Goal: Complete application form: Complete application form

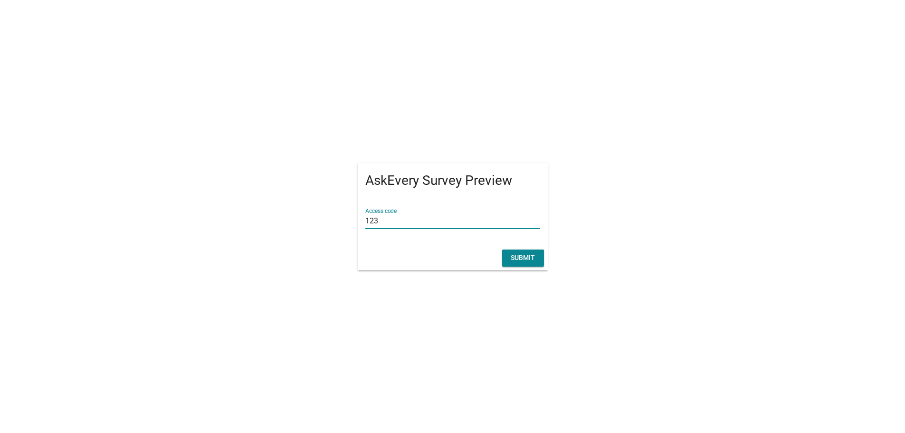
type input "123"
click at [515, 259] on div "Submit" at bounding box center [523, 258] width 27 height 10
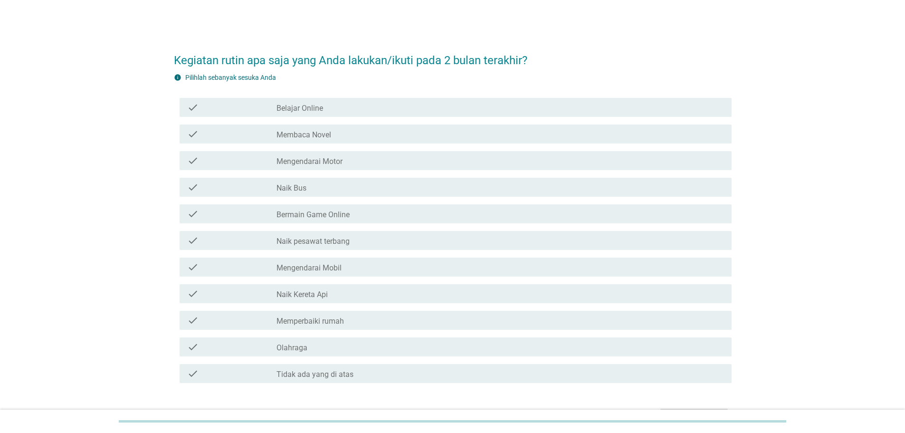
click at [355, 190] on div "check_box_outline_blank Naik Bus" at bounding box center [501, 187] width 448 height 11
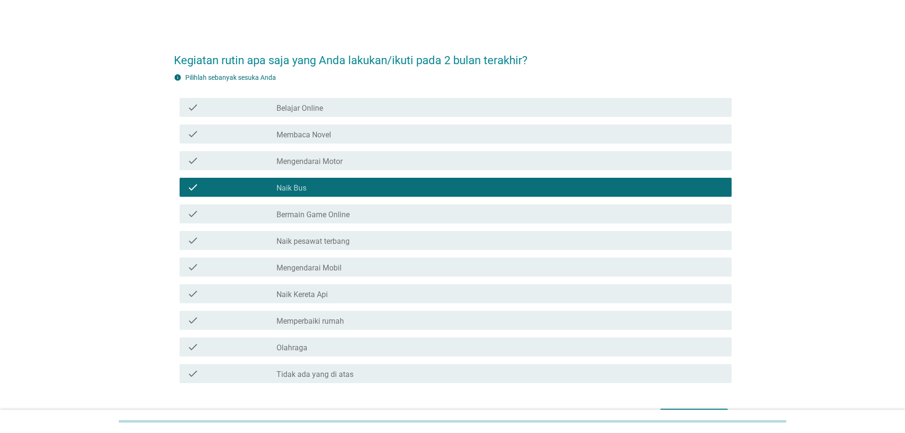
click at [388, 159] on div "check_box_outline_blank Mengendarai Motor" at bounding box center [501, 160] width 448 height 11
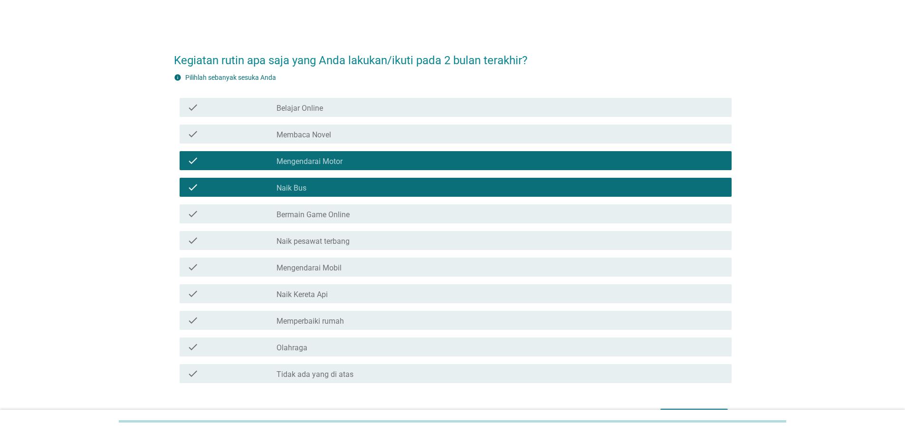
click at [363, 265] on div "check_box_outline_blank Mengendarai Mobil" at bounding box center [501, 266] width 448 height 11
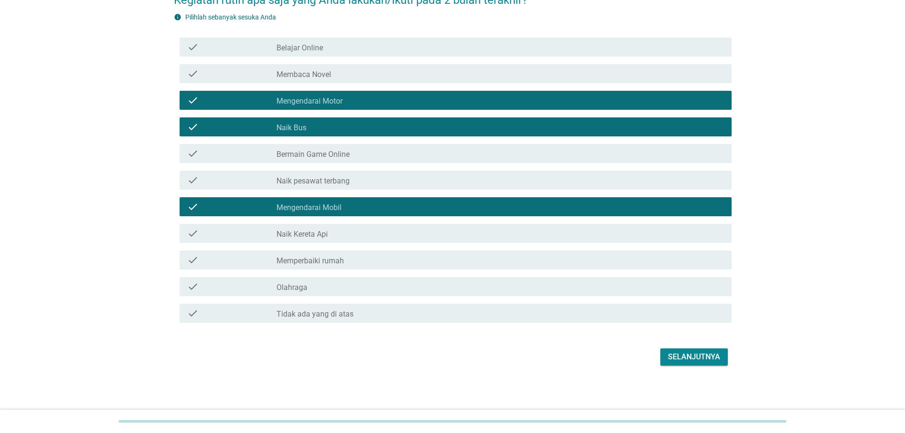
scroll to position [61, 0]
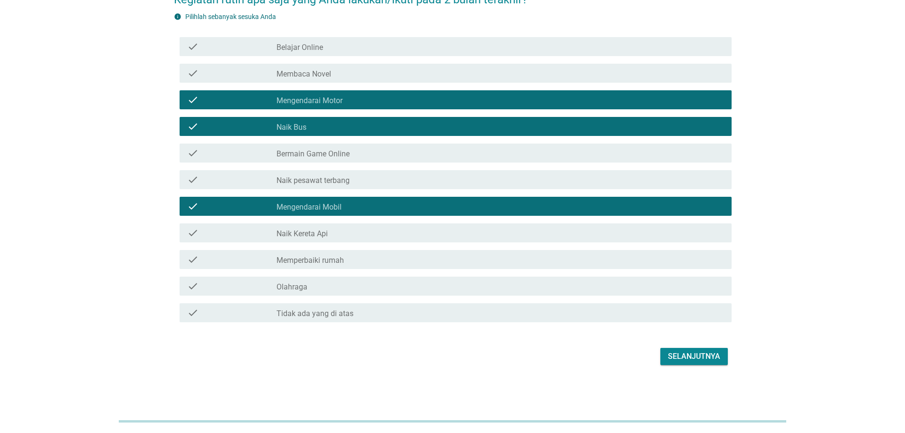
click at [315, 281] on div "check_box_outline_blank Olahraga" at bounding box center [501, 285] width 448 height 11
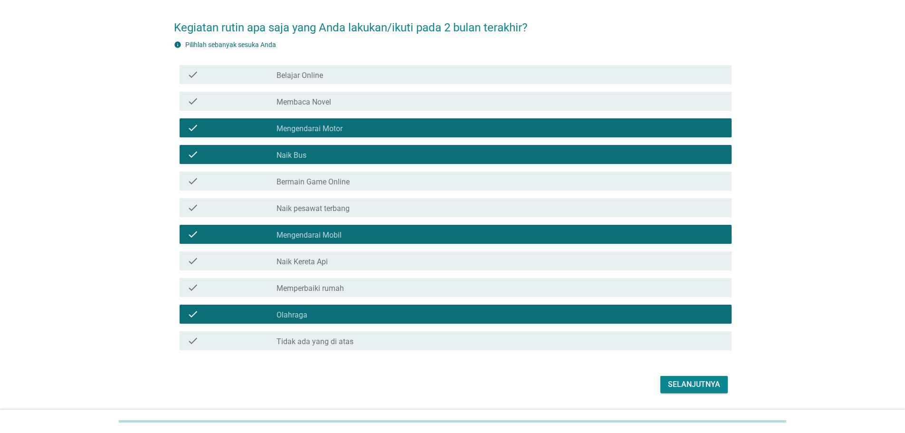
scroll to position [48, 0]
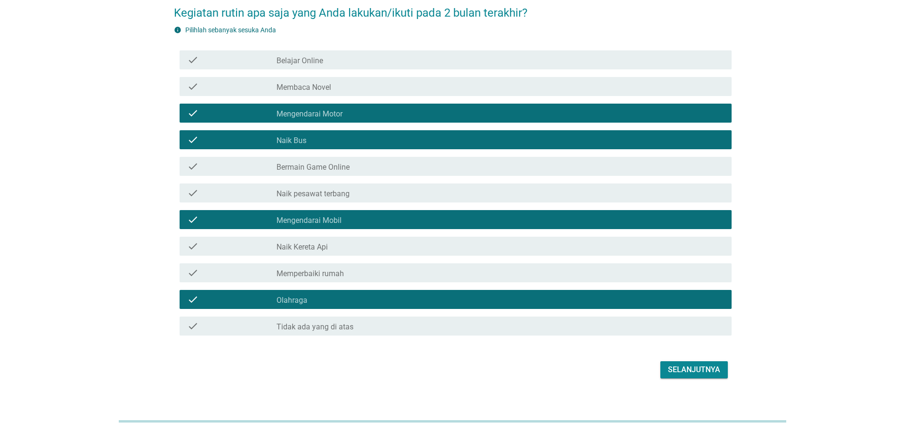
click at [346, 295] on div "check_box_outline_blank Olahraga" at bounding box center [501, 299] width 448 height 11
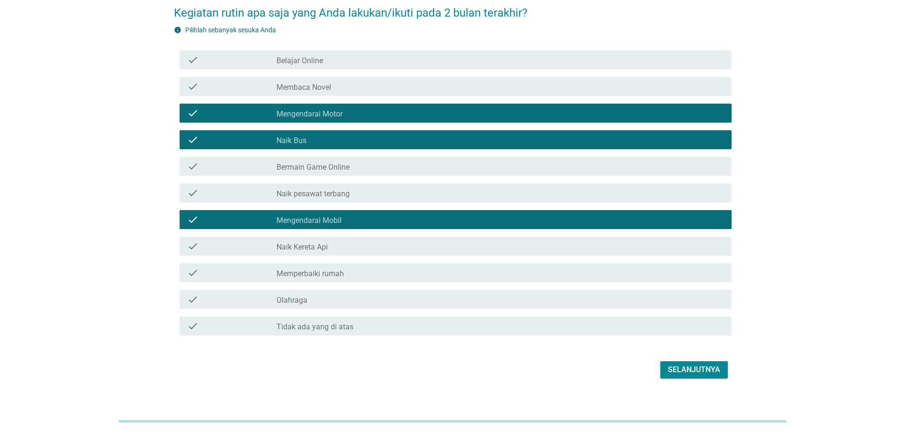
click at [340, 321] on div "check_box_outline_blank Tidak ada yang di atas" at bounding box center [501, 325] width 448 height 11
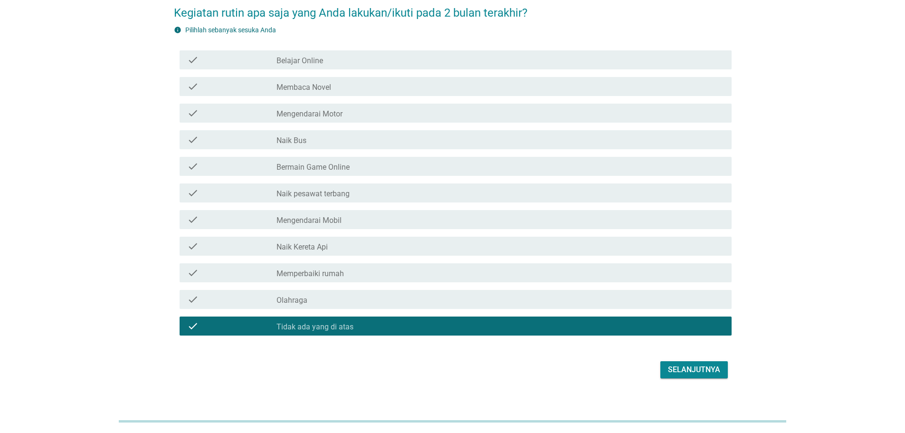
click at [340, 300] on div "check_box_outline_blank Olahraga" at bounding box center [501, 299] width 448 height 11
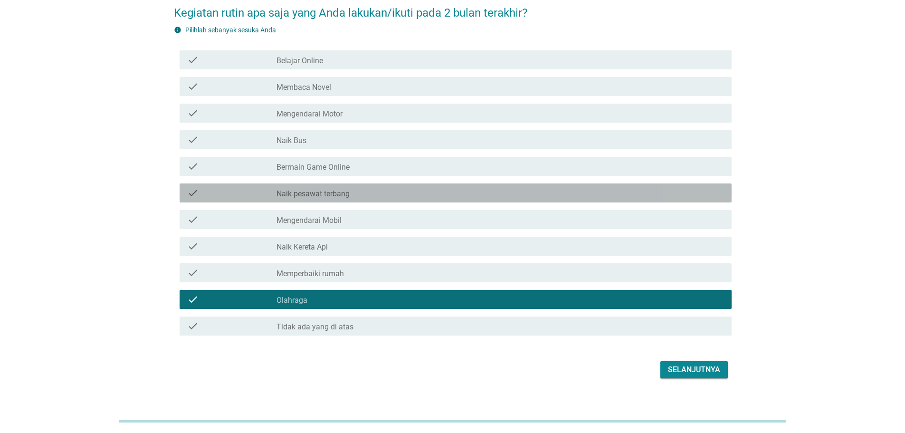
click at [367, 190] on div "check_box_outline_blank Naik pesawat terbang" at bounding box center [501, 192] width 448 height 11
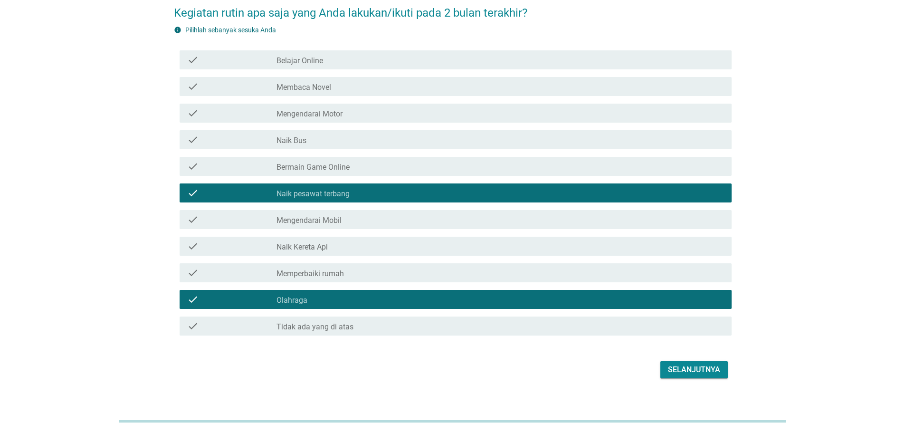
click at [382, 127] on div "check check_box_outline_blank Naik Bus" at bounding box center [453, 139] width 558 height 27
click at [562, 226] on div "check check_box_outline_blank Mengendarai Mobil" at bounding box center [456, 219] width 552 height 19
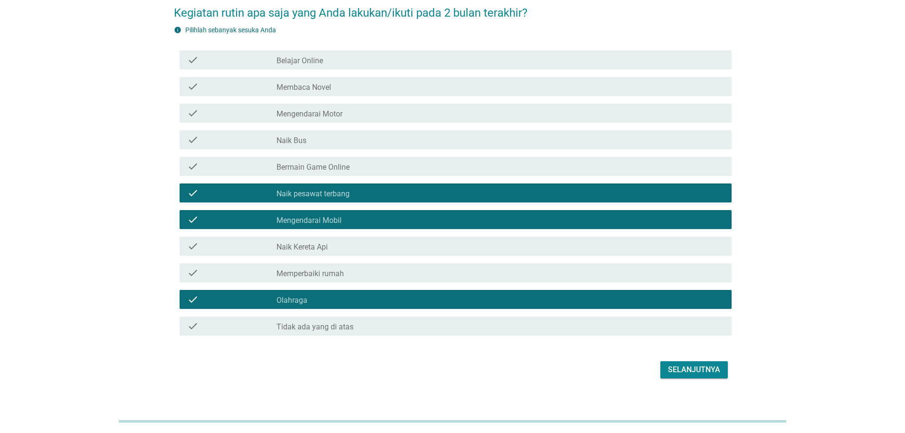
click at [707, 363] on button "Selanjutnya" at bounding box center [694, 369] width 67 height 17
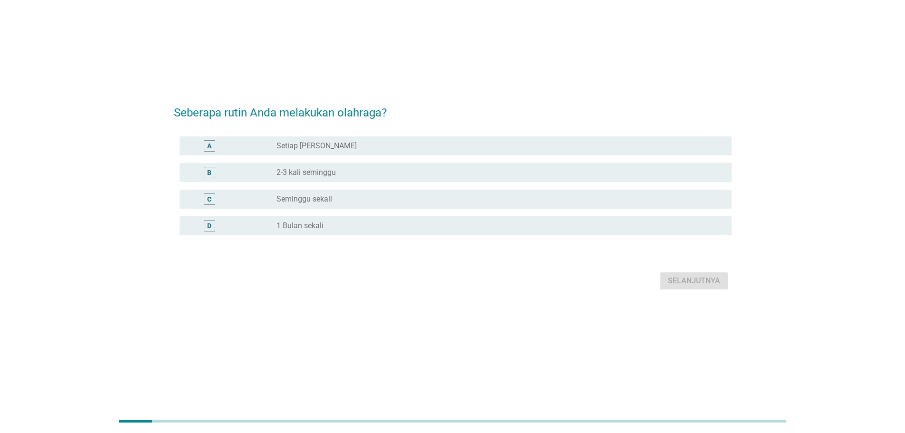
scroll to position [0, 0]
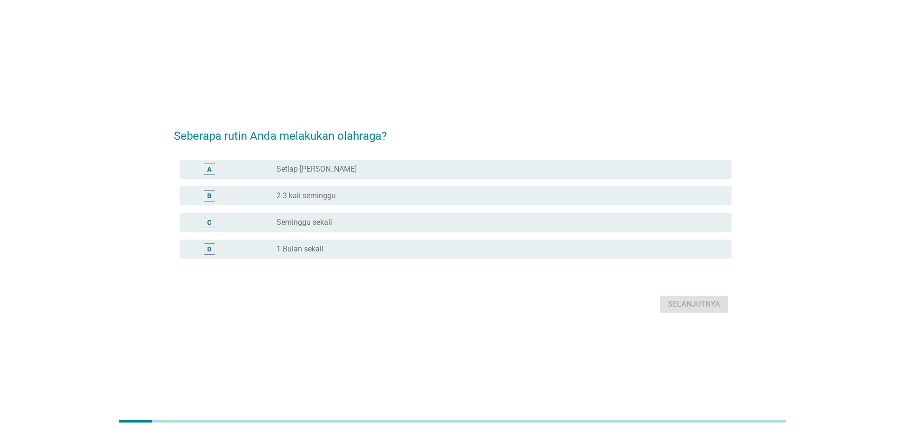
click at [368, 170] on div "radio_button_unchecked Setiap Hari" at bounding box center [497, 169] width 440 height 10
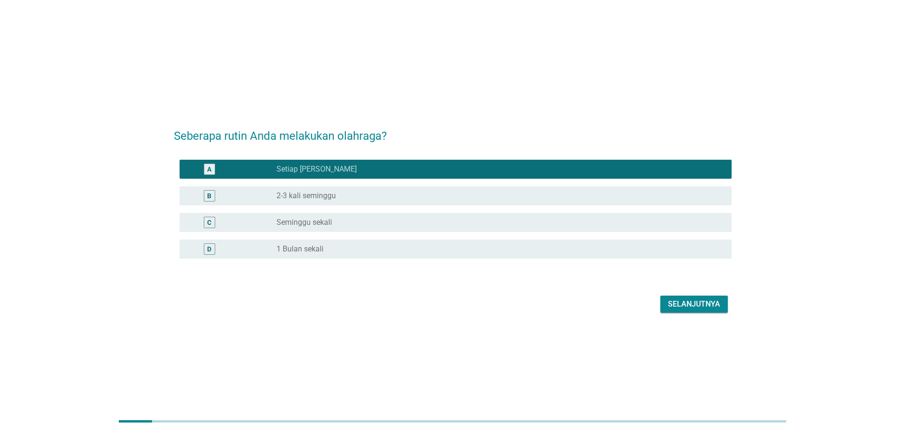
click at [366, 191] on div "radio_button_unchecked 2-3 kali seminggu" at bounding box center [497, 196] width 440 height 10
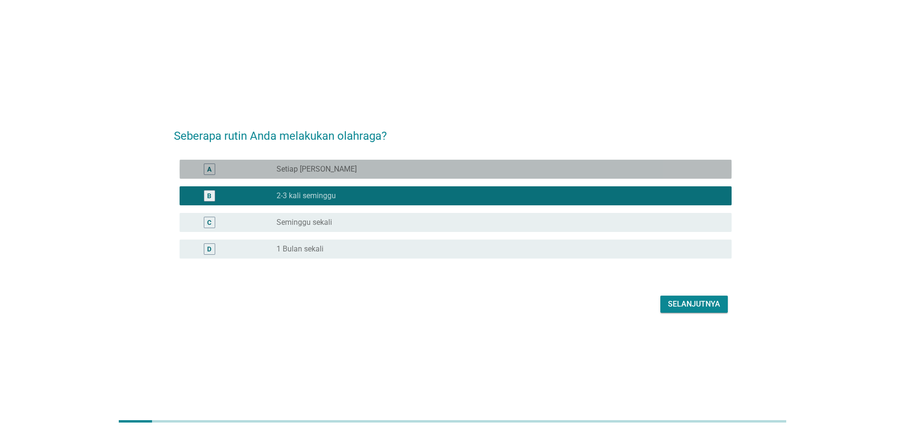
click at [373, 175] on div "A radio_button_unchecked Setiap Hari" at bounding box center [456, 169] width 552 height 19
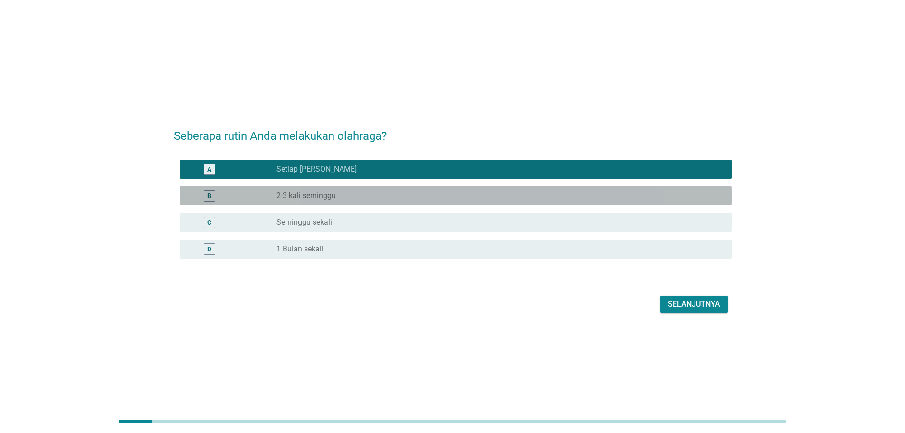
click at [371, 196] on div "radio_button_unchecked 2-3 kali seminggu" at bounding box center [497, 196] width 440 height 10
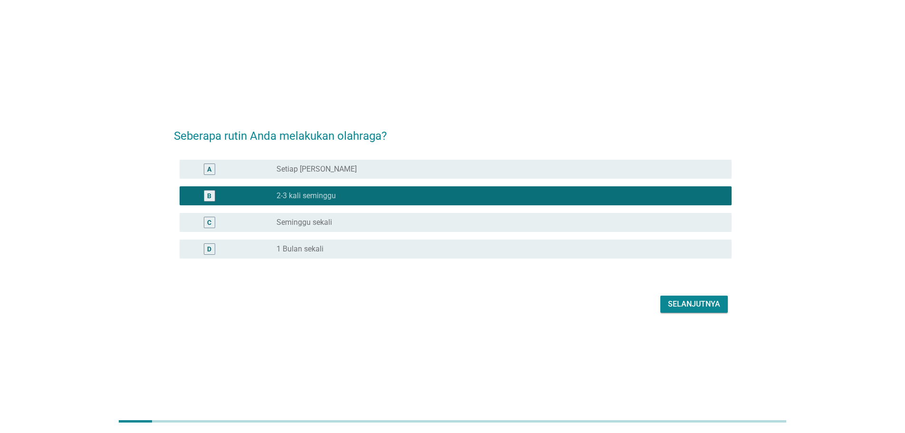
click at [392, 224] on div "radio_button_unchecked Seminggu sekali" at bounding box center [497, 223] width 440 height 10
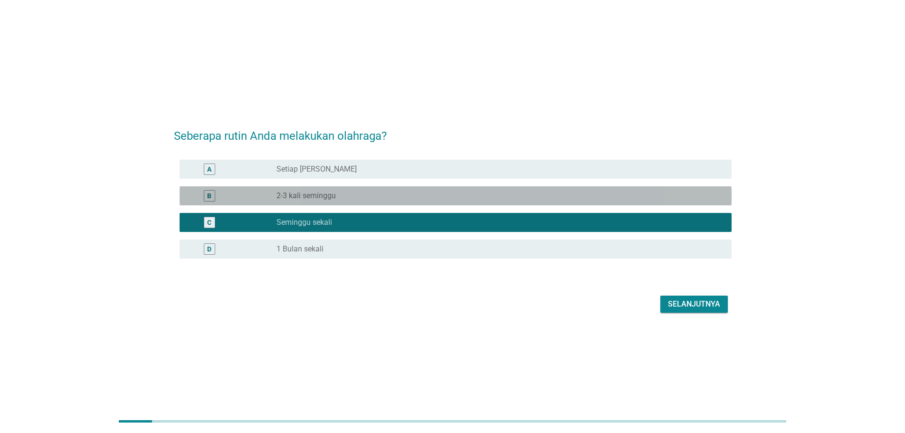
click at [336, 194] on label "2-3 kali seminggu" at bounding box center [306, 196] width 59 height 10
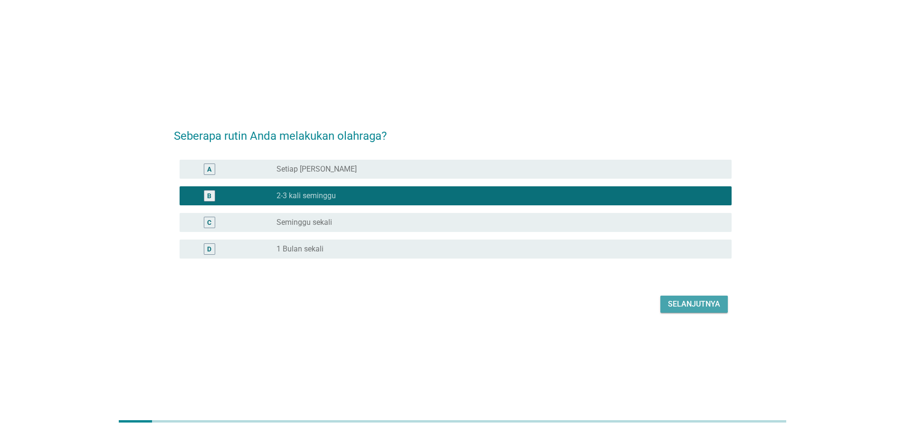
click at [712, 305] on div "Selanjutnya" at bounding box center [694, 303] width 52 height 11
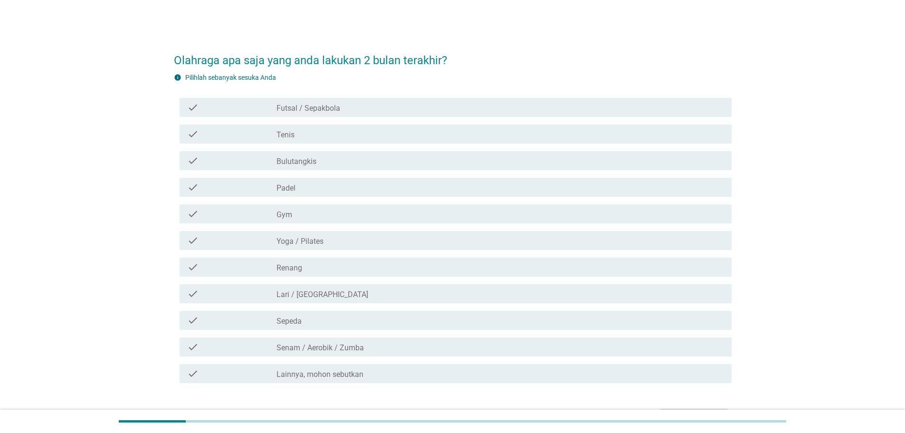
click at [334, 152] on div "check check_box_outline_blank Bulutangkis" at bounding box center [456, 160] width 552 height 19
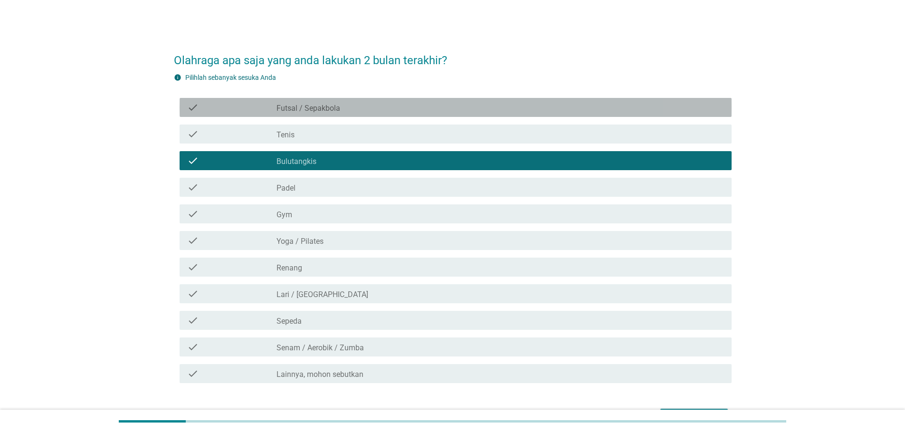
click at [355, 109] on div "check_box_outline_blank Futsal / Sepakbola" at bounding box center [501, 107] width 448 height 11
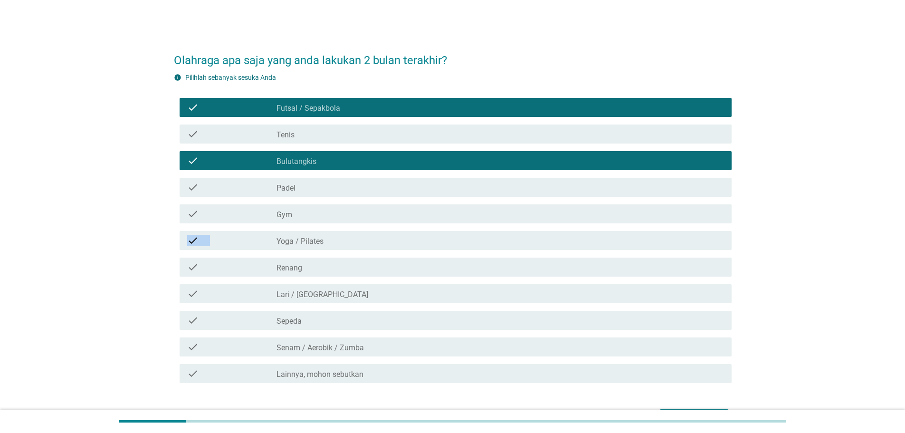
click at [375, 227] on div "check check_box_outline_blank Futsal / Sepakbola check check_box_outline_blank …" at bounding box center [453, 240] width 558 height 293
click at [368, 272] on div "check_box_outline_blank Renang" at bounding box center [501, 266] width 448 height 11
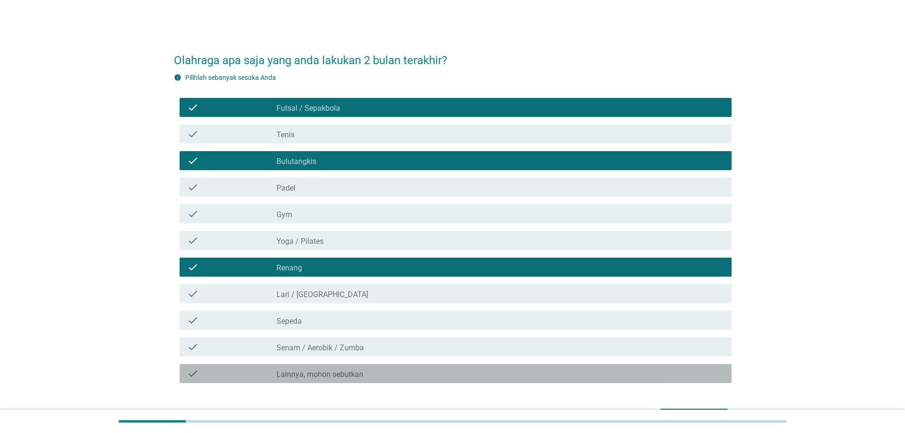
click at [379, 365] on div "check check_box_outline_blank Lainnya, mohon sebutkan" at bounding box center [456, 373] width 552 height 19
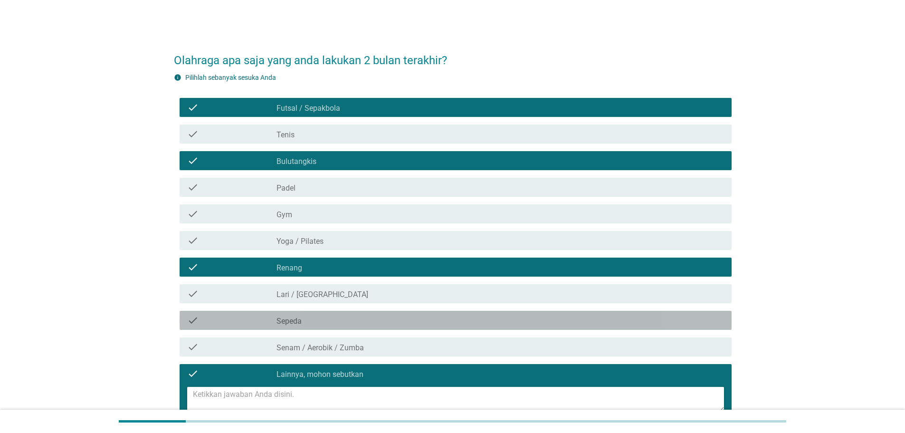
click at [383, 322] on div "check_box_outline_blank Sepeda" at bounding box center [501, 320] width 448 height 11
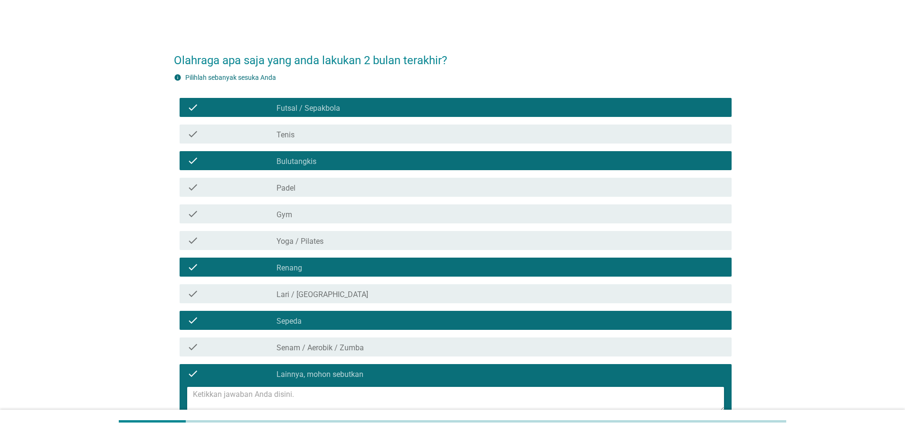
click at [360, 365] on div "check check_box_outline_blank Lainnya, mohon sebutkan" at bounding box center [456, 373] width 552 height 19
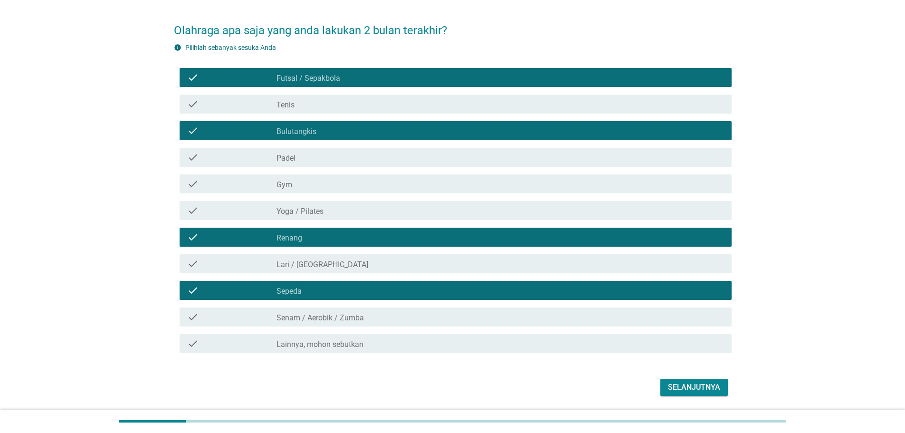
scroll to position [61, 0]
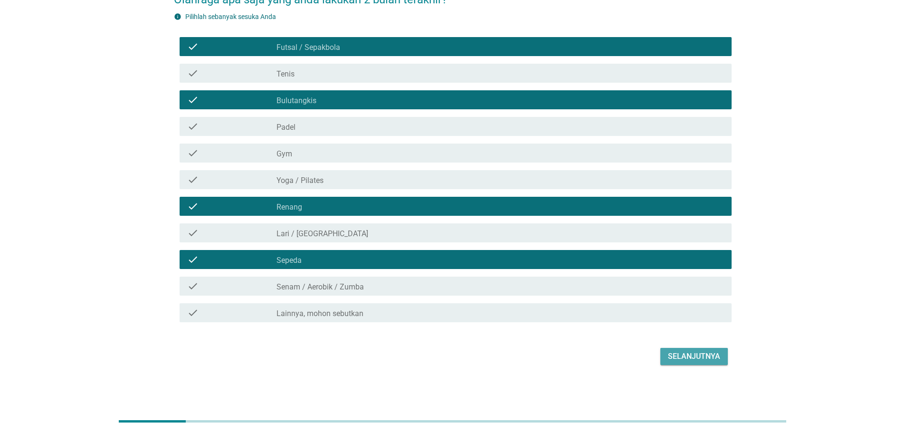
click at [715, 358] on div "Selanjutnya" at bounding box center [694, 356] width 52 height 11
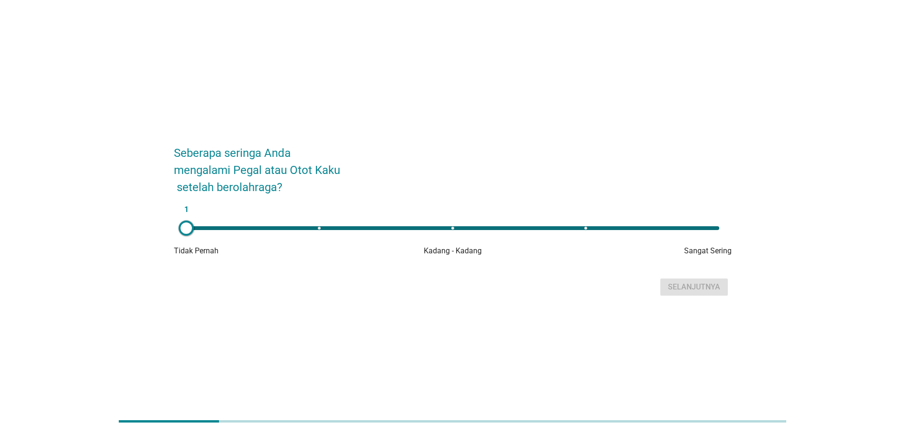
click at [344, 235] on div "1" at bounding box center [453, 228] width 548 height 19
click at [452, 239] on div "2 Tidak Pernah Kadang - Kadang Sangat Sering" at bounding box center [453, 238] width 558 height 38
click at [461, 228] on div "2" at bounding box center [452, 228] width 533 height 4
click at [587, 231] on div "3" at bounding box center [453, 228] width 548 height 19
click at [715, 225] on div "4" at bounding box center [453, 228] width 548 height 19
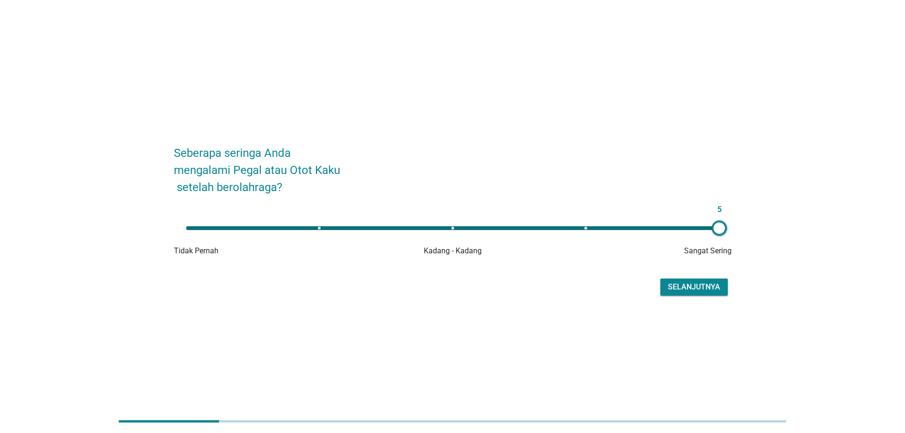
click at [576, 233] on div "5" at bounding box center [453, 228] width 548 height 19
type input "4"
click at [675, 279] on button "Selanjutnya" at bounding box center [694, 286] width 67 height 17
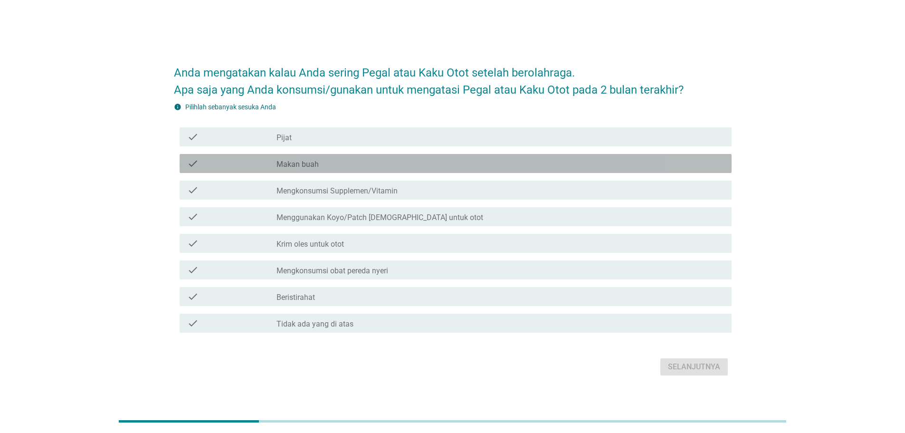
click at [368, 166] on div "check_box_outline_blank Makan buah" at bounding box center [501, 163] width 448 height 11
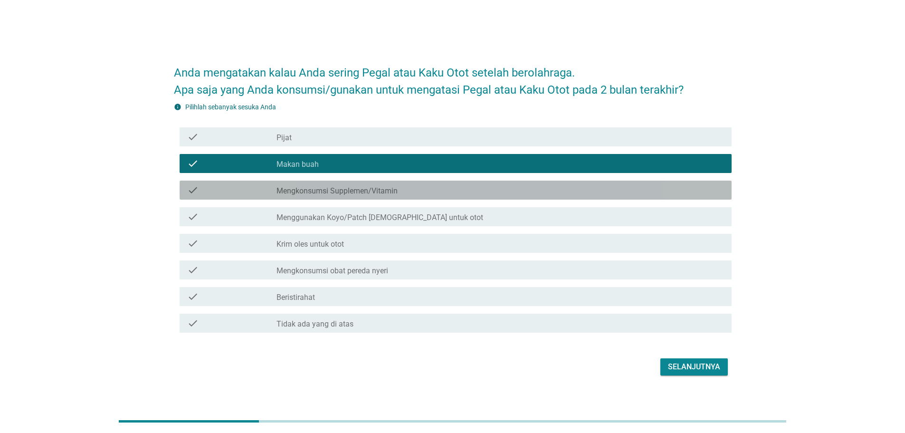
click at [391, 187] on label "Mengkonsumsi Supplemen/Vitamin" at bounding box center [337, 191] width 121 height 10
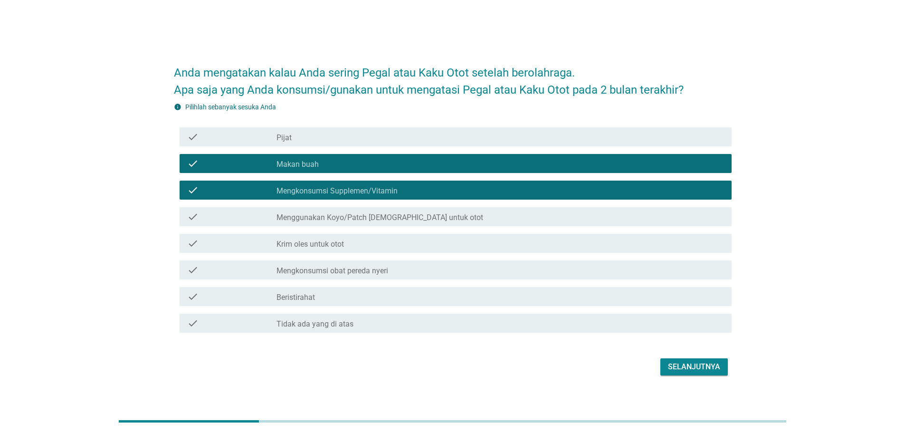
click at [384, 228] on div "check check_box_outline_blank Menggunakan Koyo/Patch tempel untuk otot" at bounding box center [453, 216] width 558 height 27
click at [508, 94] on h2 "Anda mengatakan kalau Anda sering Pegal atau Kaku Otot setelah berolahraga. Apa…" at bounding box center [453, 77] width 558 height 44
click at [405, 263] on div "check check_box_outline_blank Mengkonsumsi obat pereda nyeri" at bounding box center [456, 269] width 552 height 19
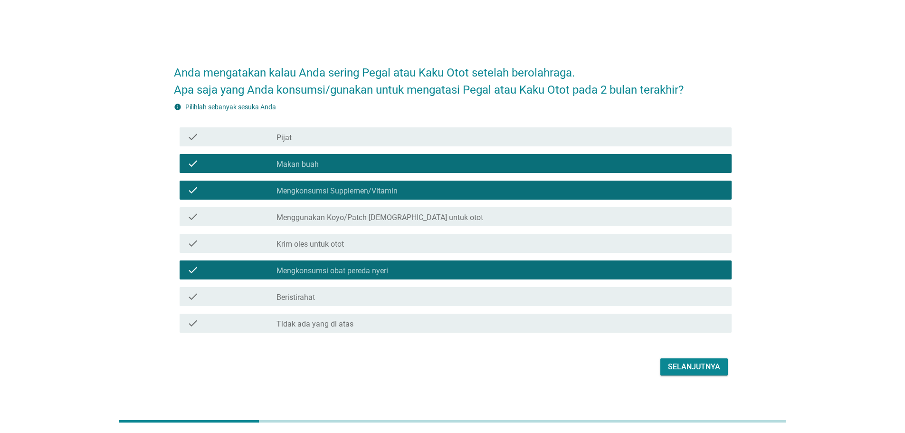
click at [706, 367] on div "Selanjutnya" at bounding box center [694, 366] width 52 height 11
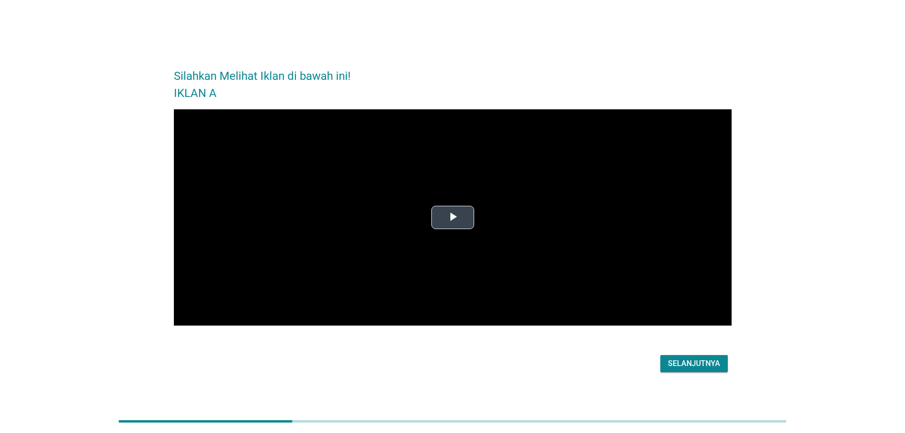
click at [453, 218] on span "Video Player" at bounding box center [453, 218] width 0 height 0
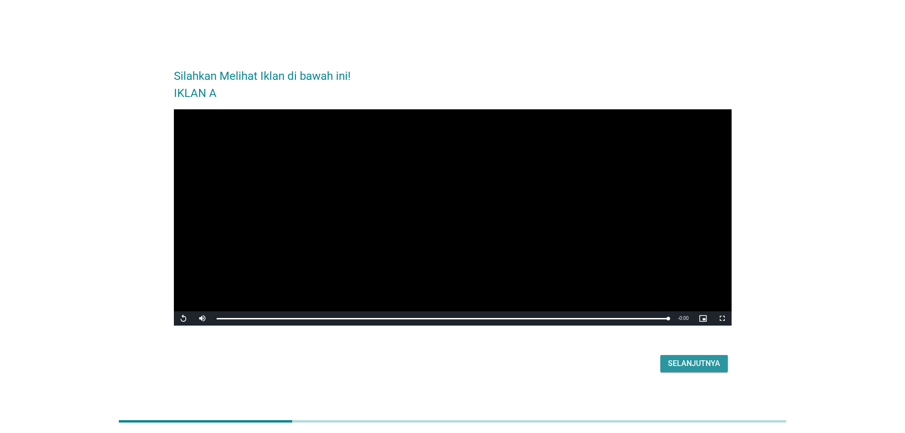
click at [691, 365] on div "Selanjutnya" at bounding box center [694, 363] width 52 height 11
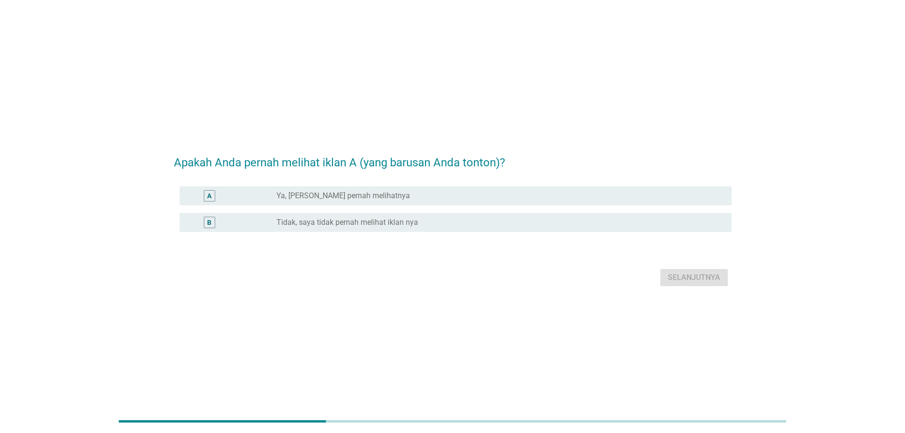
click at [395, 194] on div "radio_button_unchecked Ya, Saya Yakin pernah melihatnya" at bounding box center [497, 196] width 440 height 10
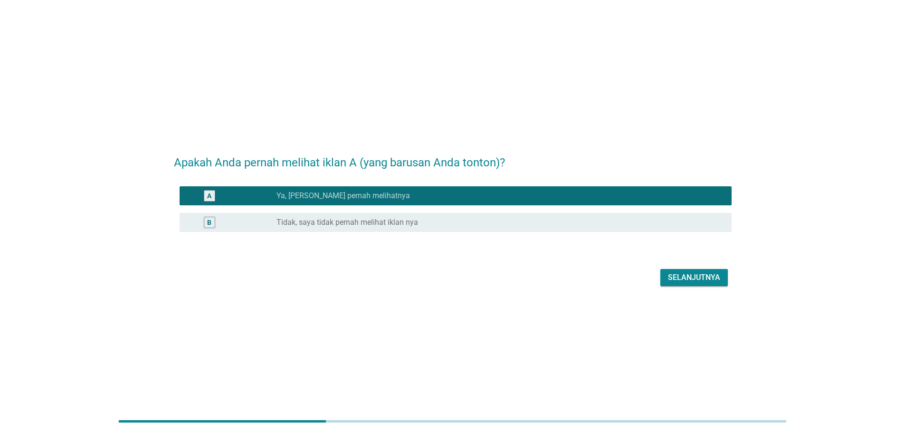
click at [704, 272] on div "Selanjutnya" at bounding box center [694, 277] width 52 height 11
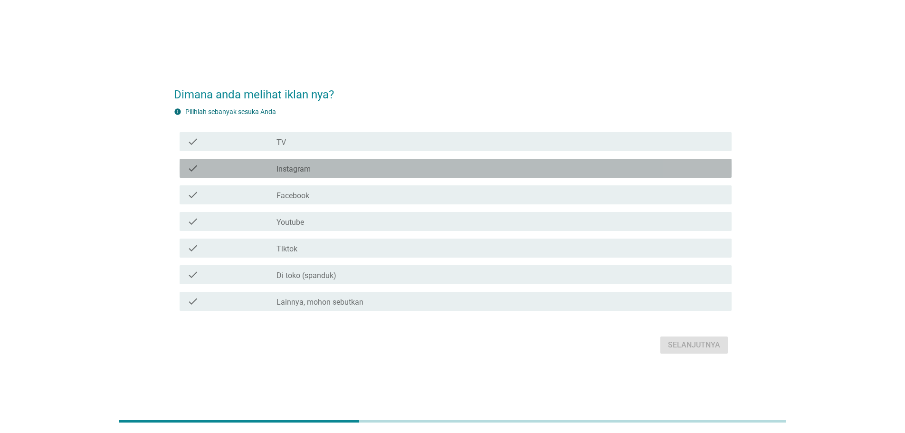
click at [451, 166] on div "check_box_outline_blank Instagram" at bounding box center [501, 168] width 448 height 11
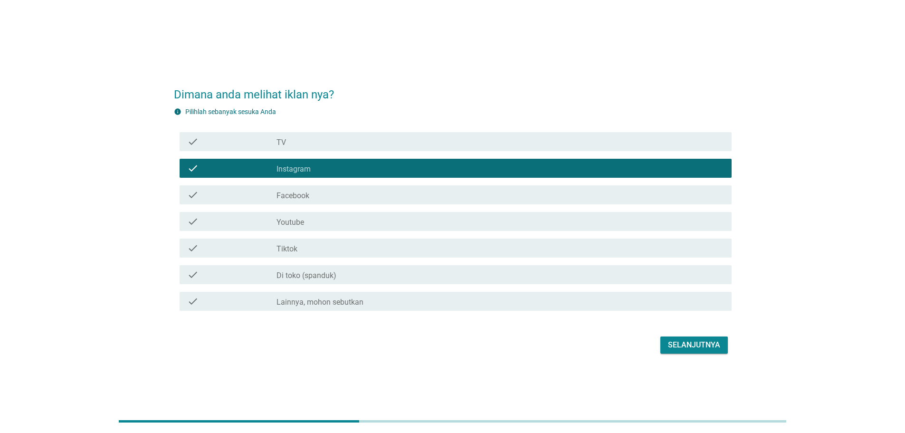
click at [440, 197] on div "check_box_outline_blank Facebook" at bounding box center [501, 194] width 448 height 11
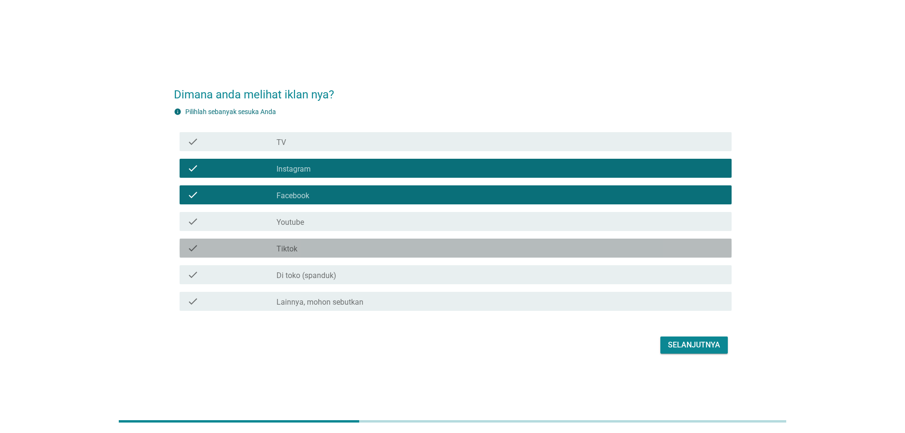
click at [428, 239] on div "check check_box_outline_blank Tiktok" at bounding box center [456, 248] width 552 height 19
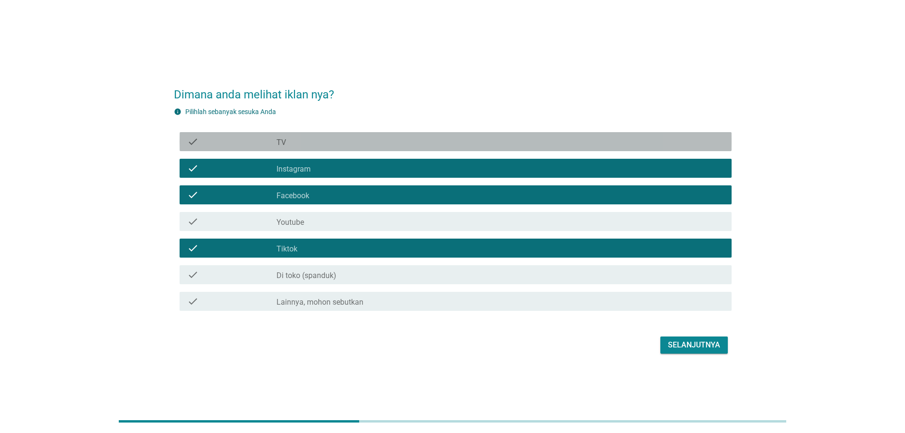
click at [419, 140] on div "check_box_outline_blank TV" at bounding box center [501, 141] width 448 height 11
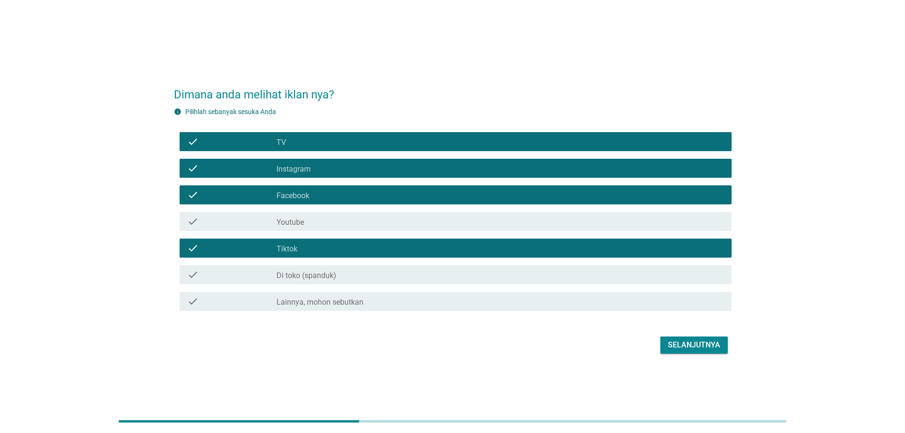
drag, startPoint x: 391, startPoint y: 210, endPoint x: 391, endPoint y: 201, distance: 9.5
click at [391, 210] on div "check check_box_outline_blank Youtube" at bounding box center [453, 221] width 558 height 27
click at [391, 195] on div "check_box_outline_blank Facebook" at bounding box center [501, 194] width 448 height 11
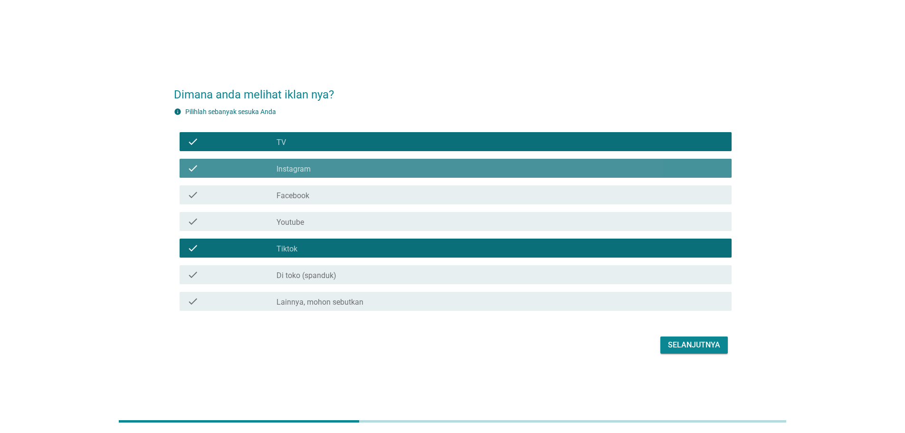
click at [398, 171] on div "check_box_outline_blank Instagram" at bounding box center [501, 168] width 448 height 11
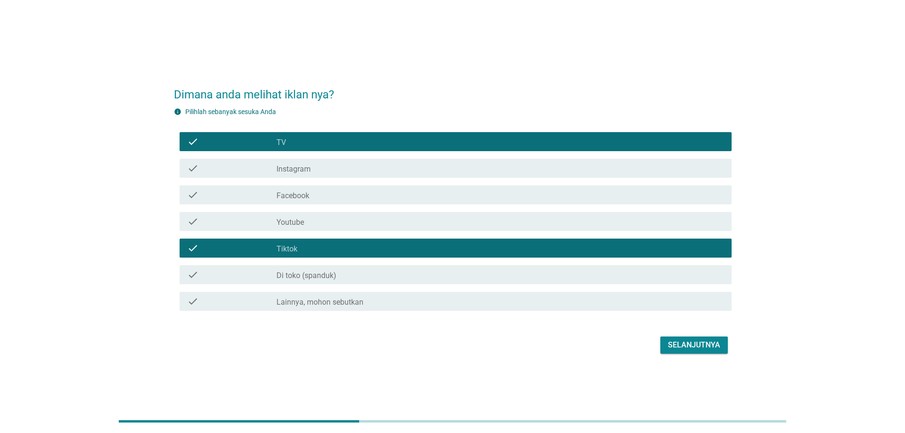
click at [694, 344] on div "Selanjutnya" at bounding box center [694, 344] width 52 height 11
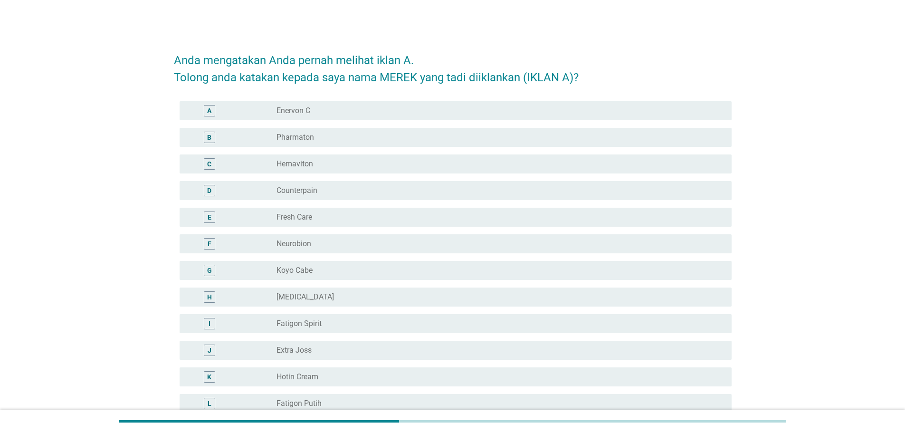
click at [378, 154] on div "C radio_button_unchecked Hemaviton" at bounding box center [456, 163] width 552 height 19
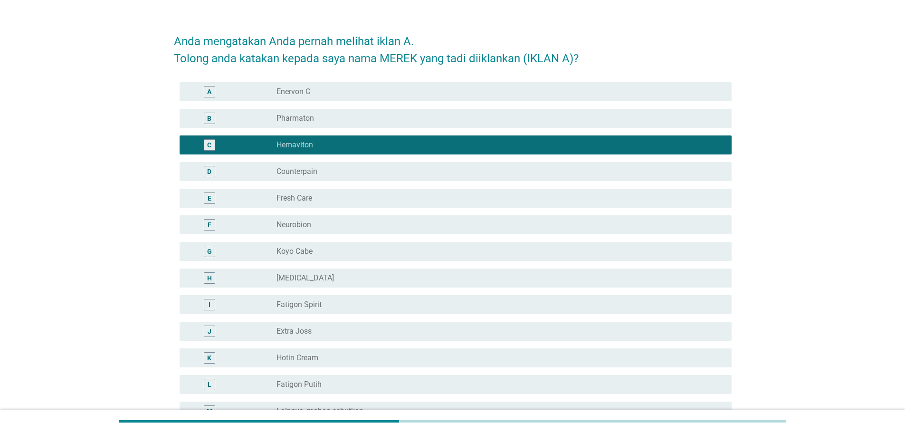
scroll to position [48, 0]
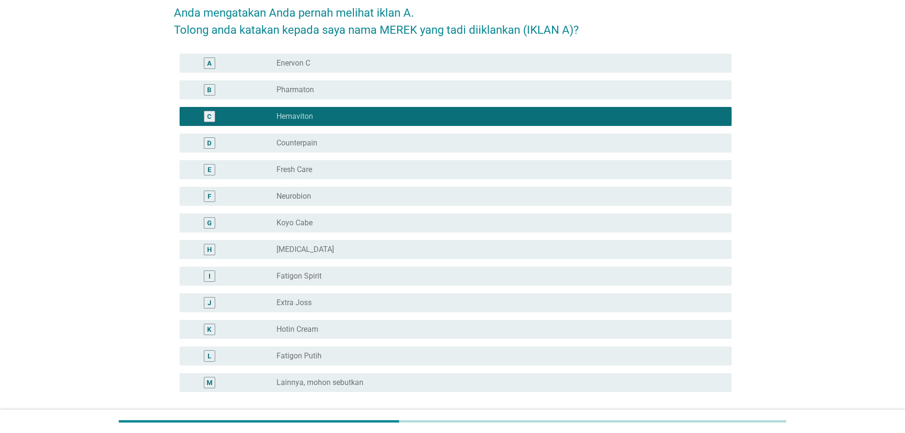
click at [393, 211] on div "G radio_button_unchecked Koyo Cabe" at bounding box center [453, 223] width 558 height 27
click at [383, 222] on div "radio_button_unchecked Koyo Cabe" at bounding box center [497, 223] width 440 height 10
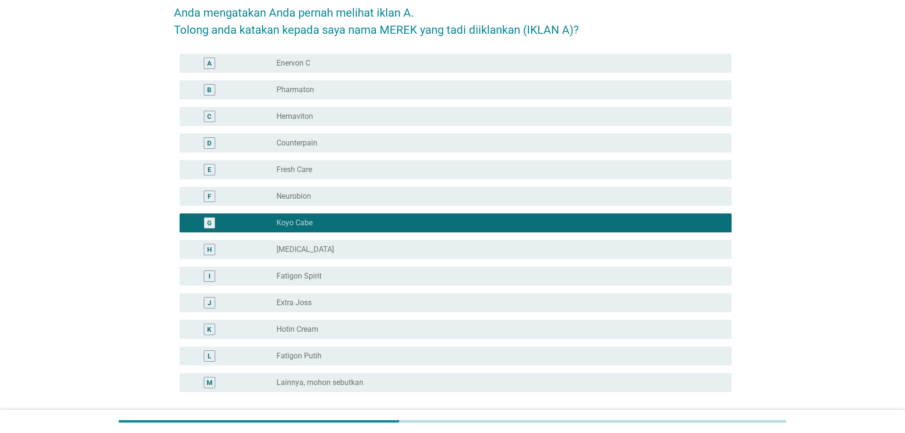
click at [408, 152] on div "D radio_button_unchecked Counterpain" at bounding box center [456, 143] width 552 height 19
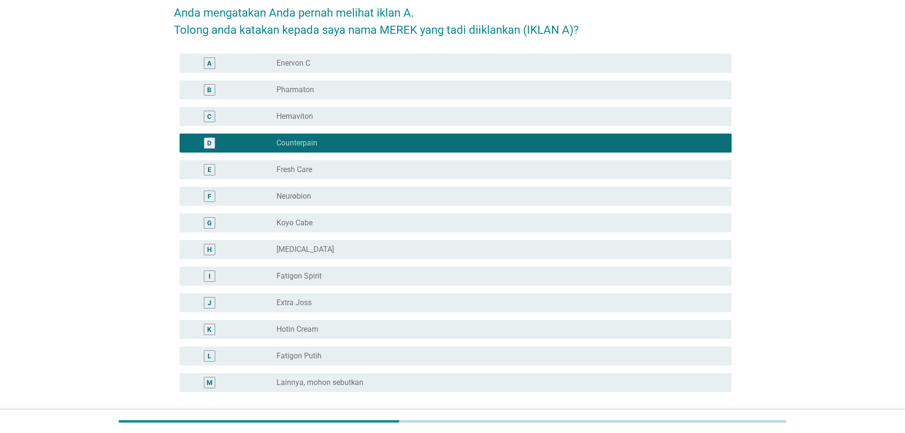
click at [383, 208] on div "F radio_button_unchecked Neurobion" at bounding box center [453, 196] width 558 height 27
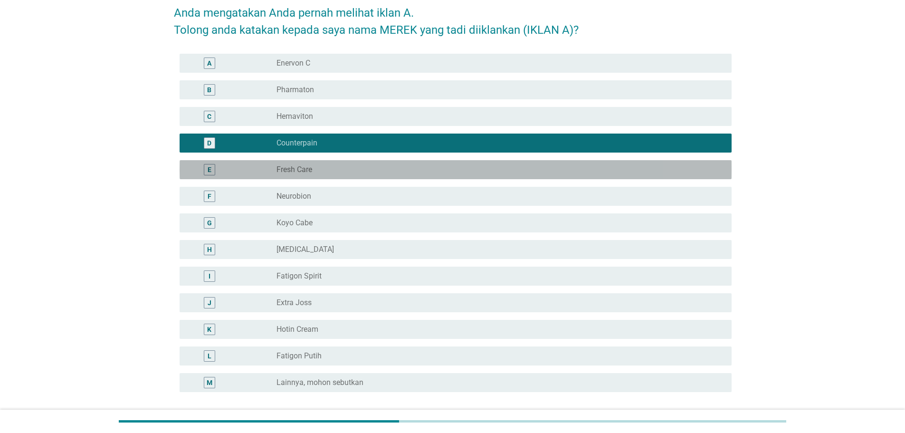
click at [413, 173] on div "radio_button_unchecked Fresh Care" at bounding box center [497, 170] width 440 height 10
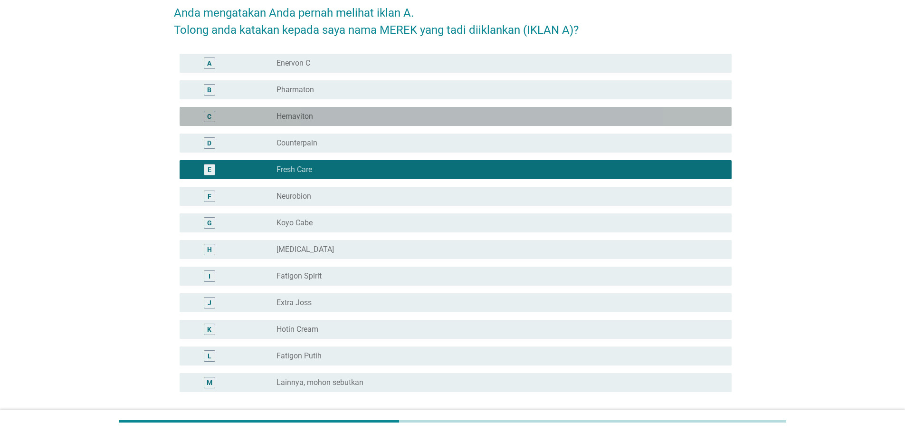
click at [401, 115] on div "radio_button_unchecked Hemaviton" at bounding box center [497, 117] width 440 height 10
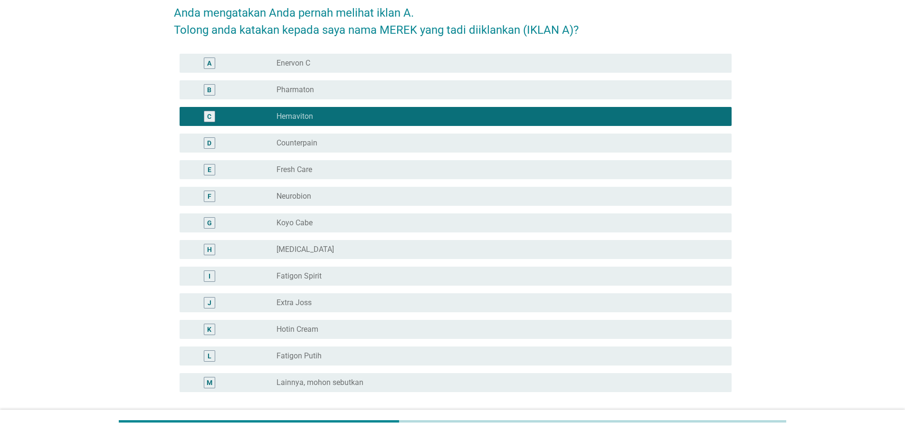
click at [386, 177] on div "E radio_button_unchecked Fresh Care" at bounding box center [456, 169] width 552 height 19
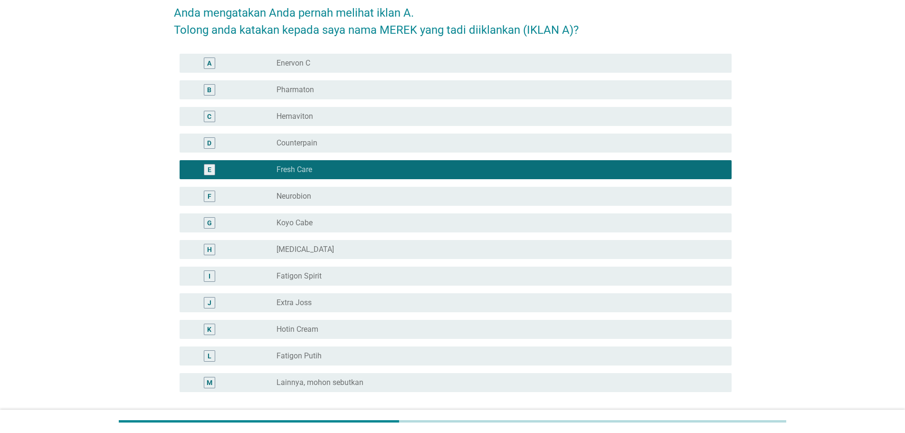
click at [382, 217] on div "radio_button_unchecked Koyo Cabe" at bounding box center [501, 222] width 448 height 11
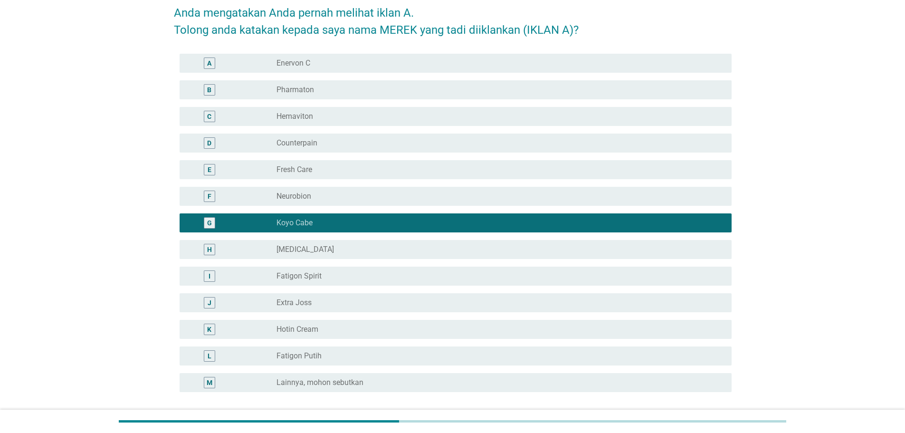
click at [327, 386] on label "Lainnya, mohon sebutkan" at bounding box center [320, 383] width 87 height 10
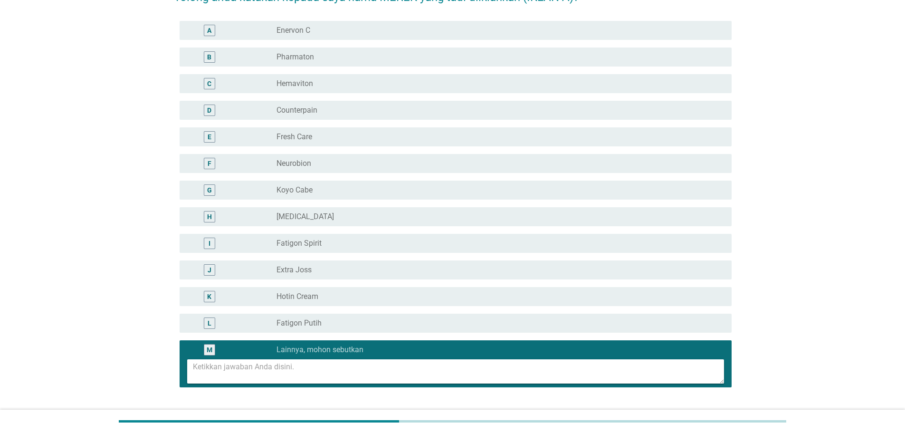
scroll to position [95, 0]
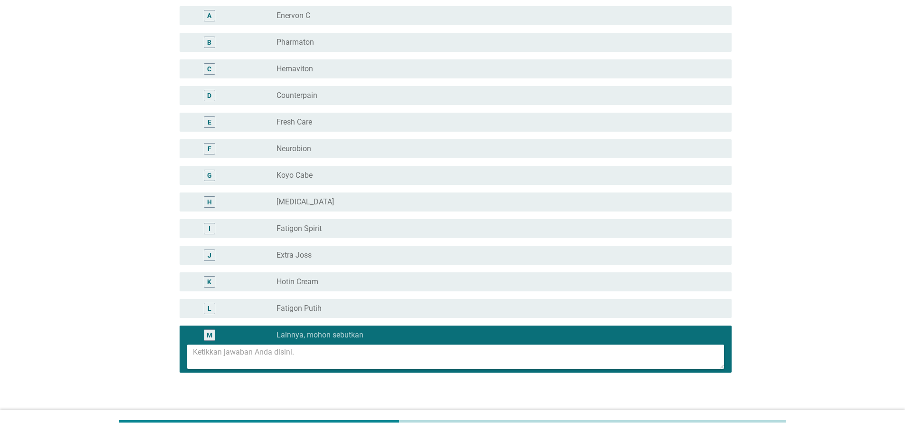
click at [364, 201] on div "radio_button_unchecked Salonpas" at bounding box center [497, 202] width 440 height 10
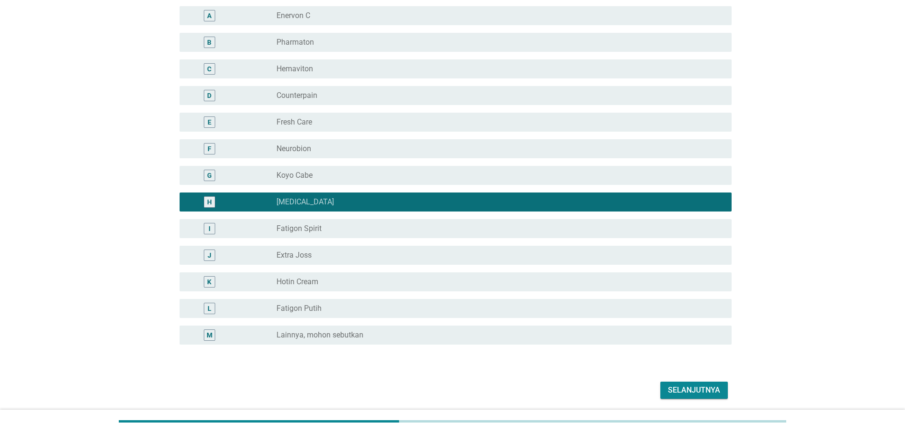
click at [370, 167] on div "G radio_button_unchecked Koyo Cabe" at bounding box center [456, 175] width 552 height 19
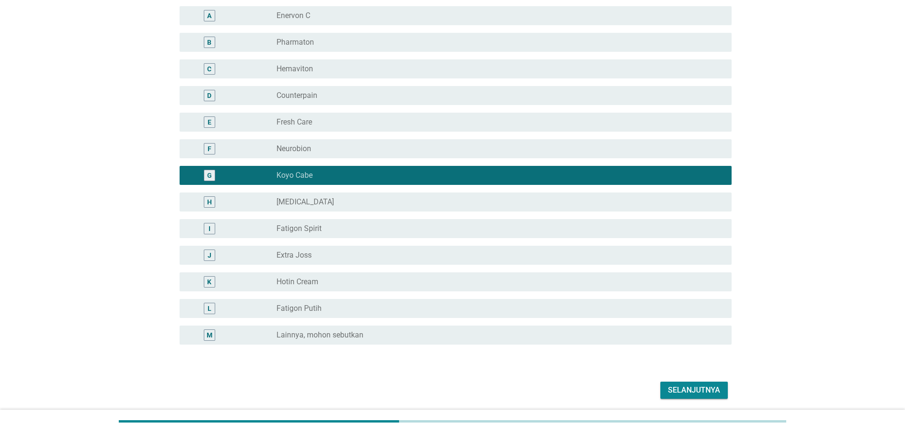
click at [361, 332] on label "Lainnya, mohon sebutkan" at bounding box center [320, 335] width 87 height 10
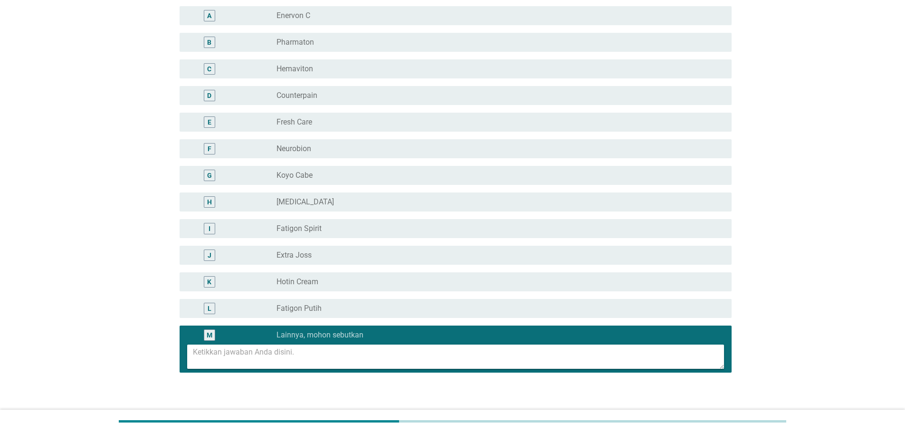
click at [352, 352] on textarea at bounding box center [458, 357] width 531 height 24
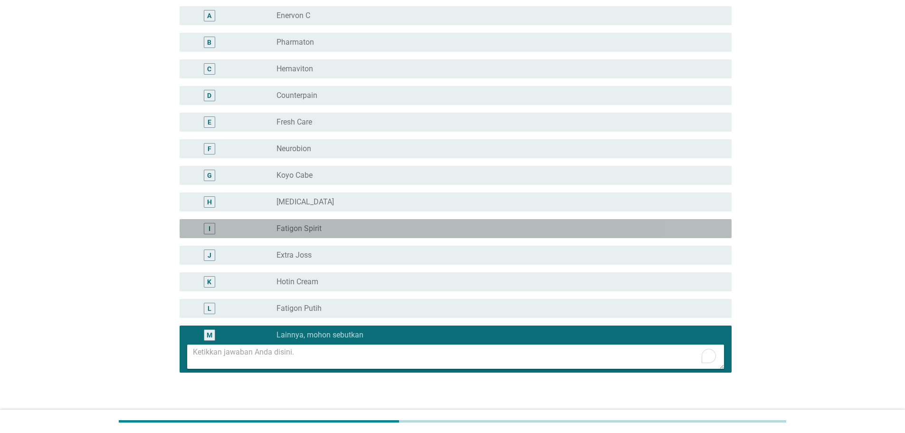
click at [388, 219] on div "I radio_button_unchecked Fatigon Spirit" at bounding box center [456, 228] width 552 height 19
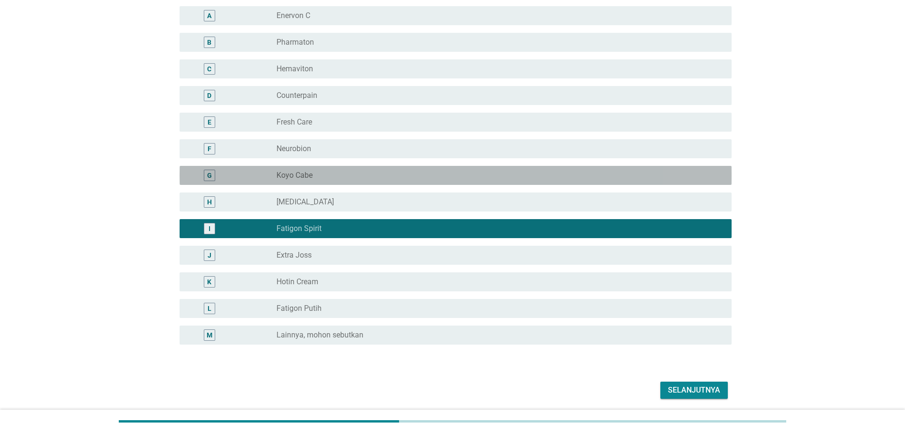
click at [399, 168] on div "G radio_button_unchecked Koyo Cabe" at bounding box center [456, 175] width 552 height 19
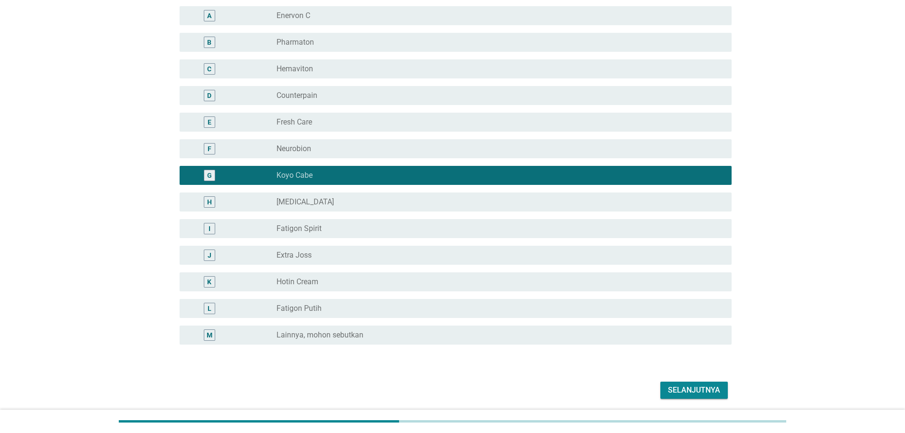
click at [318, 313] on label "Fatigon Putih" at bounding box center [299, 309] width 45 height 10
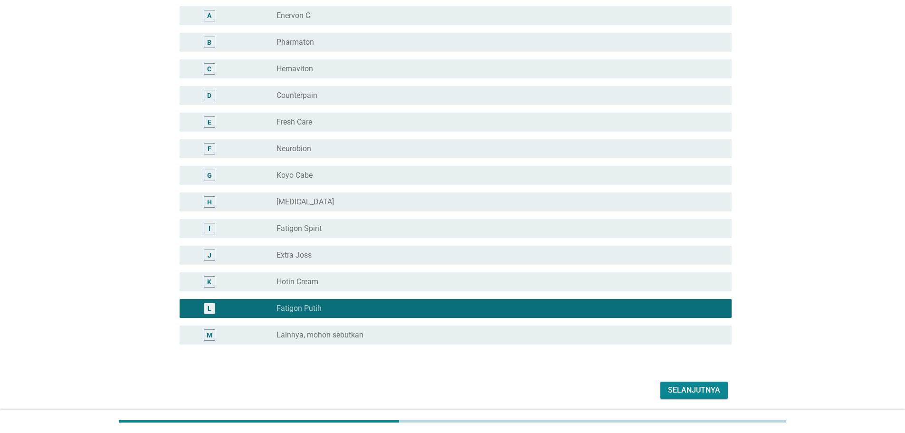
click at [548, 266] on div "J radio_button_unchecked Extra Joss" at bounding box center [453, 255] width 558 height 27
click at [535, 269] on div "K radio_button_unchecked Hotin Cream" at bounding box center [453, 281] width 558 height 27
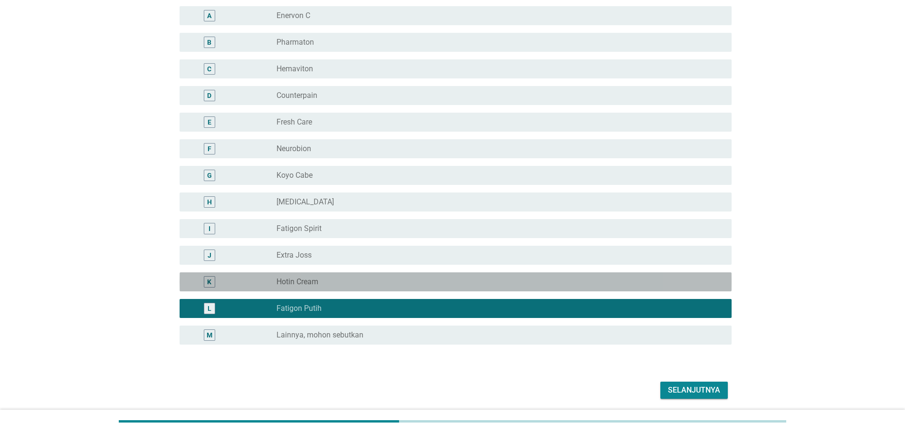
click at [528, 282] on div "radio_button_unchecked Hotin Cream" at bounding box center [497, 282] width 440 height 10
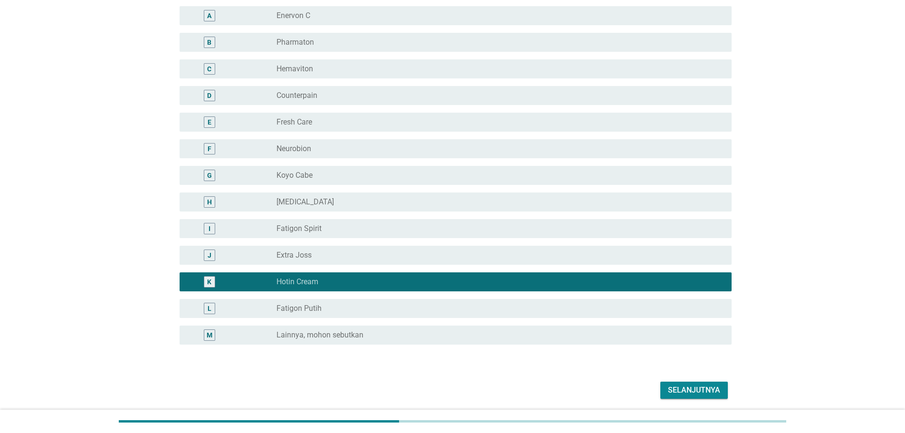
click at [461, 173] on div "radio_button_unchecked Koyo Cabe" at bounding box center [497, 176] width 440 height 10
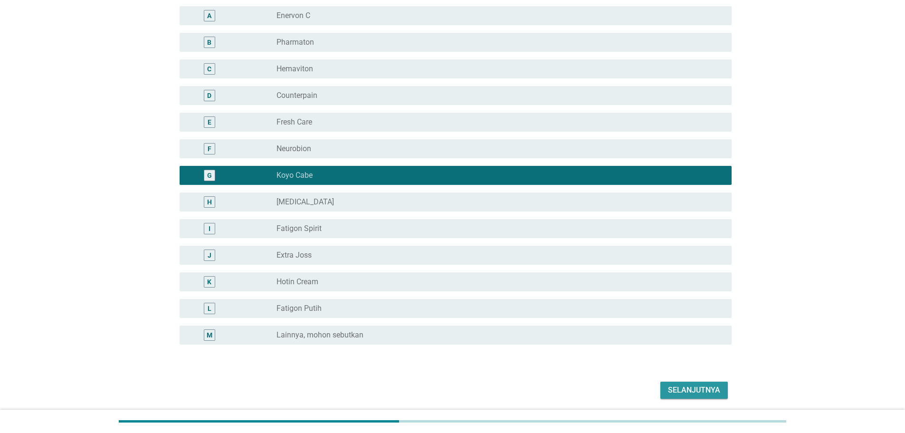
click at [694, 389] on div "Selanjutnya" at bounding box center [694, 389] width 52 height 11
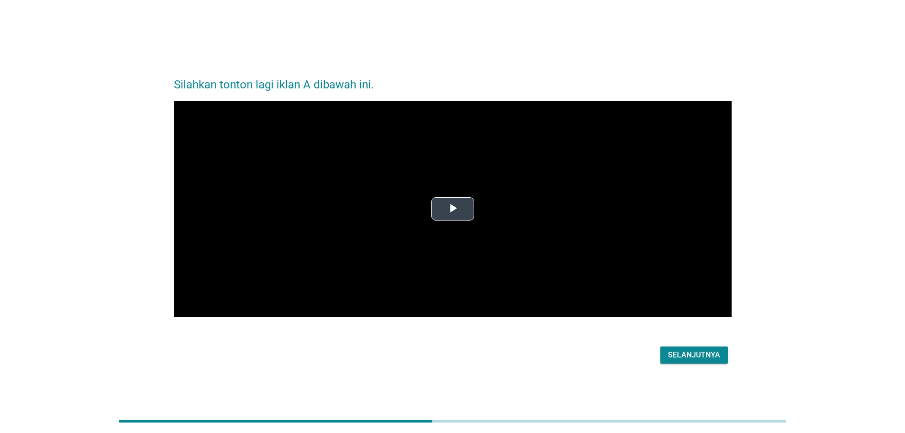
click at [453, 209] on span "Video Player" at bounding box center [453, 209] width 0 height 0
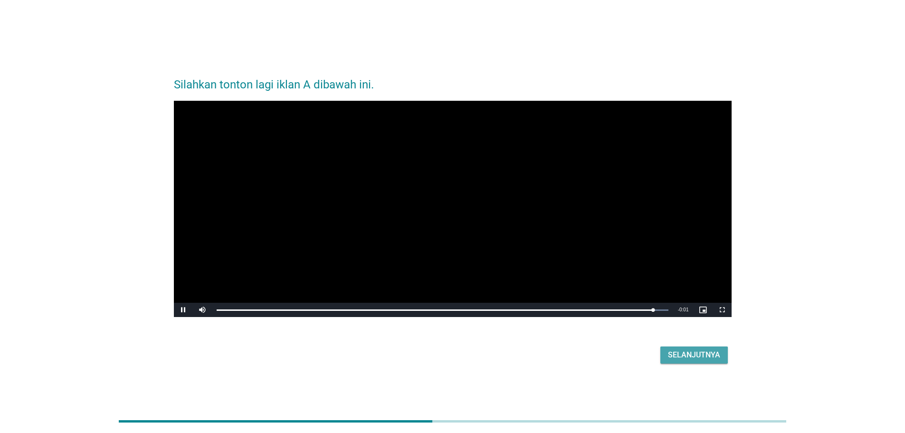
click at [701, 358] on div "Selanjutnya" at bounding box center [694, 354] width 52 height 11
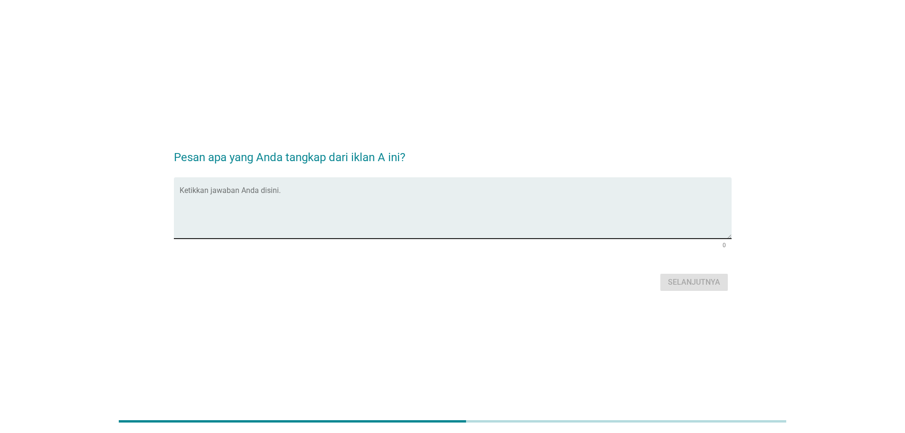
click at [458, 217] on textarea "Ketikkan jawaban Anda disini." at bounding box center [456, 214] width 552 height 50
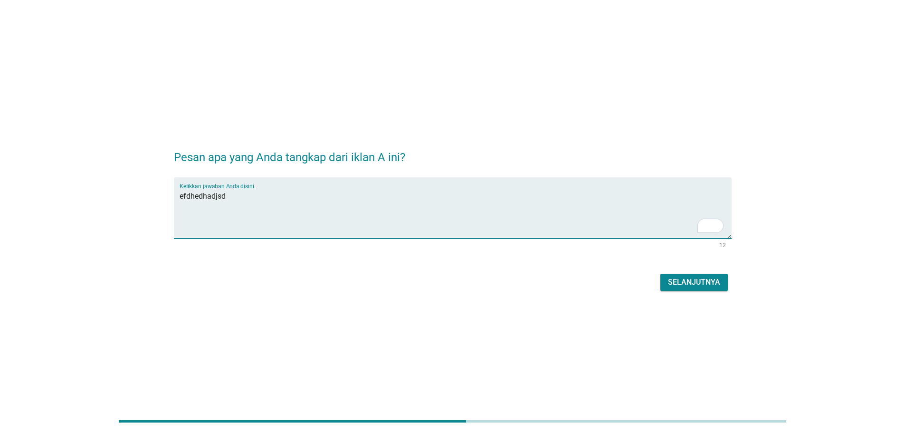
type textarea "efdhedhadjsd"
click at [698, 285] on div "Selanjutnya" at bounding box center [694, 282] width 52 height 11
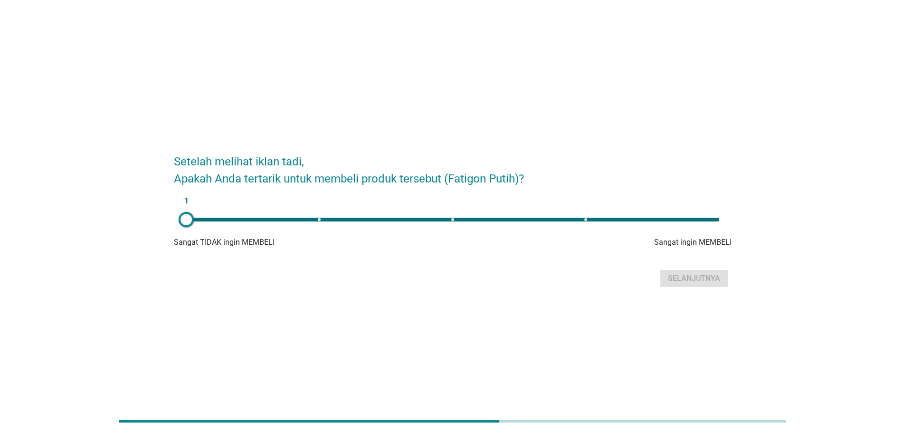
click at [330, 226] on div "1" at bounding box center [453, 219] width 548 height 19
click at [439, 221] on div "2" at bounding box center [453, 219] width 548 height 19
click at [586, 228] on div "3" at bounding box center [453, 219] width 548 height 19
click at [697, 215] on div "4" at bounding box center [453, 219] width 548 height 19
click at [588, 222] on div "5" at bounding box center [453, 219] width 548 height 19
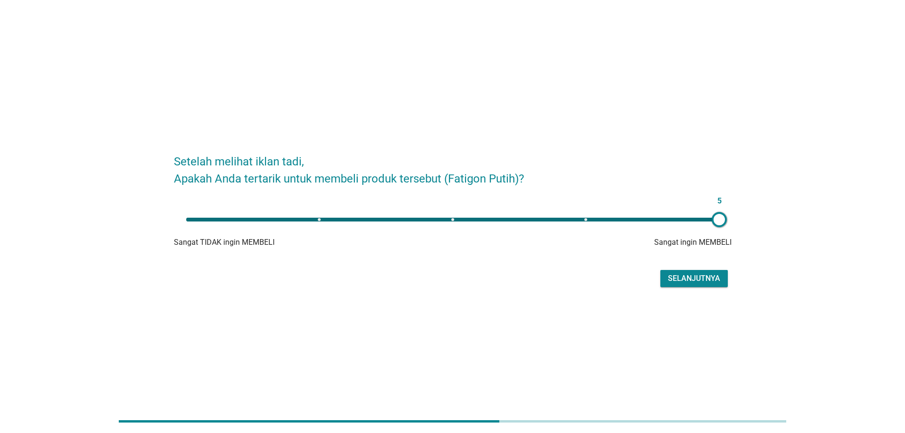
type input "4"
click at [688, 275] on div "Selanjutnya" at bounding box center [694, 278] width 52 height 11
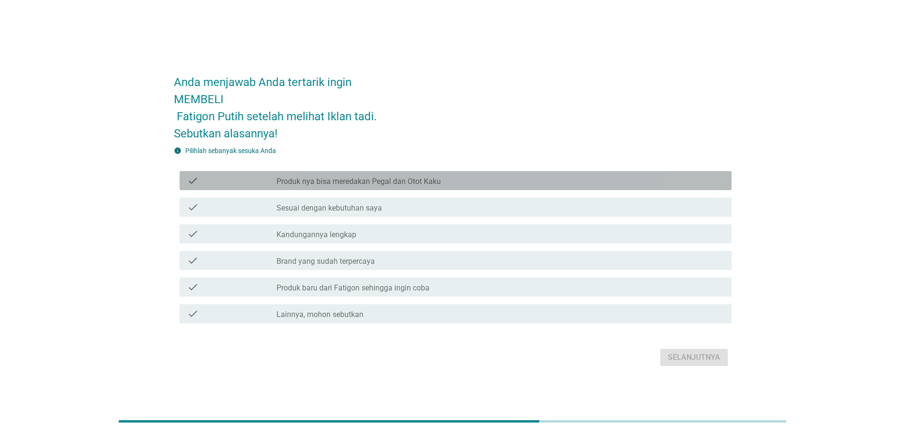
click at [344, 184] on label "Produk nya bisa meredakan Pegal dan Otot Kaku" at bounding box center [359, 182] width 164 height 10
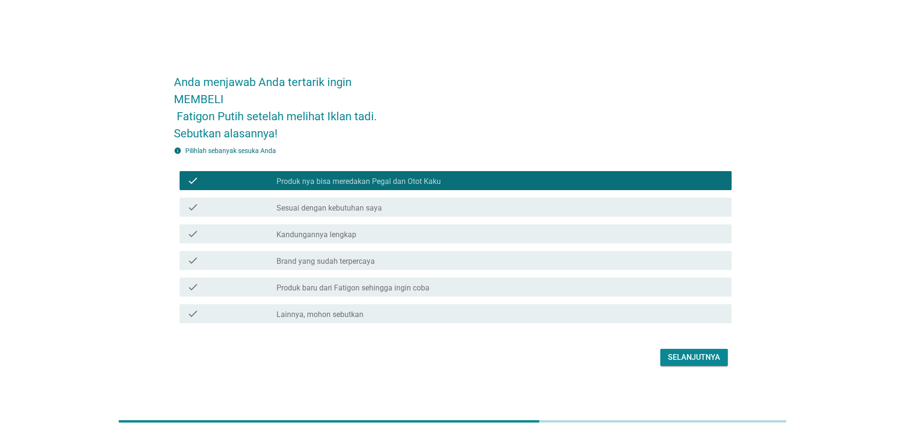
click at [344, 210] on label "Sesuai dengan kebutuhan saya" at bounding box center [329, 208] width 105 height 10
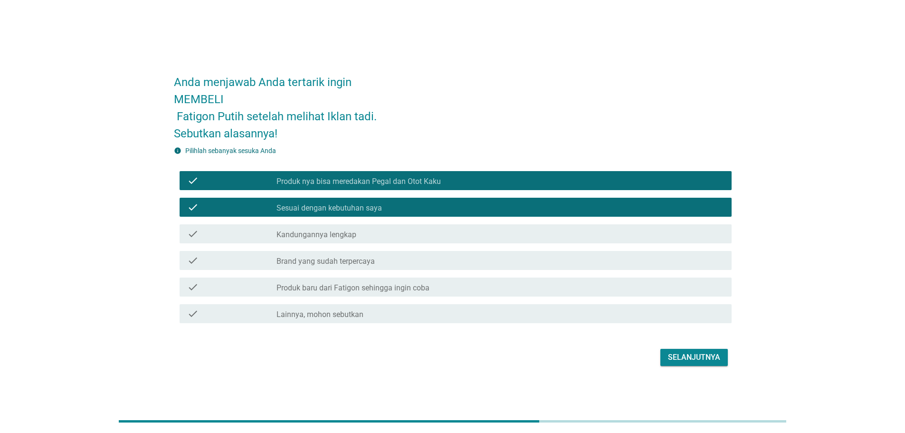
click at [349, 264] on label "Brand yang sudah terpercaya" at bounding box center [326, 262] width 98 height 10
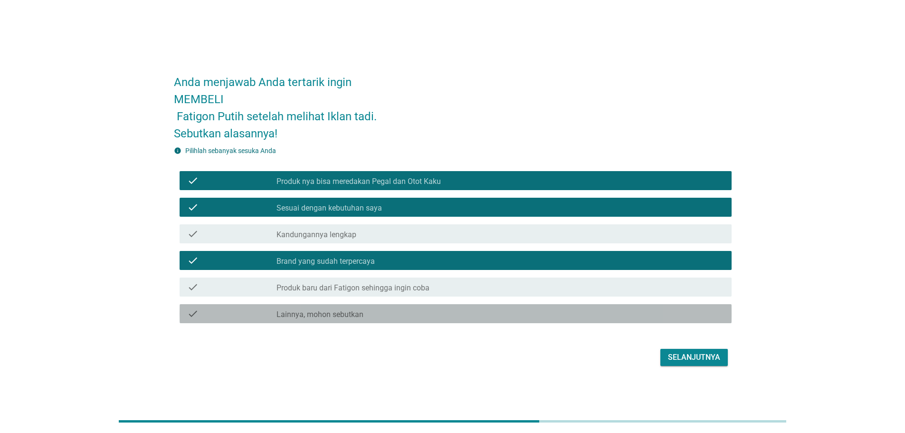
click at [365, 315] on div "check_box_outline_blank Lainnya, mohon sebutkan" at bounding box center [501, 313] width 448 height 11
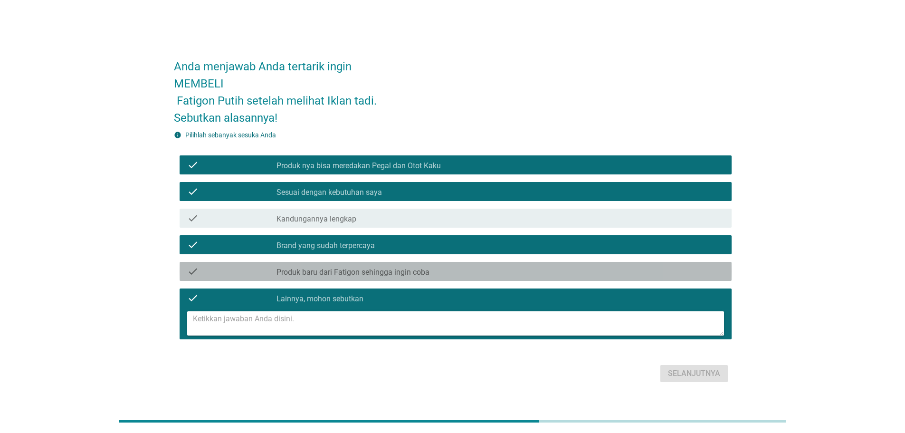
click at [558, 275] on div "check_box_outline_blank Produk baru dari Fatigon sehingga ingin coba" at bounding box center [501, 271] width 448 height 11
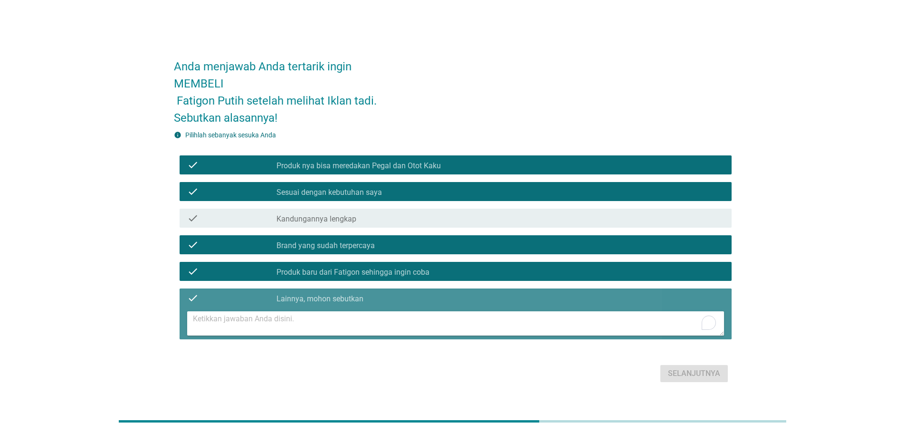
click at [563, 323] on textarea at bounding box center [458, 323] width 531 height 24
click at [374, 295] on div "check_box_outline_blank Lainnya, mohon sebutkan" at bounding box center [501, 297] width 448 height 11
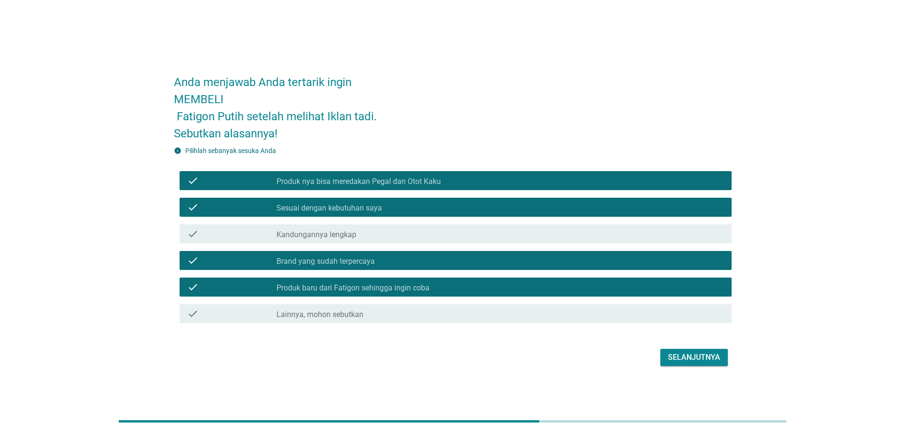
click at [697, 354] on div "Selanjutnya" at bounding box center [694, 357] width 52 height 11
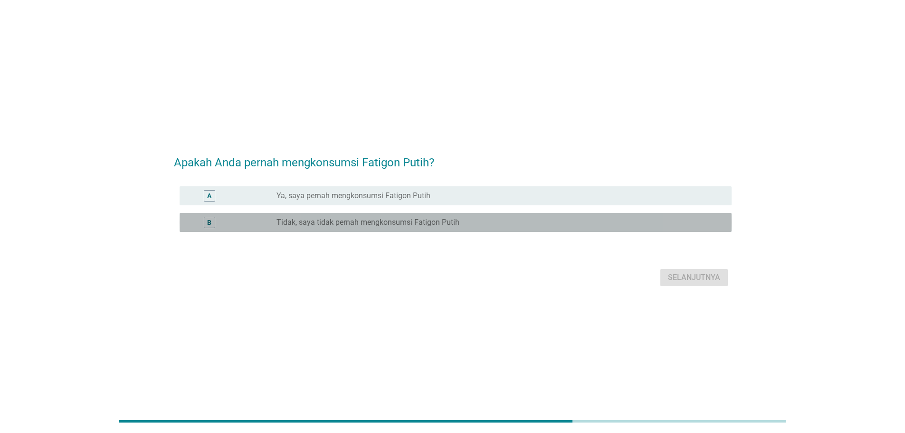
click at [350, 222] on label "Tidak, saya tidak pernah mengkonsumsi Fatigon Putih" at bounding box center [368, 223] width 183 height 10
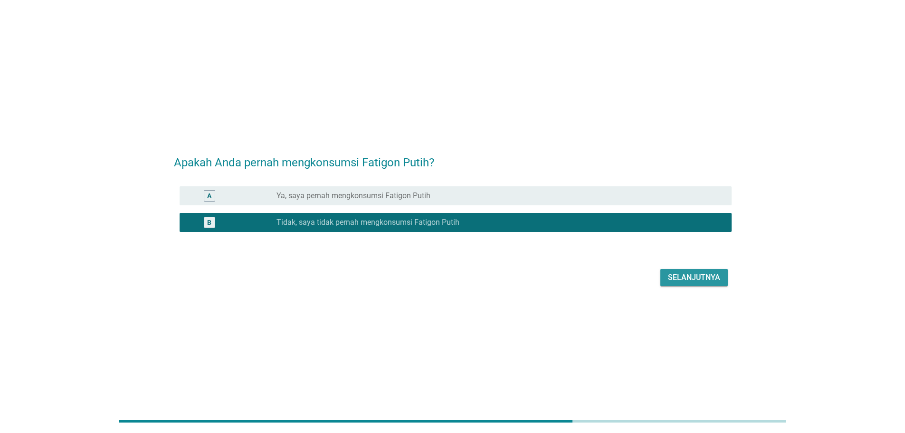
click at [688, 279] on div "Selanjutnya" at bounding box center [694, 277] width 52 height 11
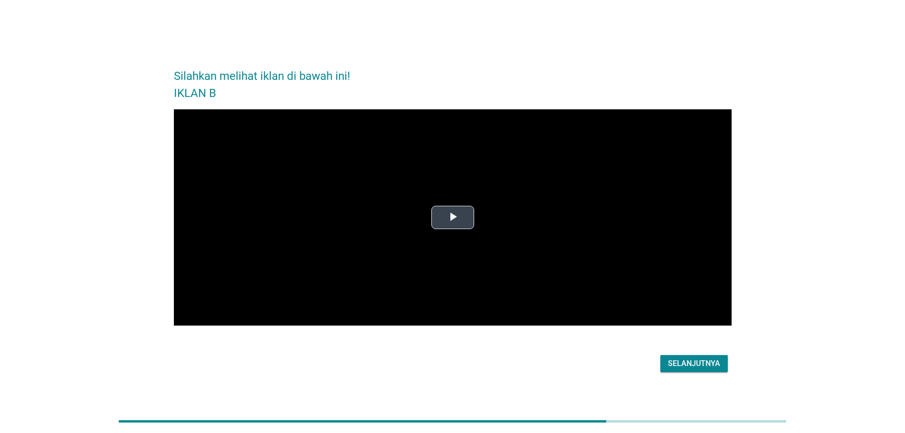
click at [453, 218] on span "Video Player" at bounding box center [453, 218] width 0 height 0
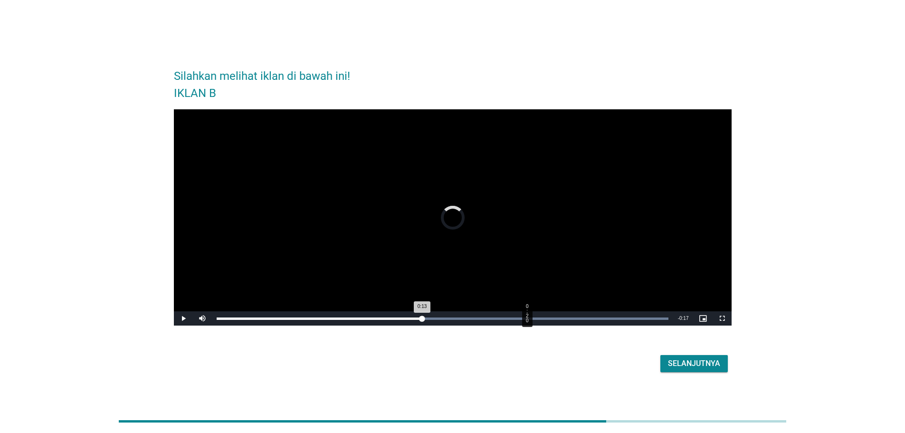
click at [527, 319] on div "Loaded : 100.00% 0:20 0:13" at bounding box center [443, 318] width 452 height 2
click at [559, 320] on div "Loaded : 100.00% 0:22 0:22" at bounding box center [442, 318] width 461 height 14
click at [601, 320] on div "Loaded : 100.00% 0:25 0:23" at bounding box center [442, 318] width 461 height 14
click at [696, 362] on div "Selanjutnya" at bounding box center [694, 363] width 52 height 11
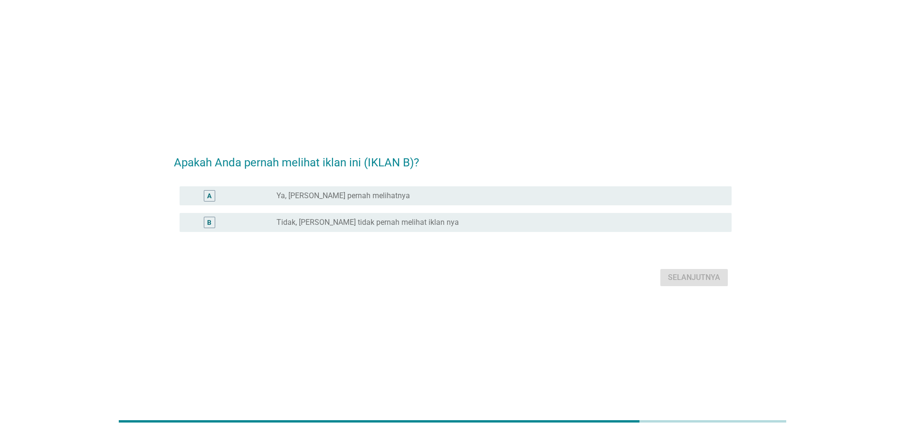
click at [346, 194] on label "Ya, Saya yakin pernah melihatnya" at bounding box center [344, 196] width 134 height 10
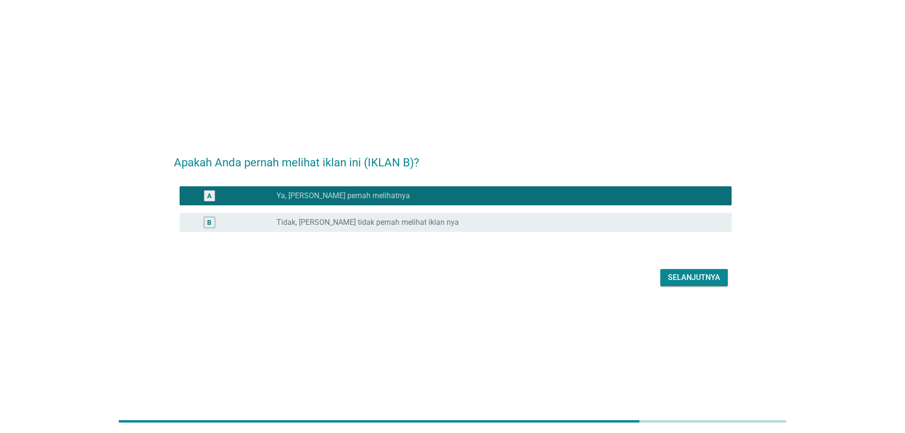
click at [557, 230] on div "B radio_button_unchecked Tidak, Saya tidak pernah melihat iklan nya" at bounding box center [456, 222] width 552 height 19
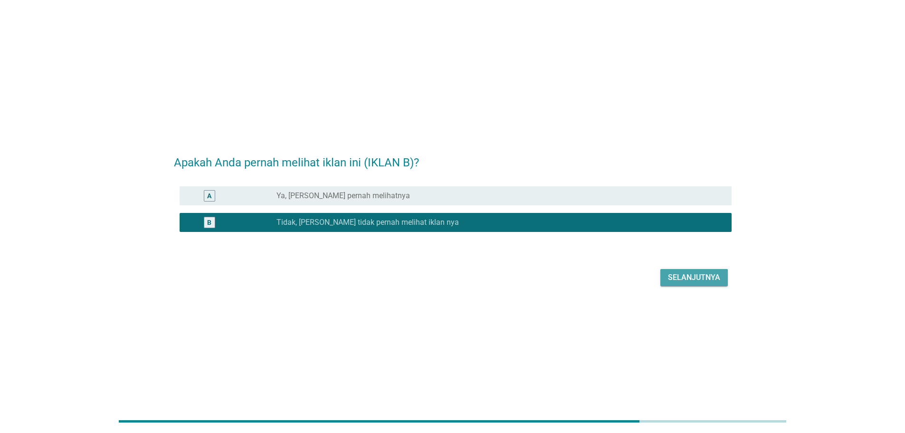
click at [709, 274] on div "Selanjutnya" at bounding box center [694, 277] width 52 height 11
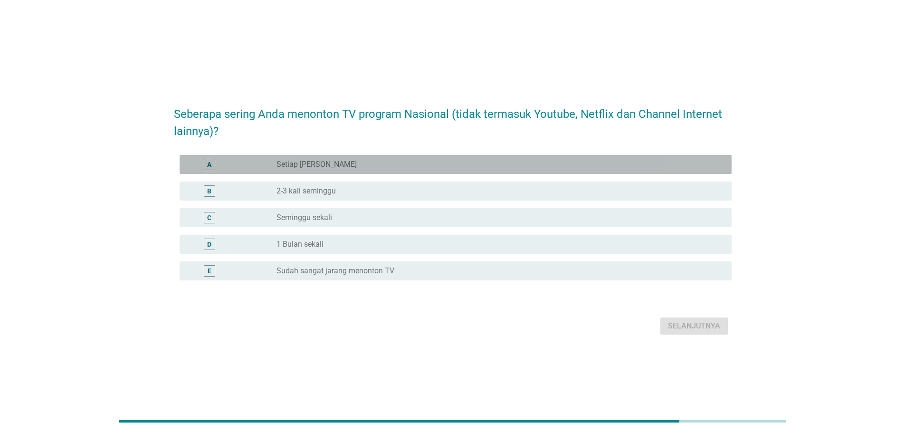
click at [332, 163] on div "radio_button_unchecked Setiap Hari" at bounding box center [497, 165] width 440 height 10
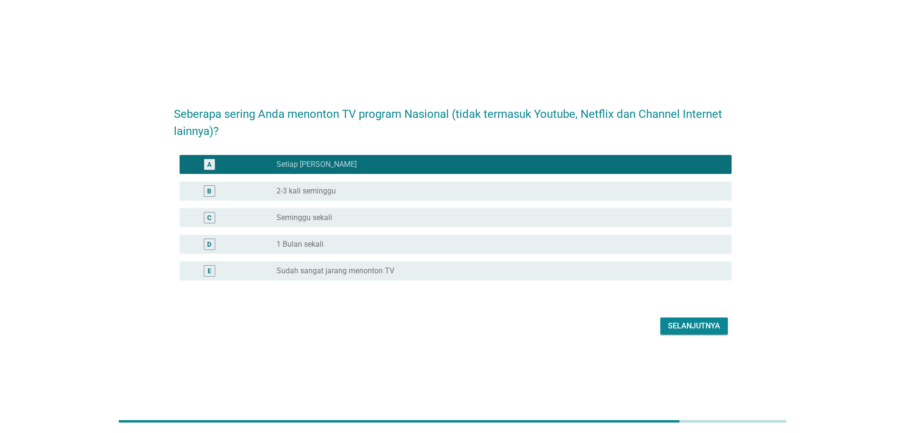
click at [341, 203] on div "B radio_button_unchecked 2-3 kali seminggu" at bounding box center [453, 191] width 558 height 27
click at [343, 213] on div "radio_button_unchecked Seminggu sekali" at bounding box center [501, 217] width 448 height 11
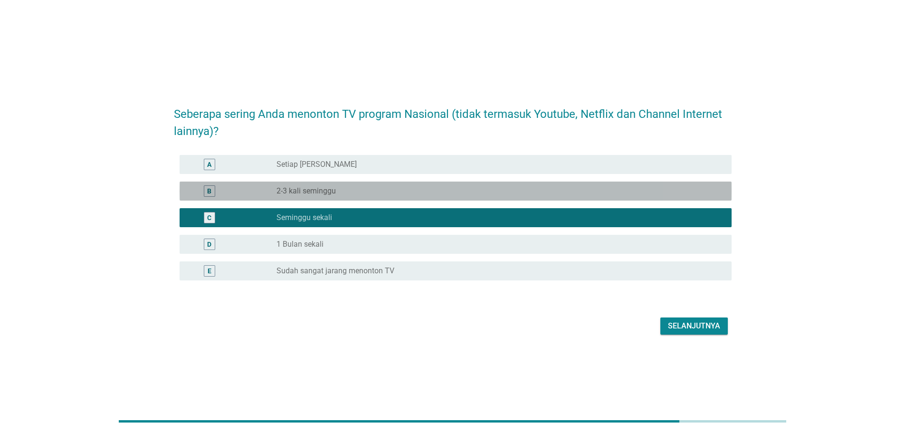
click at [343, 193] on div "radio_button_unchecked 2-3 kali seminggu" at bounding box center [497, 191] width 440 height 10
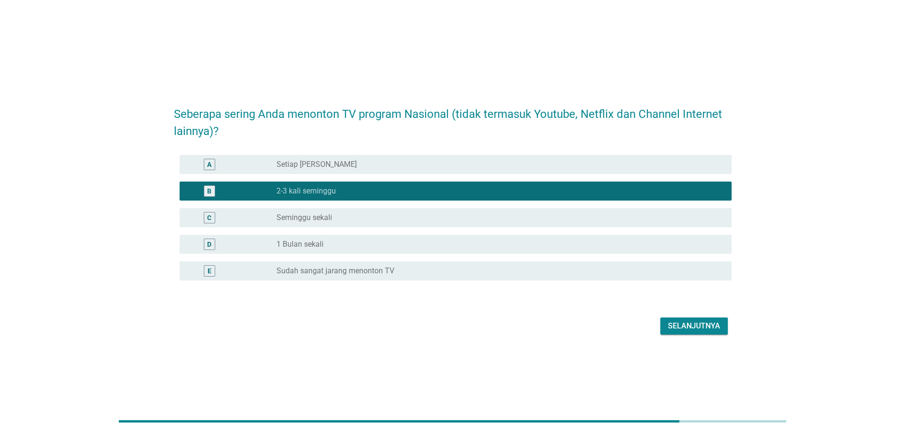
click at [697, 331] on div "Selanjutnya" at bounding box center [694, 325] width 52 height 11
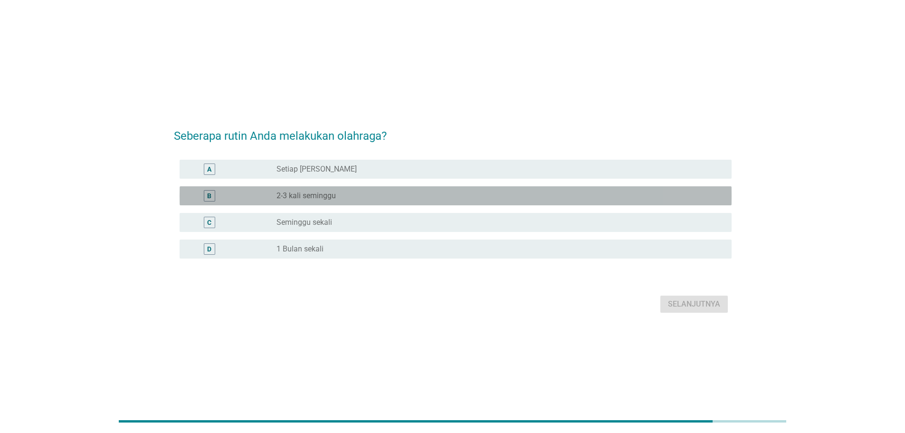
click at [344, 198] on div "radio_button_unchecked 2-3 kali seminggu" at bounding box center [497, 196] width 440 height 10
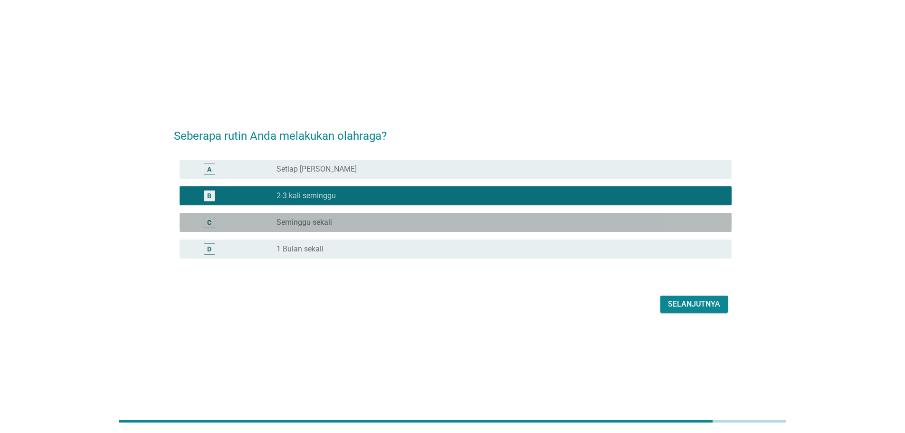
click at [334, 214] on div "C radio_button_unchecked Seminggu sekali" at bounding box center [456, 222] width 552 height 19
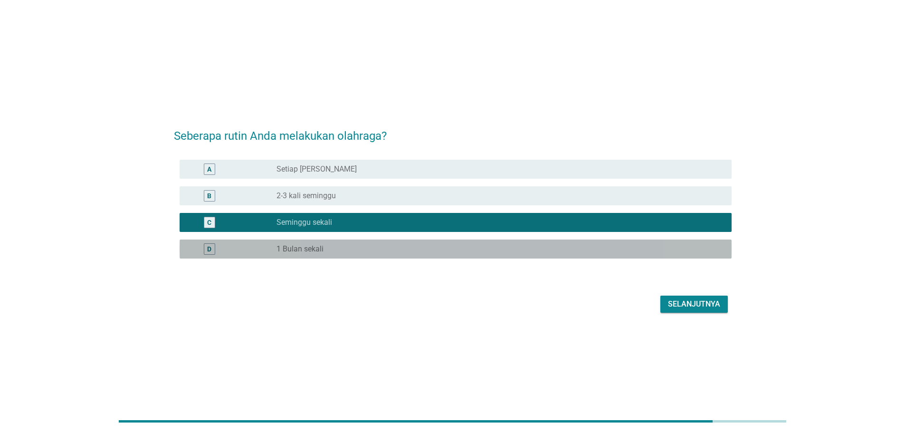
click at [379, 248] on div "radio_button_unchecked 1 Bulan sekali" at bounding box center [497, 249] width 440 height 10
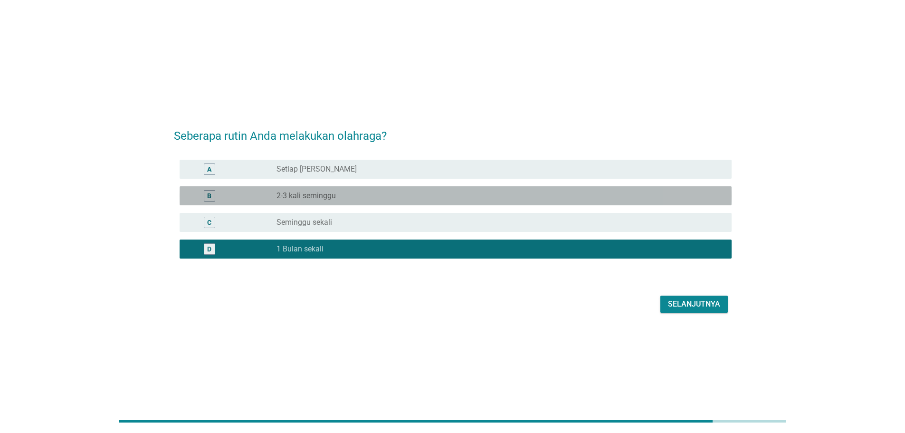
click at [359, 194] on div "radio_button_unchecked 2-3 kali seminggu" at bounding box center [497, 196] width 440 height 10
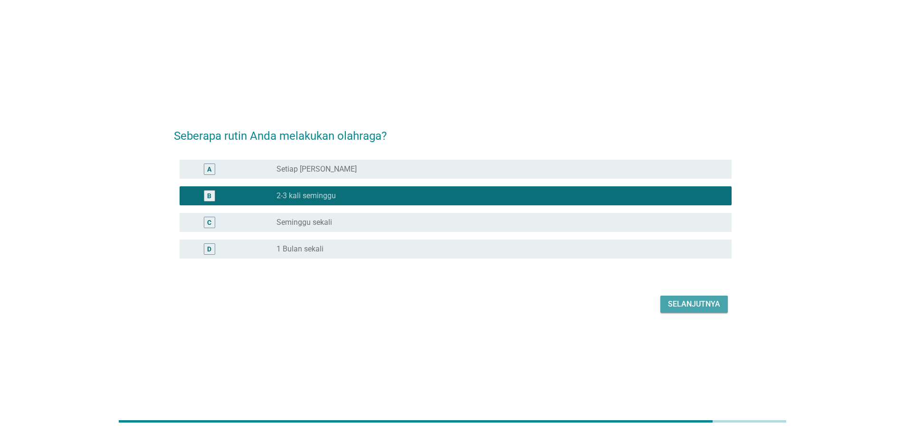
click at [700, 303] on div "Selanjutnya" at bounding box center [694, 303] width 52 height 11
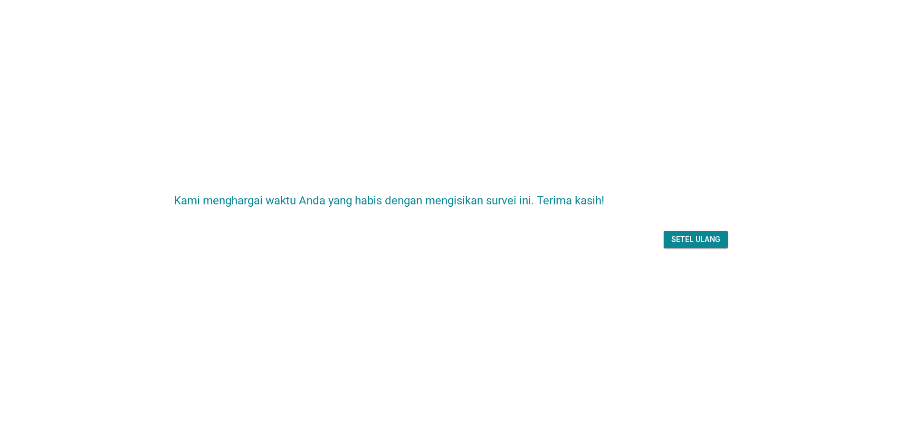
click at [701, 240] on div "Setel ulang" at bounding box center [695, 239] width 49 height 11
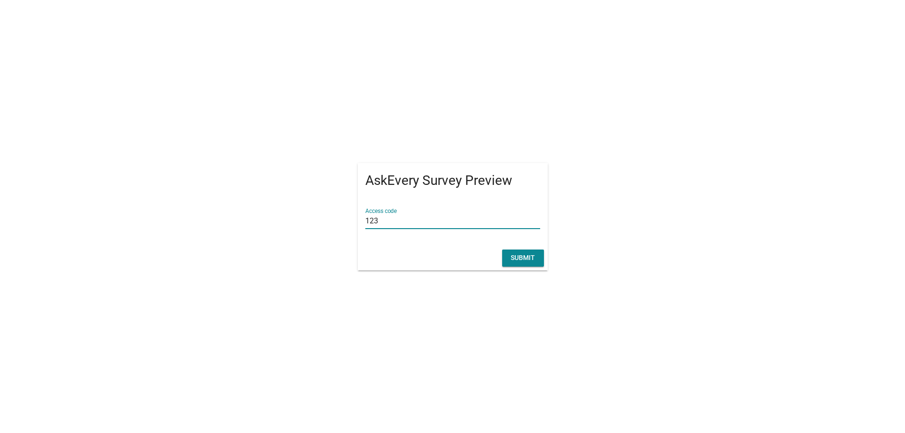
type input "123"
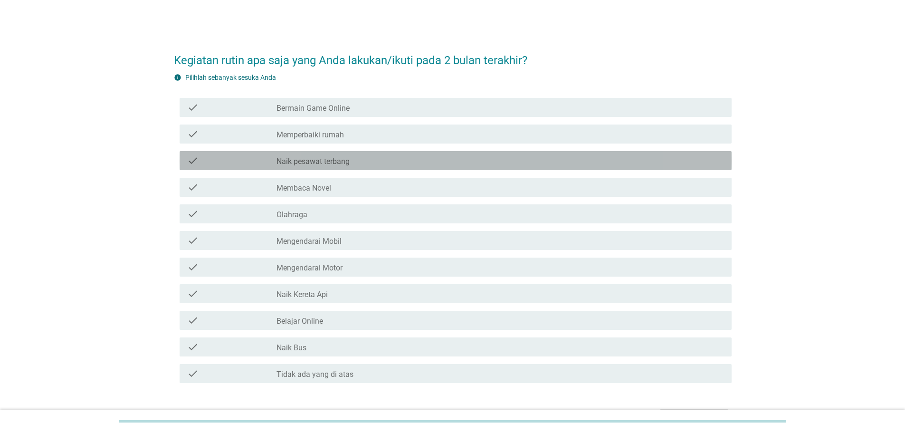
click at [356, 156] on div "check_box_outline_blank Naik pesawat terbang" at bounding box center [501, 160] width 448 height 11
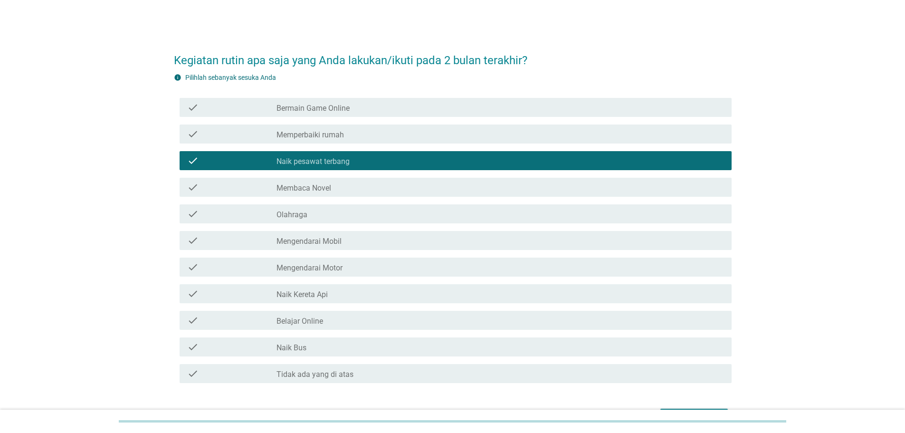
click at [324, 207] on div "check check_box_outline_blank Olahraga" at bounding box center [456, 213] width 552 height 19
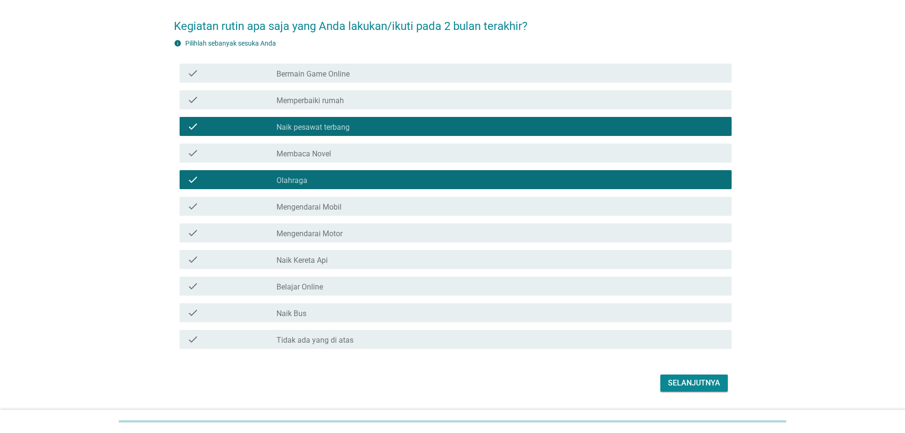
scroll to position [61, 0]
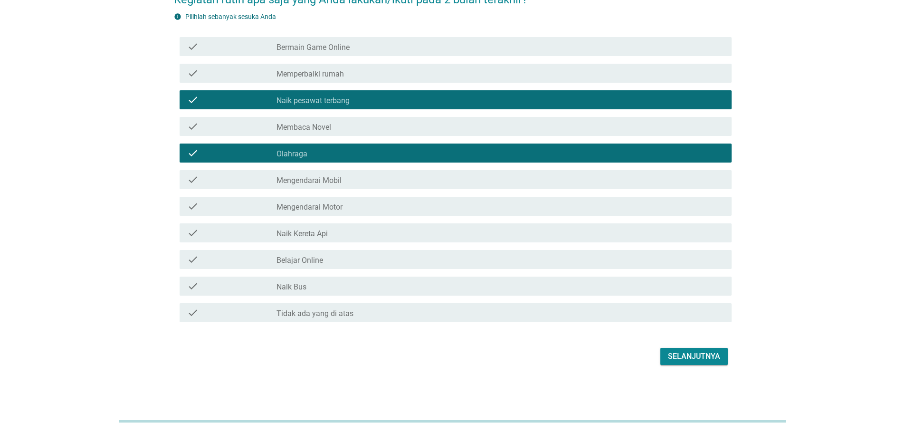
click at [686, 353] on div "Selanjutnya" at bounding box center [694, 356] width 52 height 11
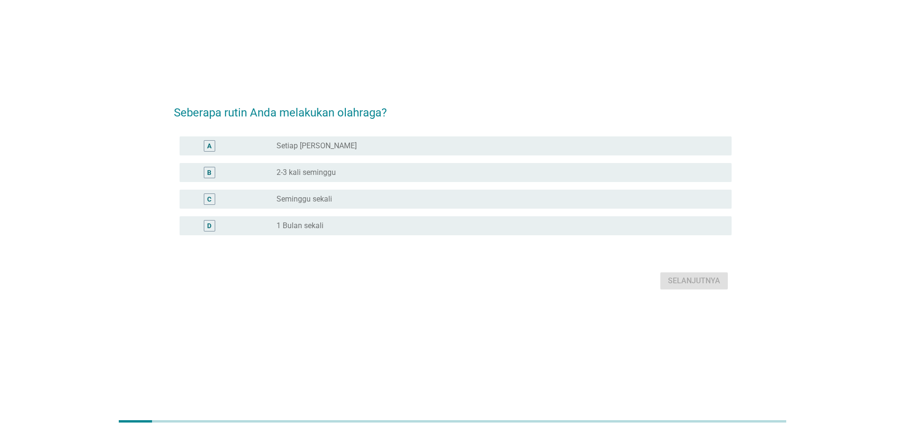
scroll to position [0, 0]
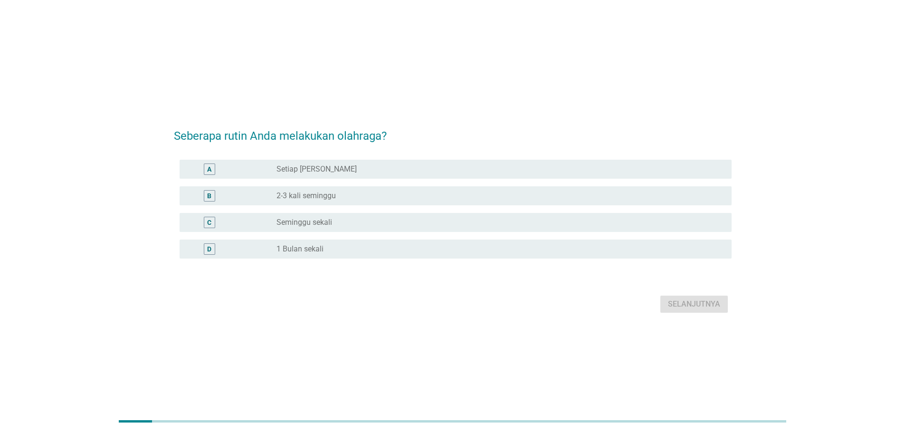
click at [325, 192] on label "2-3 kali seminggu" at bounding box center [306, 196] width 59 height 10
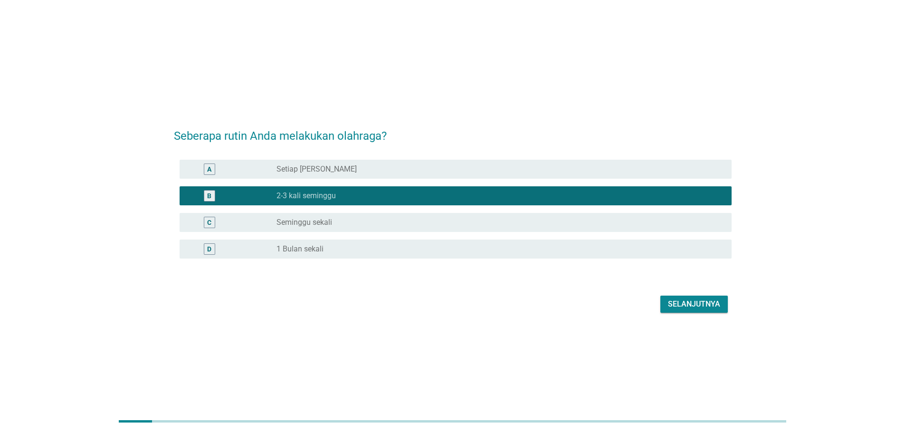
drag, startPoint x: 692, startPoint y: 295, endPoint x: 693, endPoint y: 301, distance: 6.8
click at [692, 295] on div "Selanjutnya" at bounding box center [453, 304] width 558 height 23
click at [693, 303] on div "Selanjutnya" at bounding box center [694, 303] width 52 height 11
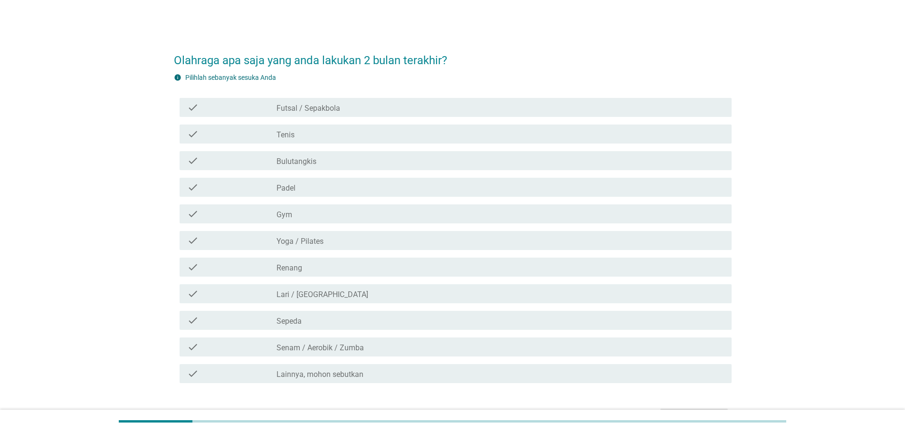
click at [323, 156] on div "check_box_outline_blank Bulutangkis" at bounding box center [501, 160] width 448 height 11
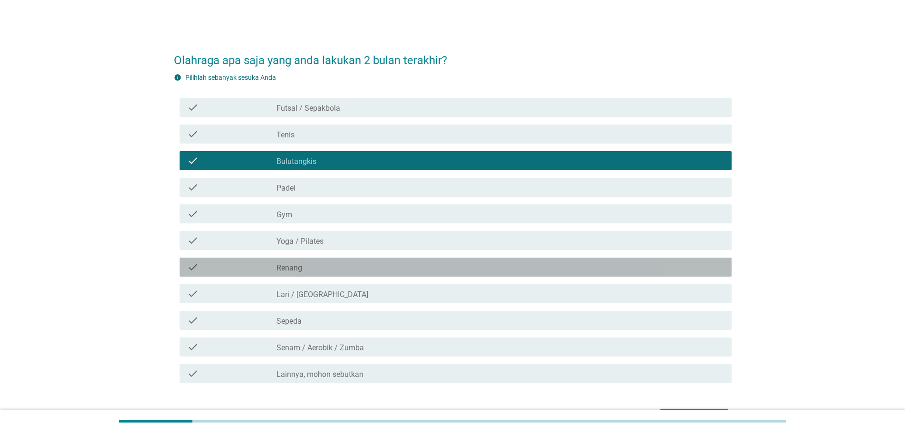
click at [354, 264] on div "check_box_outline_blank Renang" at bounding box center [501, 266] width 448 height 11
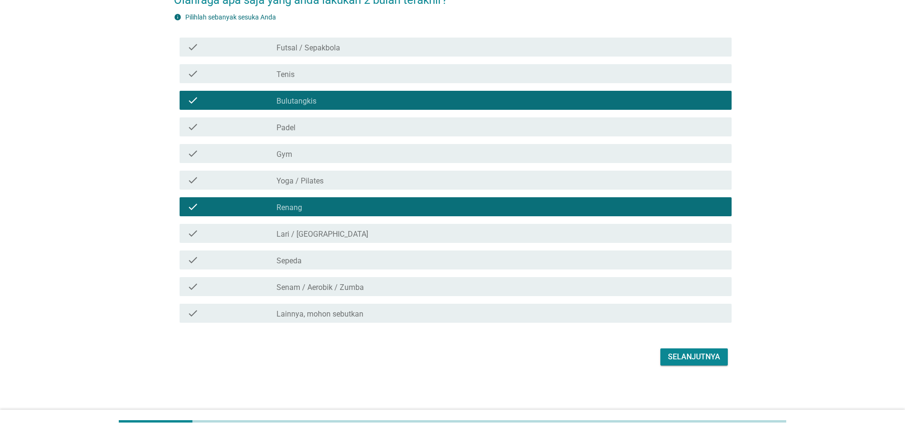
scroll to position [61, 0]
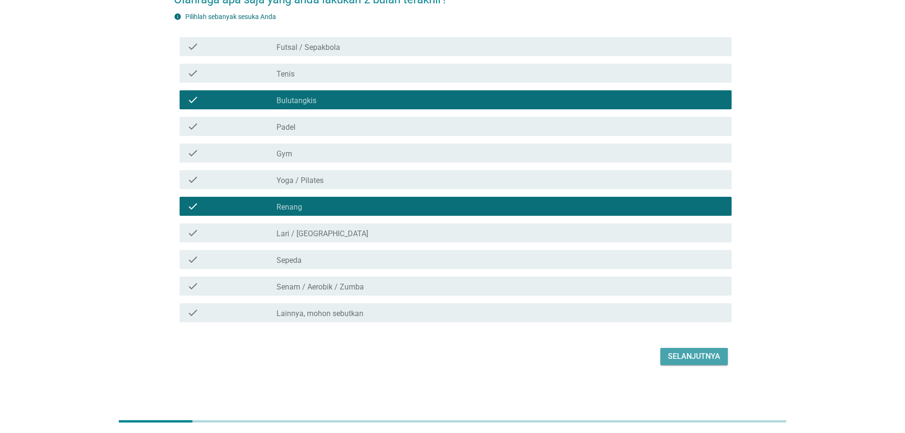
click at [690, 357] on div "Selanjutnya" at bounding box center [694, 356] width 52 height 11
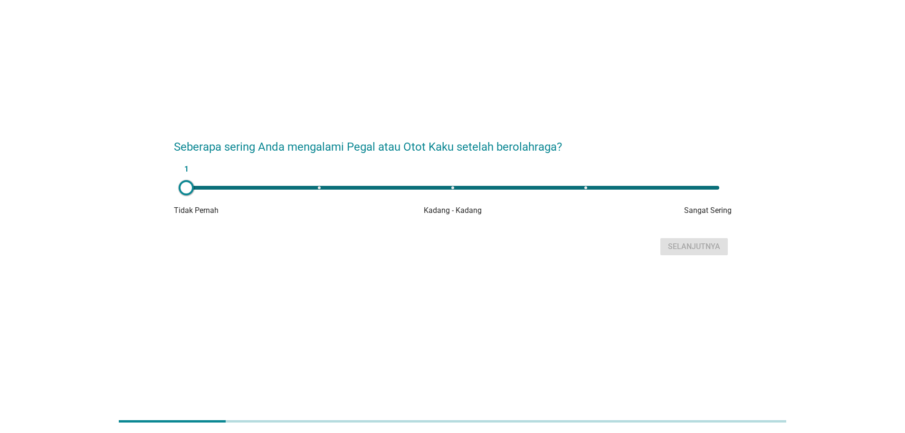
scroll to position [0, 0]
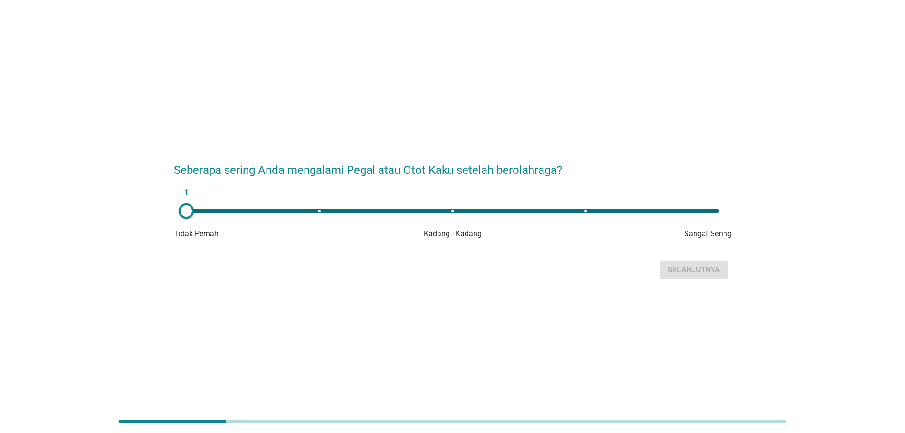
click at [603, 211] on div "1" at bounding box center [452, 211] width 533 height 4
click at [315, 216] on div "4" at bounding box center [453, 210] width 548 height 19
click at [200, 211] on div "2" at bounding box center [452, 211] width 533 height 4
click at [312, 208] on div "1" at bounding box center [453, 210] width 548 height 19
click at [184, 214] on div "2" at bounding box center [453, 210] width 548 height 19
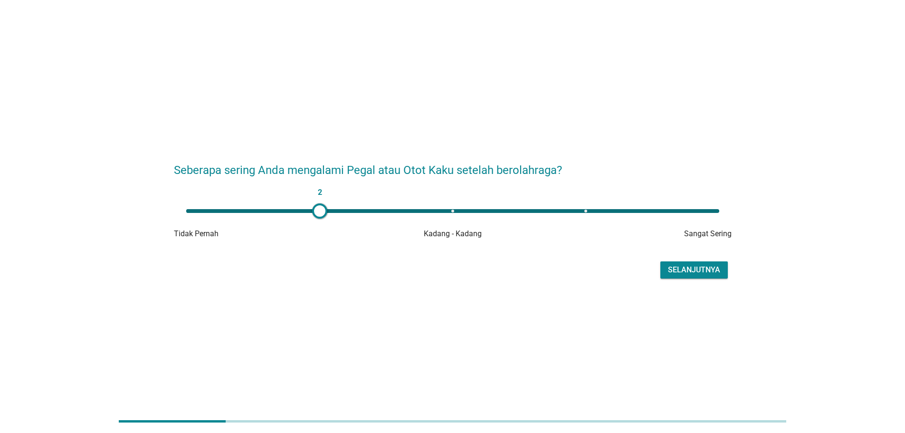
type input "1"
click at [697, 268] on div "Selanjutnya" at bounding box center [694, 269] width 52 height 11
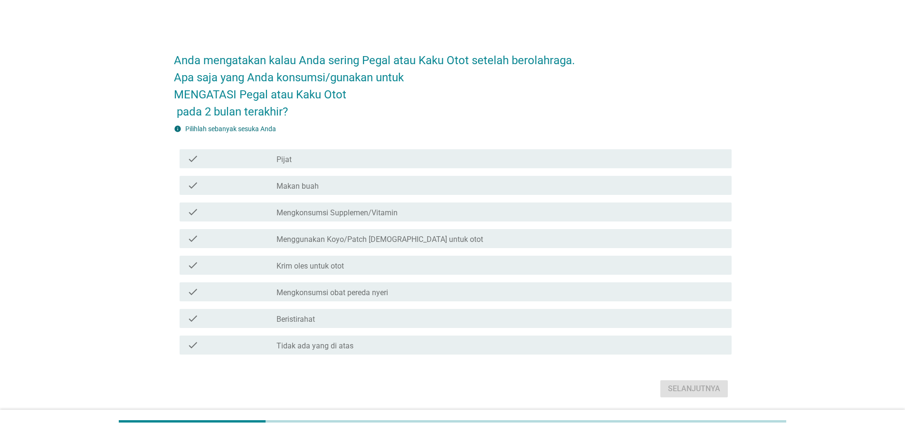
click at [374, 180] on div "check_box_outline_blank Makan buah" at bounding box center [501, 185] width 448 height 11
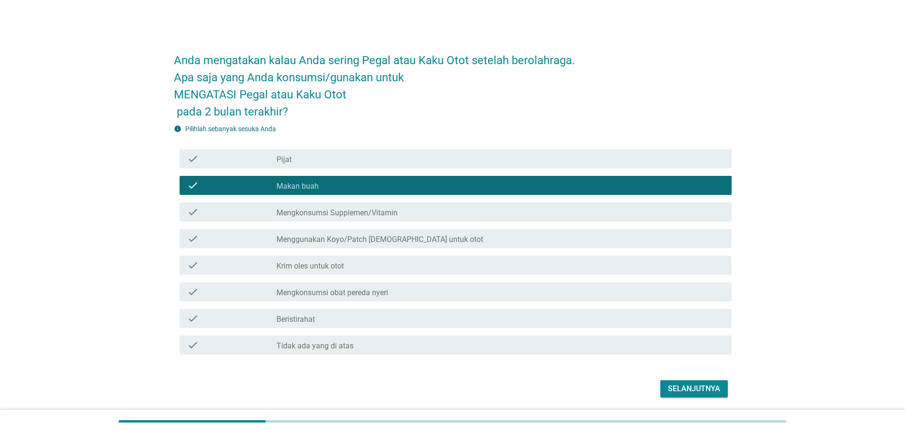
click at [373, 157] on div "check_box_outline_blank Pijat" at bounding box center [501, 158] width 448 height 11
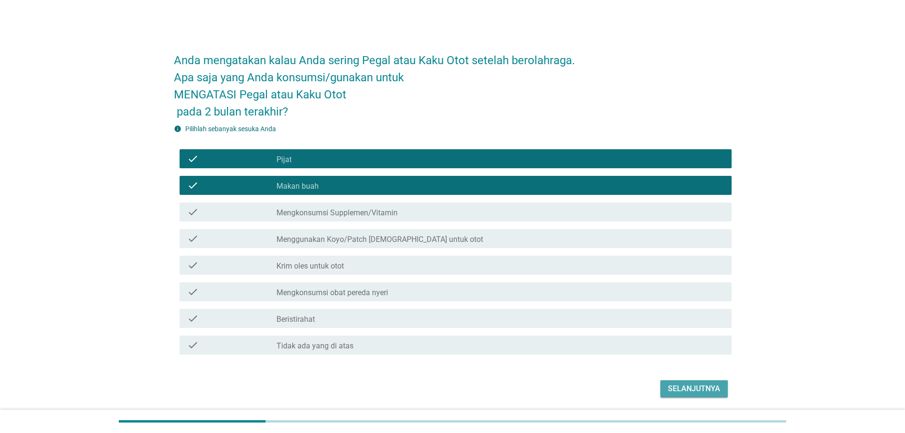
click at [686, 383] on div "Selanjutnya" at bounding box center [694, 388] width 52 height 11
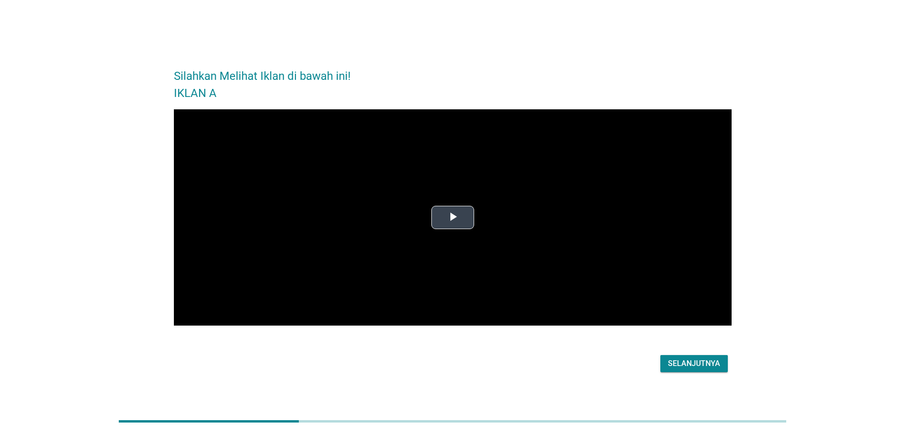
click at [453, 218] on span "Video Player" at bounding box center [453, 218] width 0 height 0
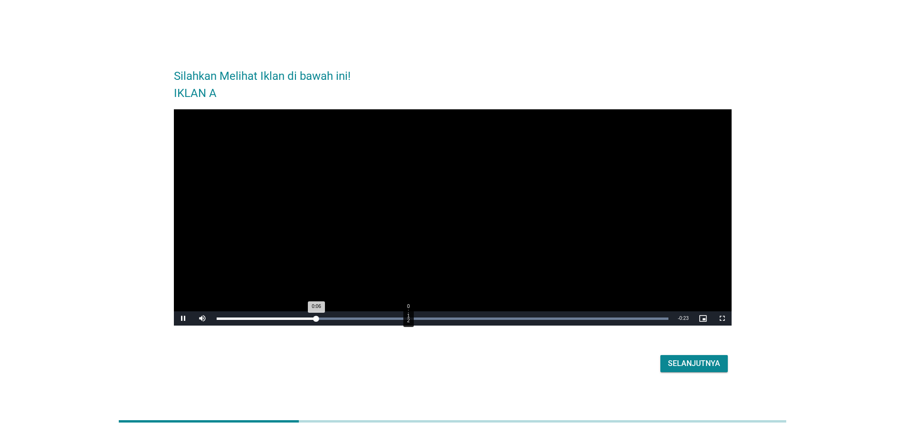
click at [409, 318] on div "0:12" at bounding box center [408, 318] width 0 height 2
click at [496, 319] on div "Loaded : 100.00% 0:18 0:14" at bounding box center [443, 318] width 452 height 2
click at [559, 318] on div "0:22" at bounding box center [559, 318] width 0 height 2
click at [688, 366] on div "Selanjutnya" at bounding box center [694, 363] width 52 height 11
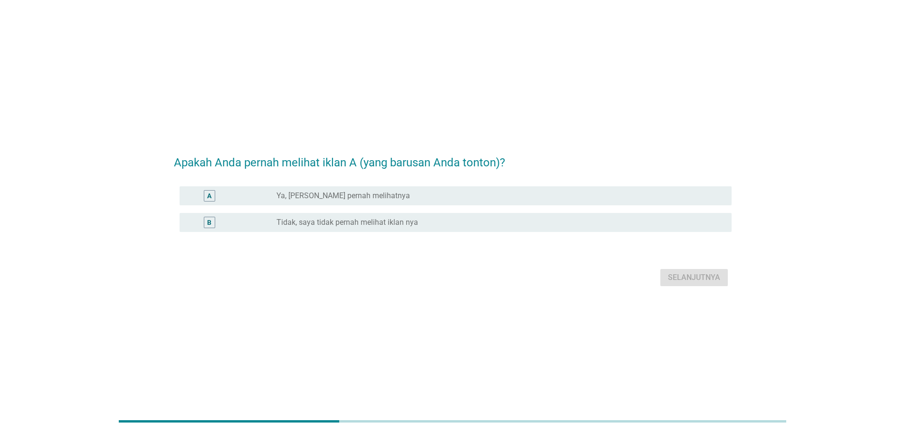
click at [359, 225] on label "Tidak, saya tidak pernah melihat iklan nya" at bounding box center [348, 223] width 142 height 10
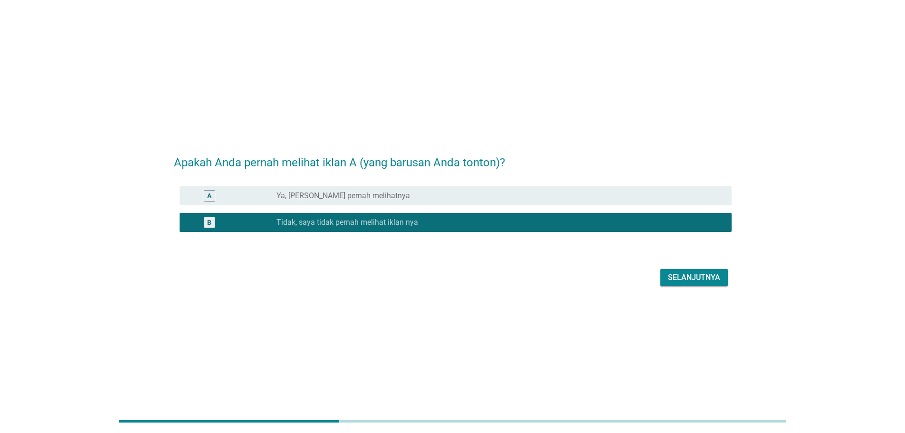
click at [691, 282] on div "Selanjutnya" at bounding box center [694, 277] width 52 height 11
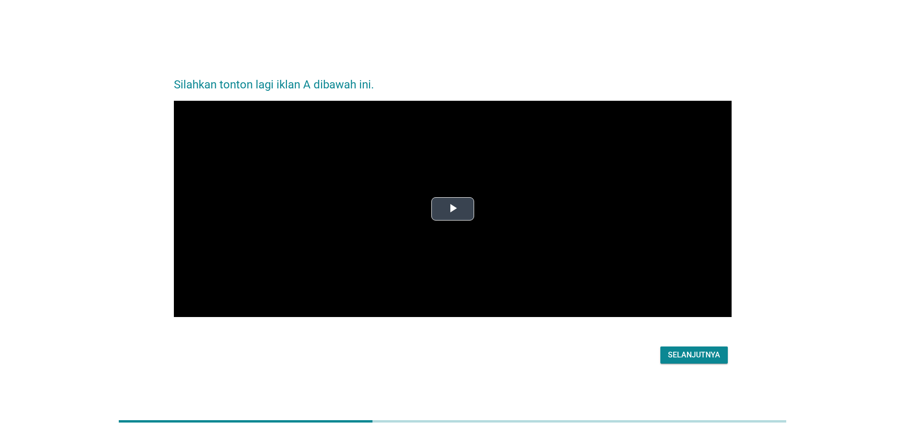
click at [453, 209] on span "Video Player" at bounding box center [453, 209] width 0 height 0
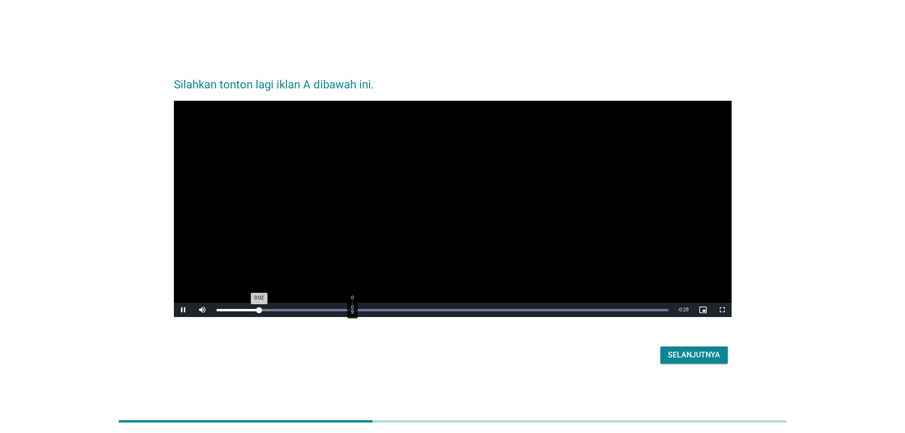
click at [352, 309] on div "Loaded : 100.00% 0:09 0:02" at bounding box center [443, 310] width 452 height 2
drag, startPoint x: 425, startPoint y: 309, endPoint x: 460, endPoint y: 310, distance: 35.2
click at [425, 309] on div "0:13" at bounding box center [425, 310] width 0 height 2
click at [491, 310] on div "0:18" at bounding box center [491, 310] width 0 height 2
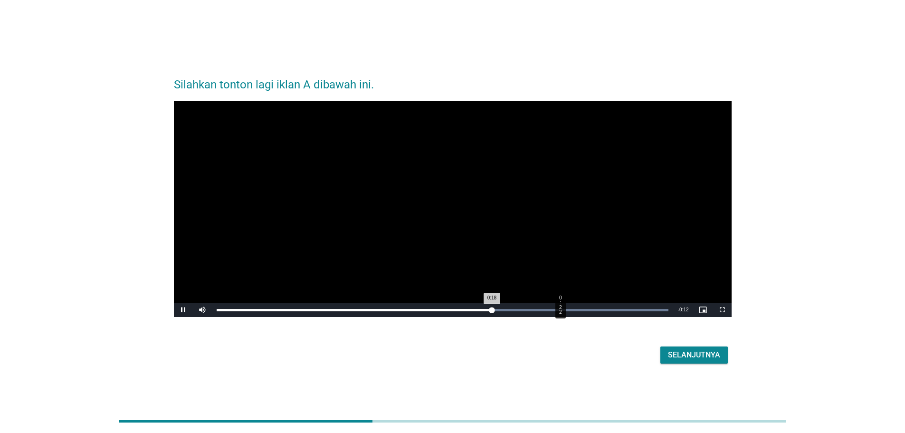
click at [561, 309] on div "0:22" at bounding box center [560, 310] width 0 height 2
click at [612, 311] on div "Loaded : 100.00% 0:26 0:23" at bounding box center [443, 310] width 452 height 2
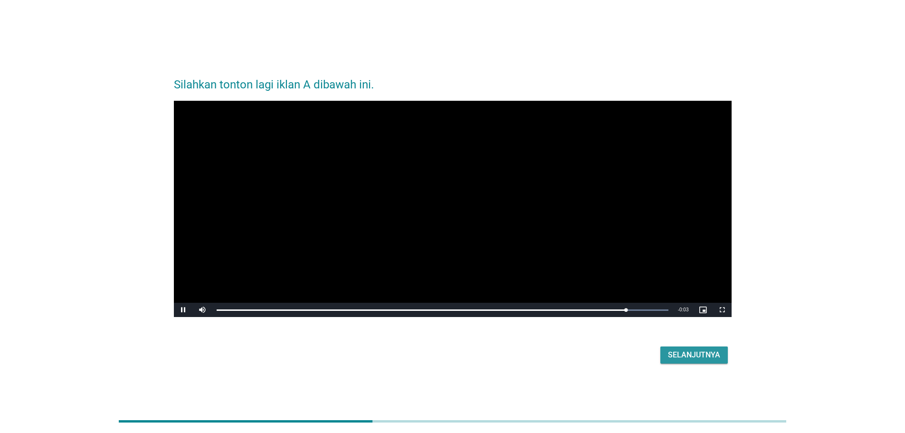
click at [679, 349] on div "Selanjutnya" at bounding box center [694, 354] width 52 height 11
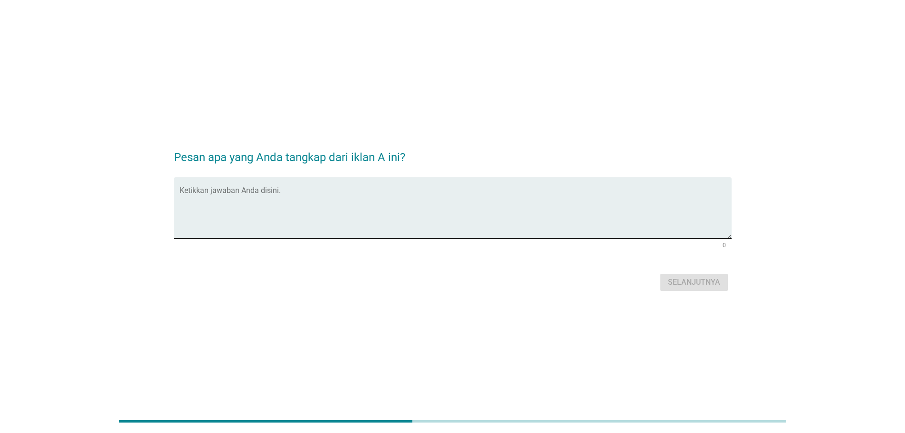
click at [342, 200] on textarea "Ketikkan jawaban Anda disini." at bounding box center [456, 214] width 552 height 50
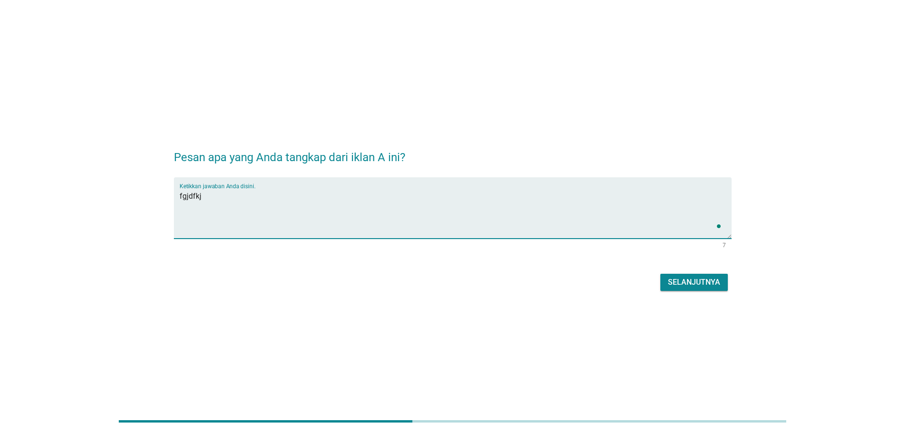
type textarea "fgjdfkj"
click at [689, 285] on div "Selanjutnya" at bounding box center [694, 282] width 52 height 11
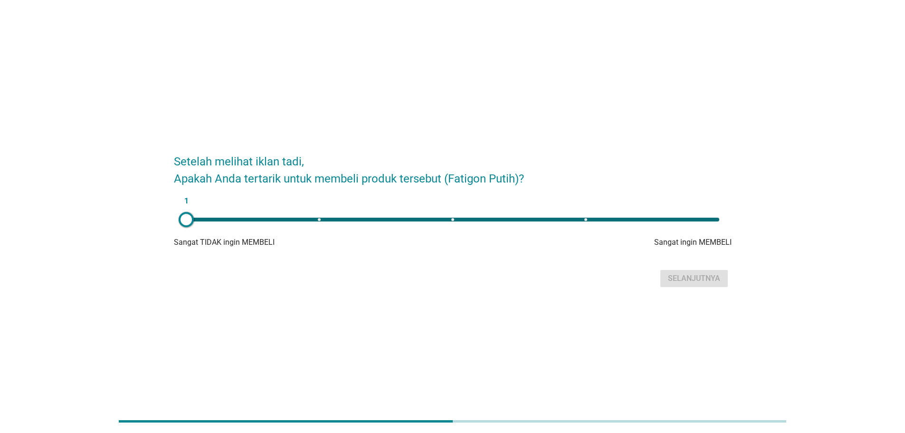
click at [320, 224] on div "1" at bounding box center [453, 219] width 548 height 19
click at [452, 224] on div "2" at bounding box center [453, 219] width 548 height 19
type input "3"
click at [689, 280] on div "Selanjutnya" at bounding box center [694, 278] width 52 height 11
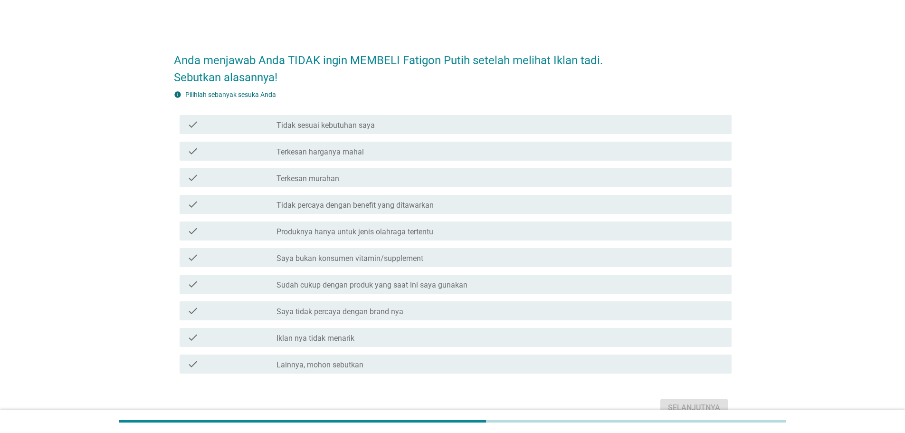
click at [365, 205] on label "Tidak percaya dengan benefit yang ditawarkan" at bounding box center [355, 206] width 157 height 10
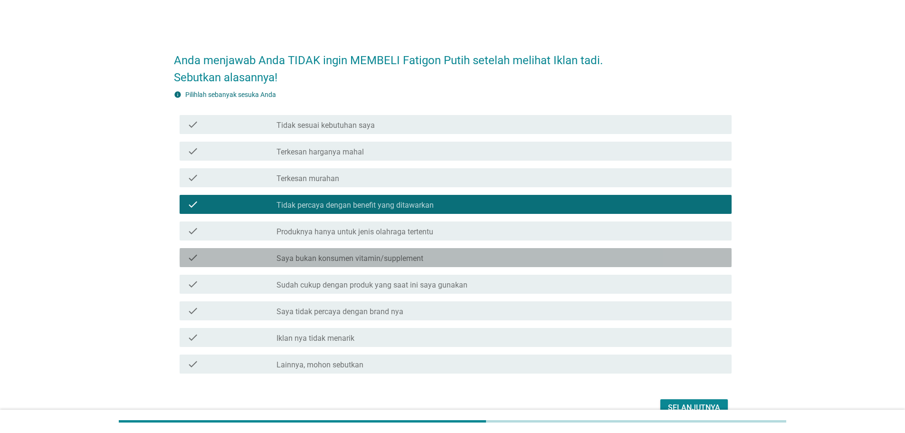
click at [378, 254] on label "Saya bukan konsumen vitamin/supplement" at bounding box center [350, 259] width 147 height 10
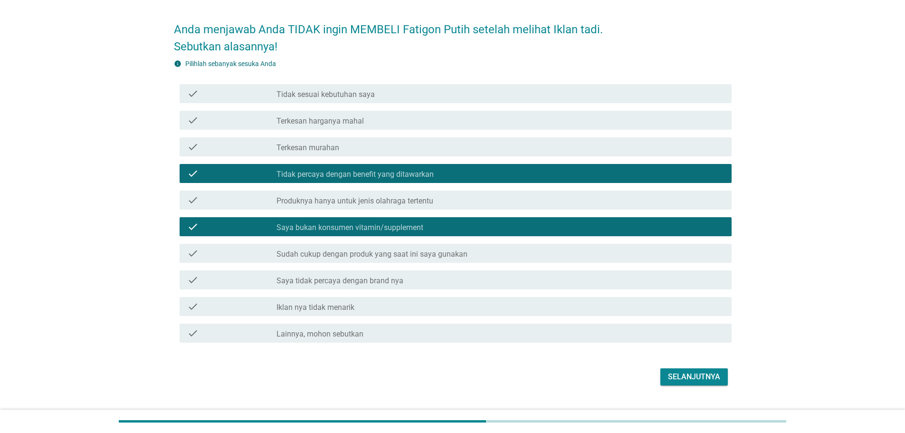
scroll to position [48, 0]
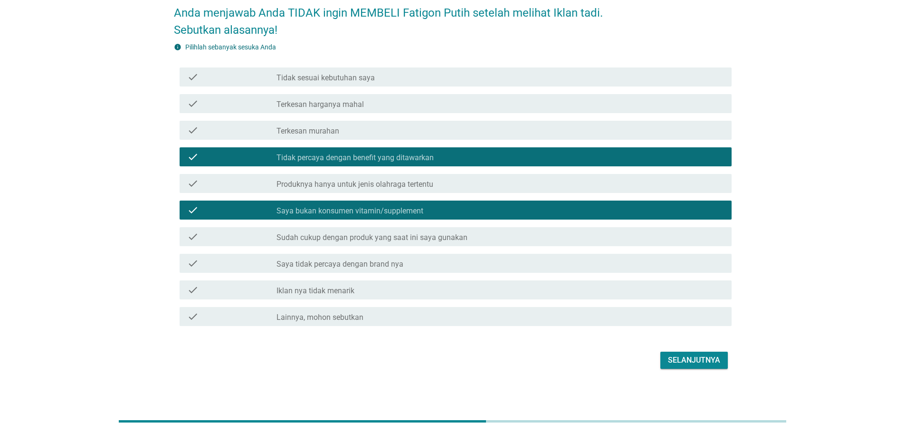
click at [404, 283] on div "check check_box_outline_blank Iklan nya tidak menarik" at bounding box center [456, 289] width 552 height 19
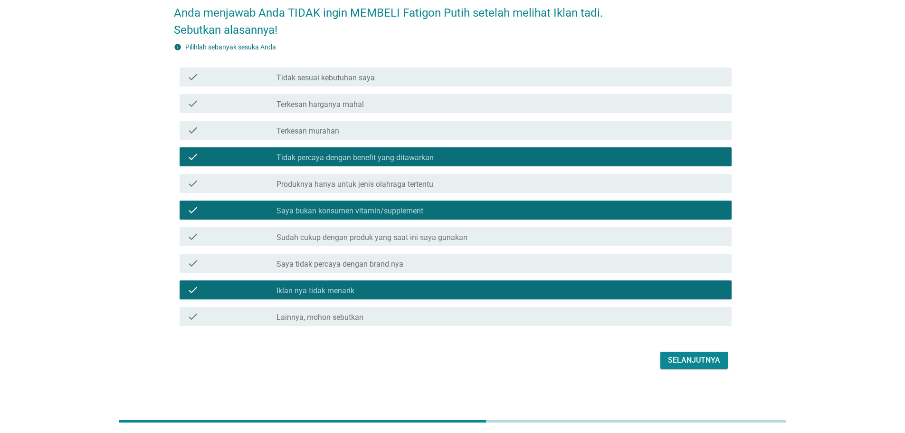
click at [699, 358] on div "Selanjutnya" at bounding box center [694, 360] width 52 height 11
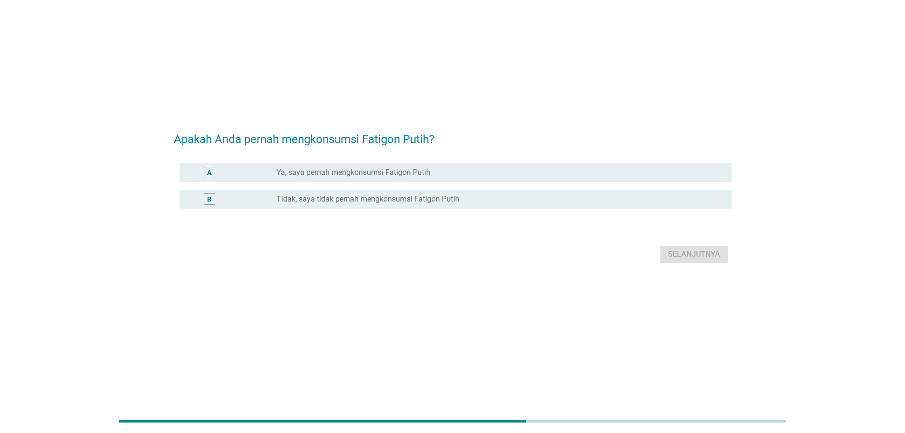
scroll to position [0, 0]
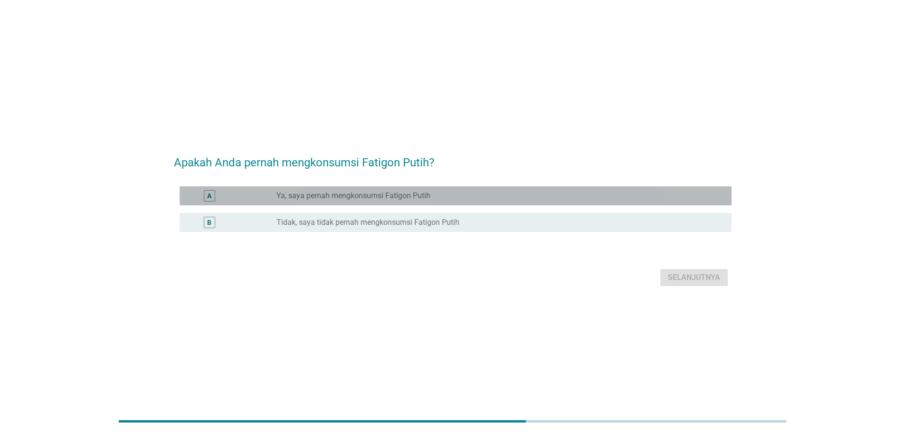
click at [356, 198] on label "Ya, saya pernah mengkonsumsi Fatigon Putih" at bounding box center [354, 196] width 154 height 10
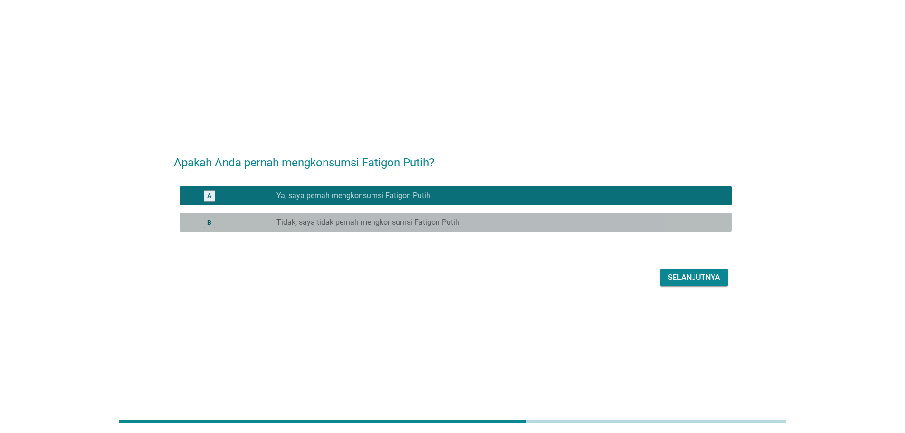
click at [352, 222] on label "Tidak, saya tidak pernah mengkonsumsi Fatigon Putih" at bounding box center [368, 223] width 183 height 10
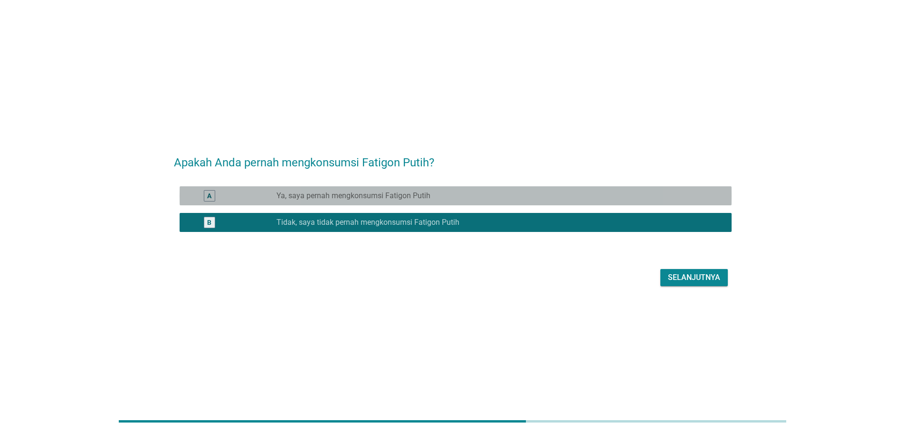
click at [432, 195] on div "radio_button_unchecked Ya, saya pernah mengkonsumsi Fatigon Putih" at bounding box center [497, 196] width 440 height 10
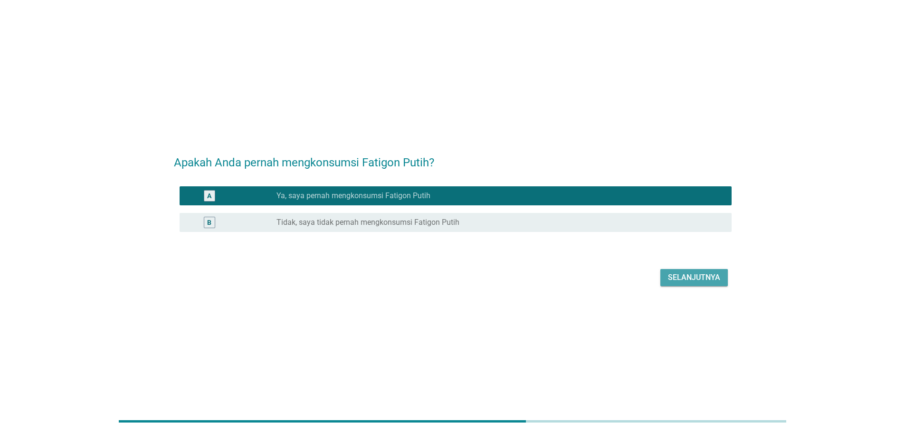
click at [683, 278] on div "Selanjutnya" at bounding box center [694, 277] width 52 height 11
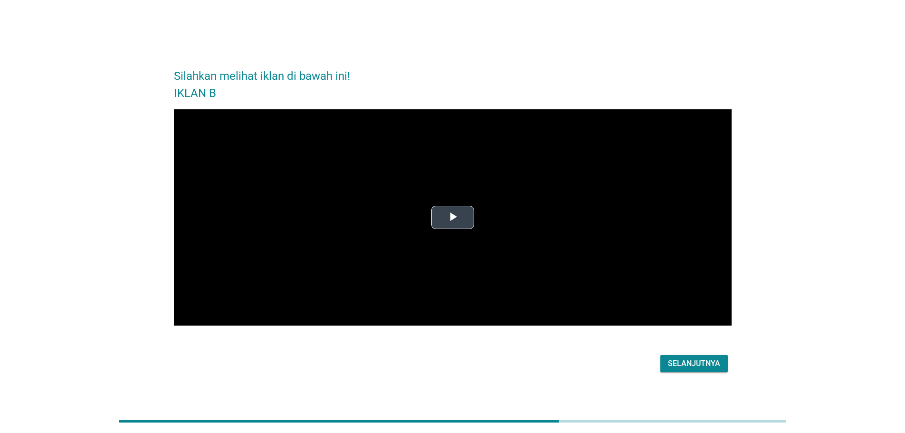
click at [453, 218] on span "Video Player" at bounding box center [453, 218] width 0 height 0
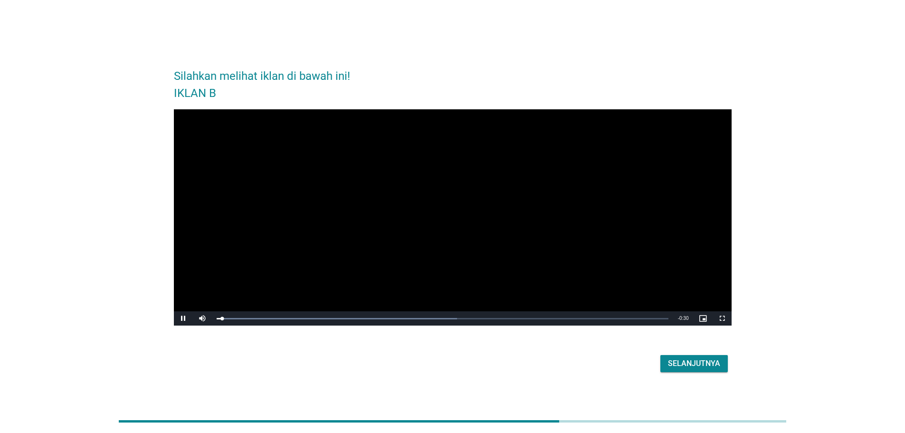
click at [416, 310] on video "Video Player" at bounding box center [453, 217] width 558 height 217
drag, startPoint x: 443, startPoint y: 318, endPoint x: 464, endPoint y: 319, distance: 20.9
click at [445, 318] on div "Progress Bar" at bounding box center [443, 318] width 452 height 2
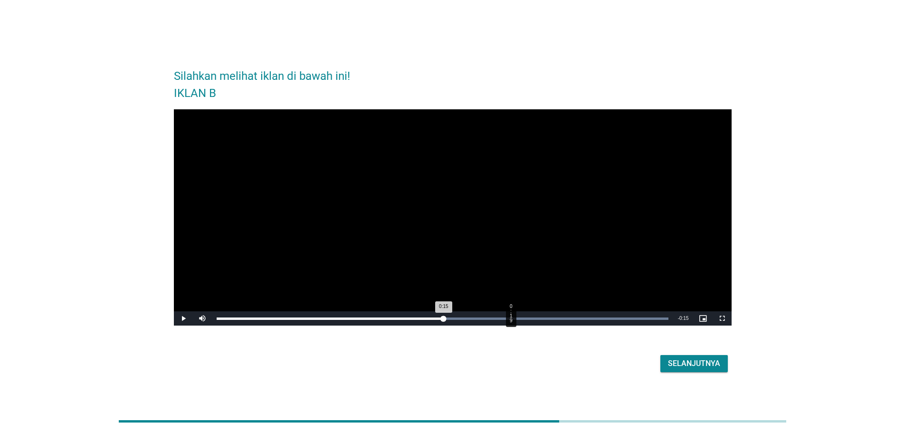
drag, startPoint x: 511, startPoint y: 321, endPoint x: 524, endPoint y: 320, distance: 12.9
click at [511, 321] on div "Loaded : 100.00% 0:19 0:15" at bounding box center [442, 318] width 461 height 14
click at [692, 355] on div "Selanjutnya" at bounding box center [453, 363] width 558 height 23
click at [691, 359] on div "Selanjutnya" at bounding box center [694, 363] width 52 height 11
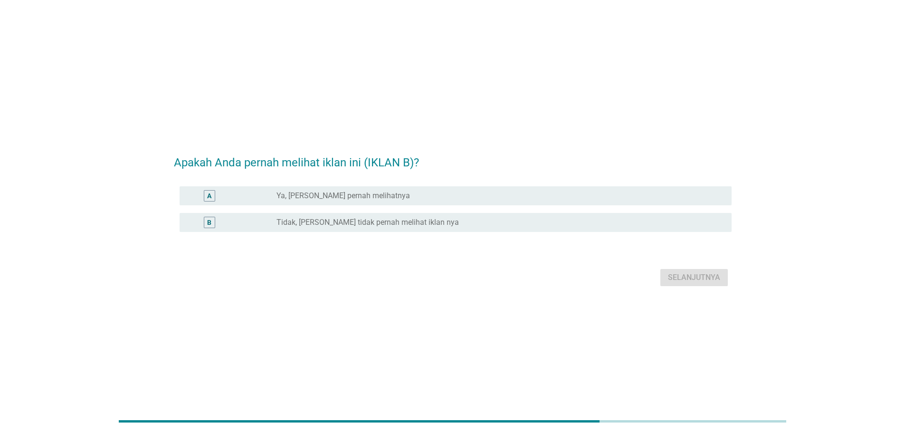
click at [353, 197] on label "Ya, Saya yakin pernah melihatnya" at bounding box center [344, 196] width 134 height 10
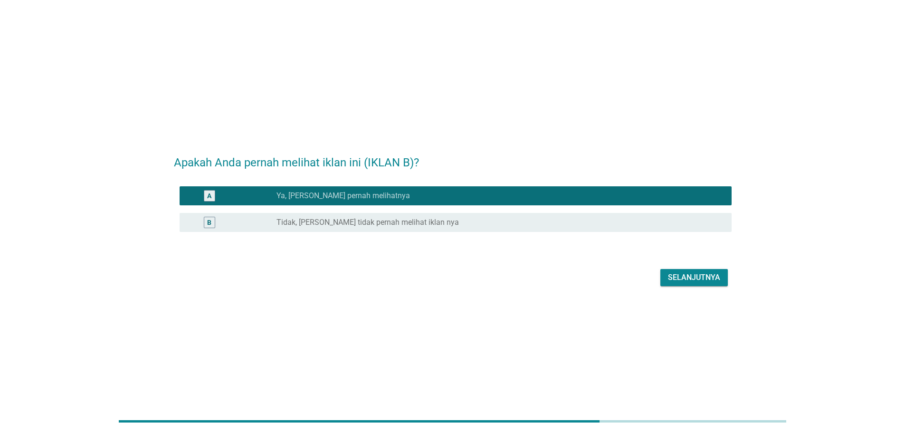
click at [714, 282] on div "Selanjutnya" at bounding box center [694, 277] width 52 height 11
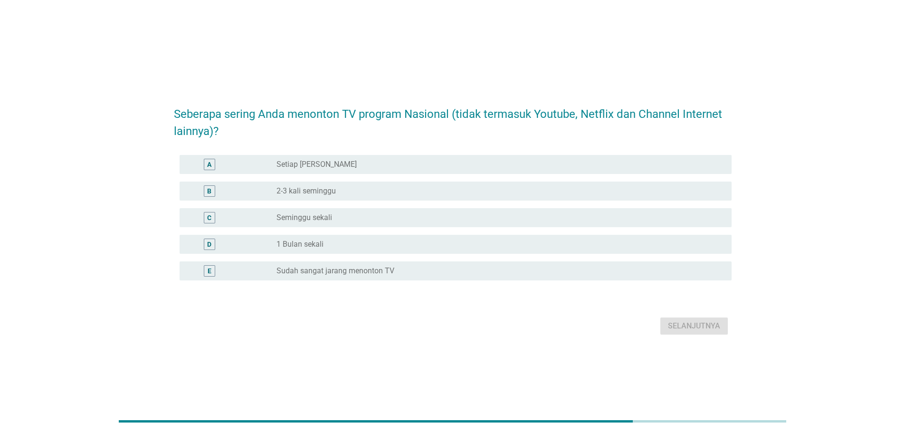
click at [335, 184] on div "B radio_button_unchecked 2-3 kali seminggu" at bounding box center [456, 191] width 552 height 19
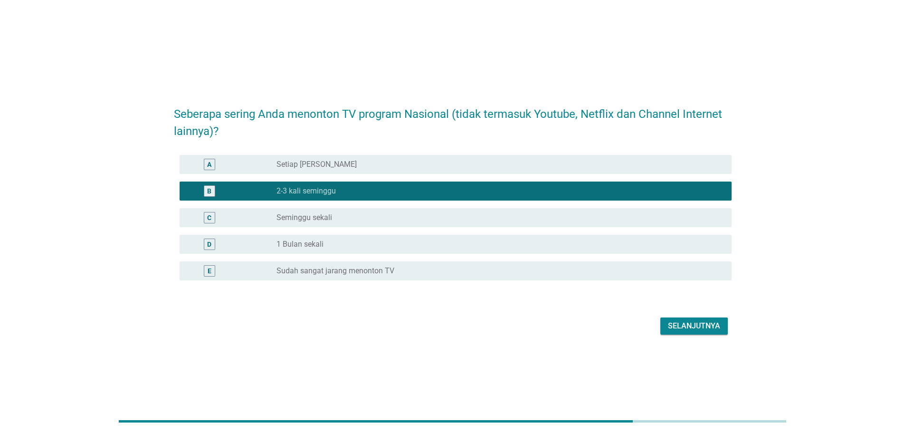
click at [705, 329] on div "Selanjutnya" at bounding box center [694, 325] width 52 height 11
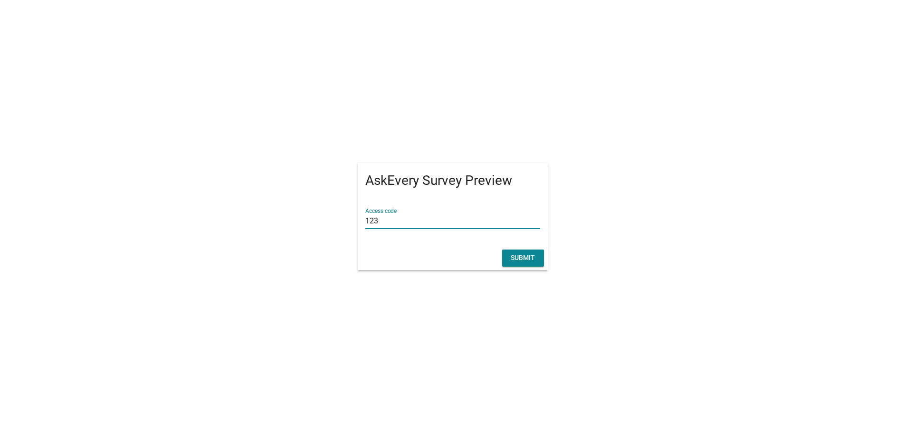
type input "123"
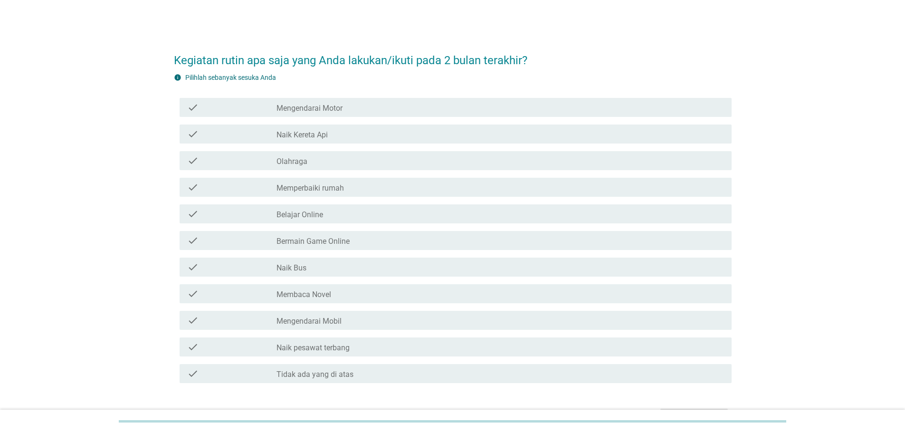
click at [354, 214] on div "check_box_outline_blank Belajar Online" at bounding box center [501, 213] width 448 height 11
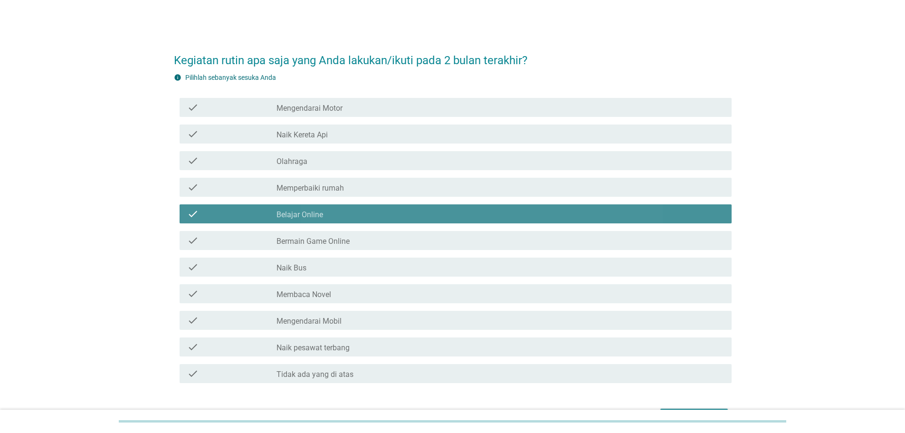
click at [376, 285] on div "check check_box_outline_blank Membaca Novel" at bounding box center [456, 293] width 552 height 19
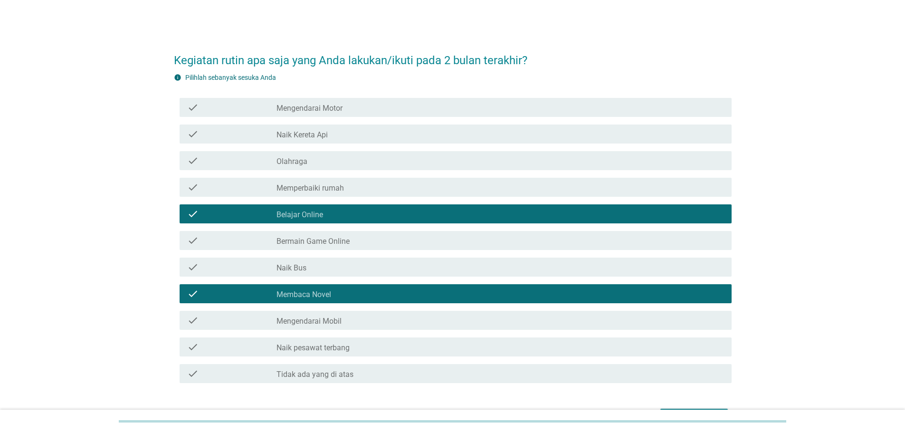
click at [323, 162] on div "check_box_outline_blank Olahraga" at bounding box center [501, 160] width 448 height 11
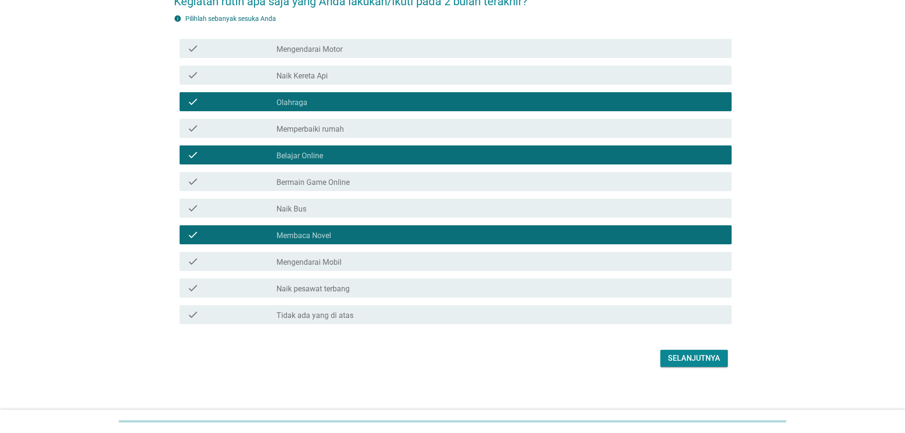
scroll to position [61, 0]
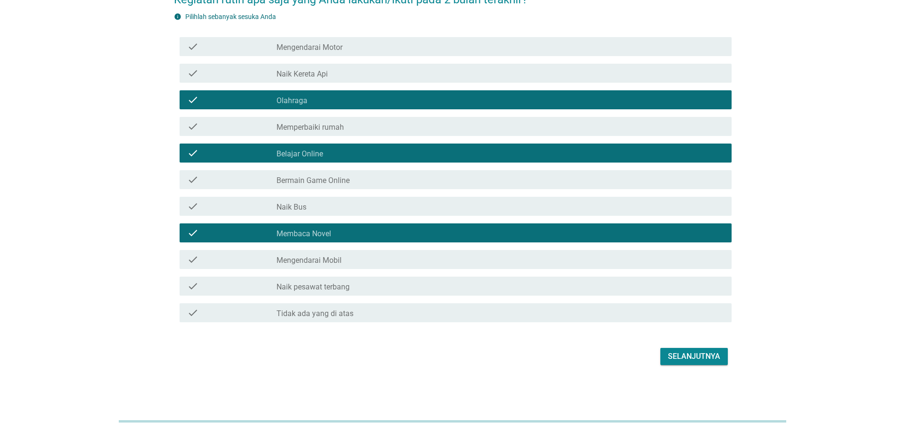
click at [695, 358] on div "Selanjutnya" at bounding box center [694, 356] width 52 height 11
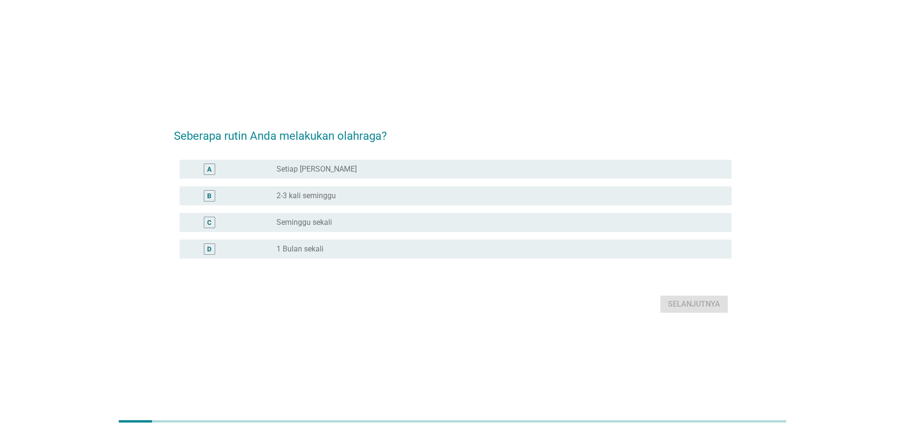
click at [342, 211] on div "C radio_button_unchecked Seminggu sekali" at bounding box center [453, 222] width 558 height 27
drag, startPoint x: 601, startPoint y: 232, endPoint x: 613, endPoint y: 243, distance: 16.1
click at [598, 230] on div "C radio_button_unchecked Seminggu sekali" at bounding box center [453, 222] width 558 height 27
click at [641, 243] on div "radio_button_unchecked 1 Bulan sekali" at bounding box center [501, 248] width 448 height 11
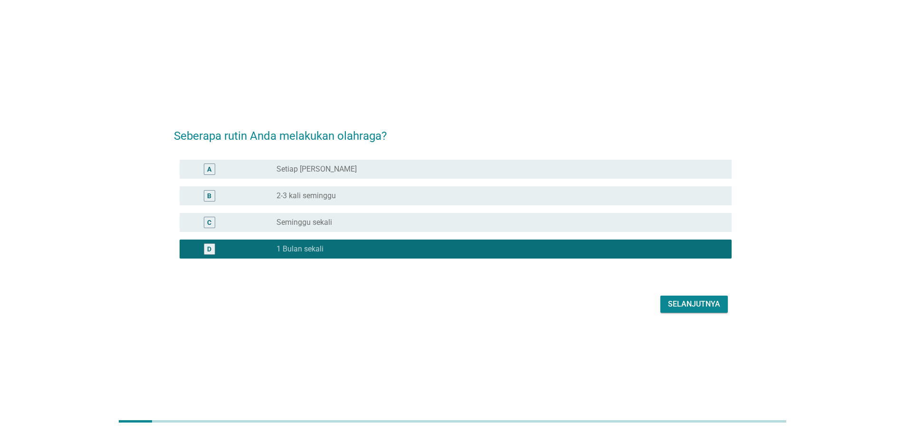
drag, startPoint x: 679, startPoint y: 301, endPoint x: 682, endPoint y: 308, distance: 8.1
click at [682, 308] on form "Seberapa rutin Anda melakukan olahraga? A radio_button_unchecked Setiap Hari B …" at bounding box center [453, 217] width 558 height 198
click at [682, 308] on div "Selanjutnya" at bounding box center [694, 303] width 52 height 11
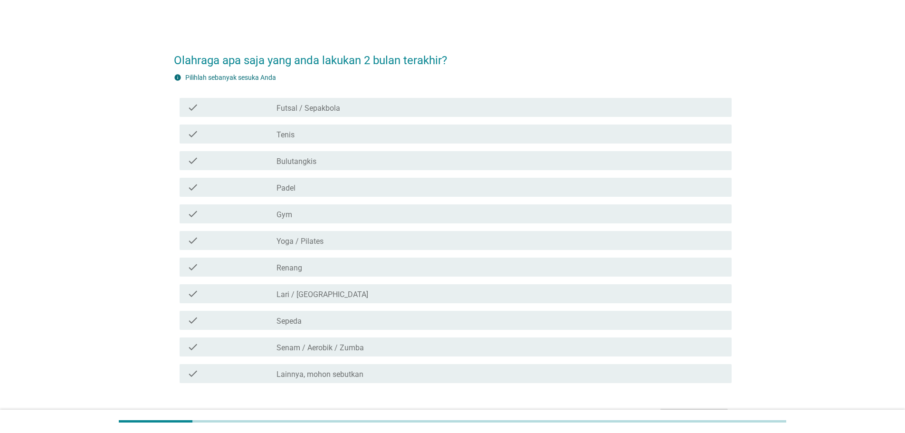
click at [329, 190] on div "check_box_outline_blank Padel" at bounding box center [501, 187] width 448 height 11
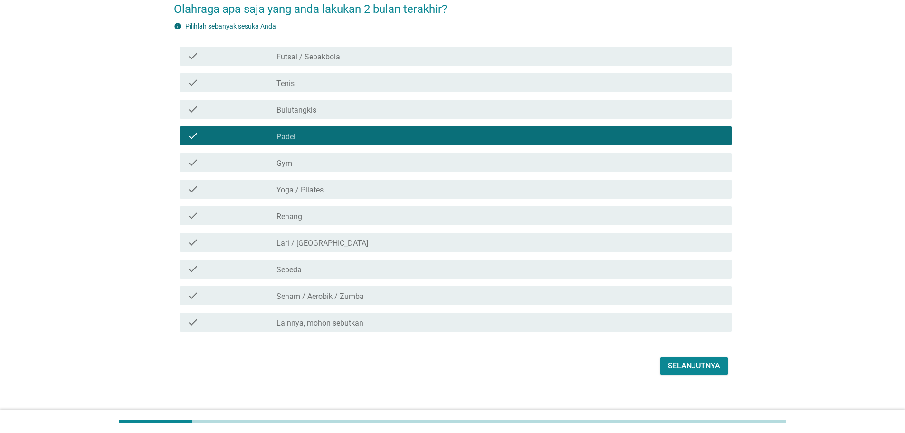
scroll to position [61, 0]
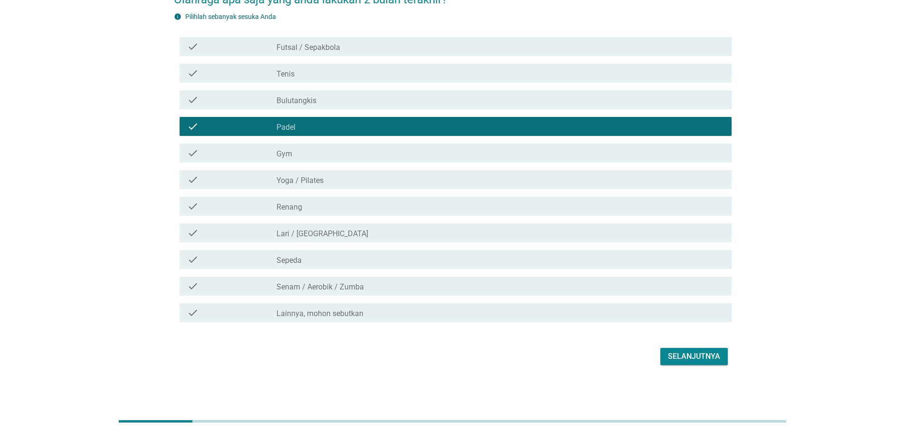
click at [679, 355] on div "Selanjutnya" at bounding box center [694, 356] width 52 height 11
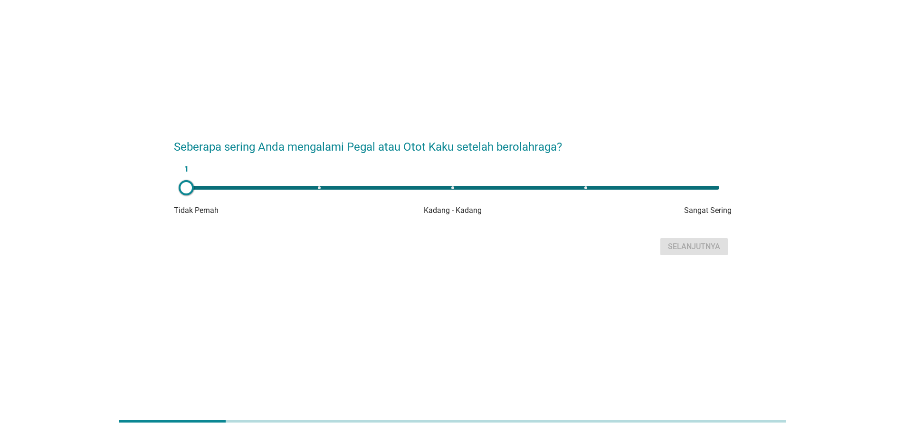
scroll to position [0, 0]
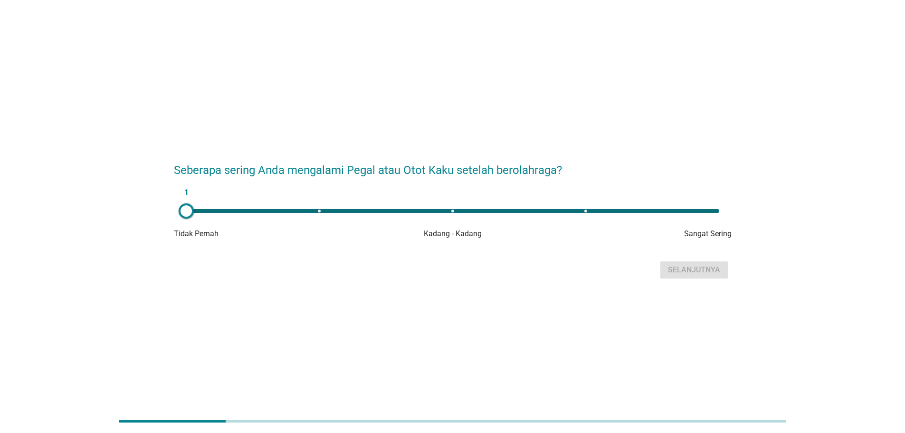
click at [324, 214] on div "1" at bounding box center [453, 210] width 548 height 19
type input "2"
click at [690, 268] on div "Selanjutnya" at bounding box center [694, 269] width 52 height 11
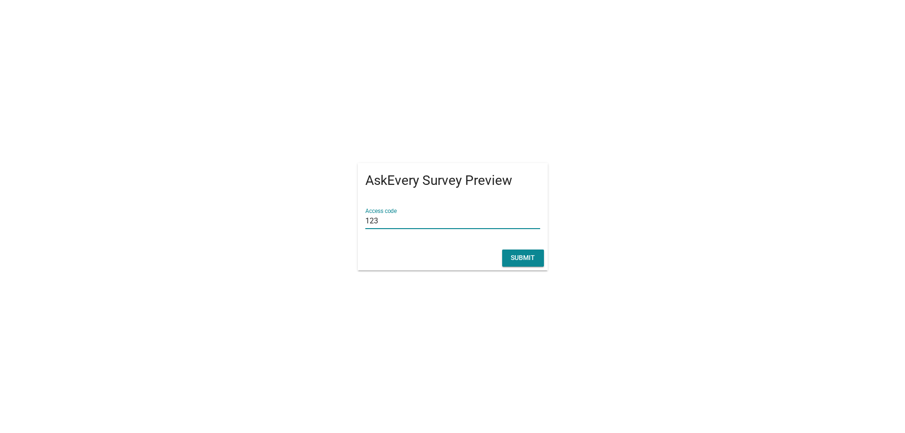
type input "123"
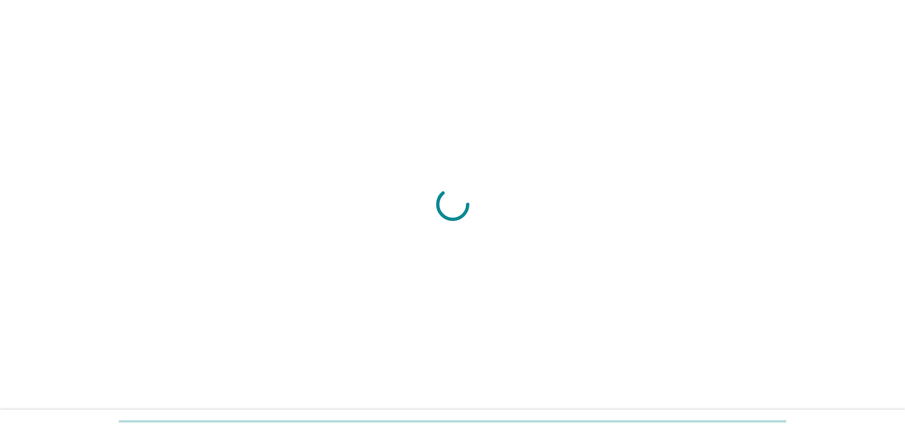
click at [415, 130] on div at bounding box center [452, 216] width 905 height 433
